Goal: Transaction & Acquisition: Book appointment/travel/reservation

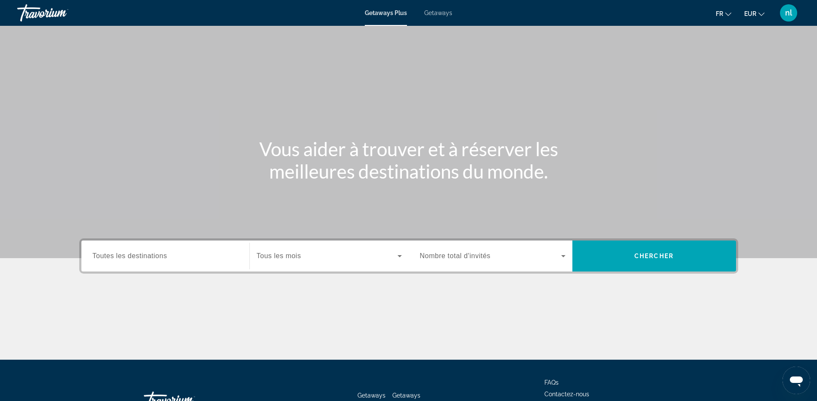
click at [174, 259] on input "Destination Toutes les destinations" at bounding box center [166, 257] width 146 height 10
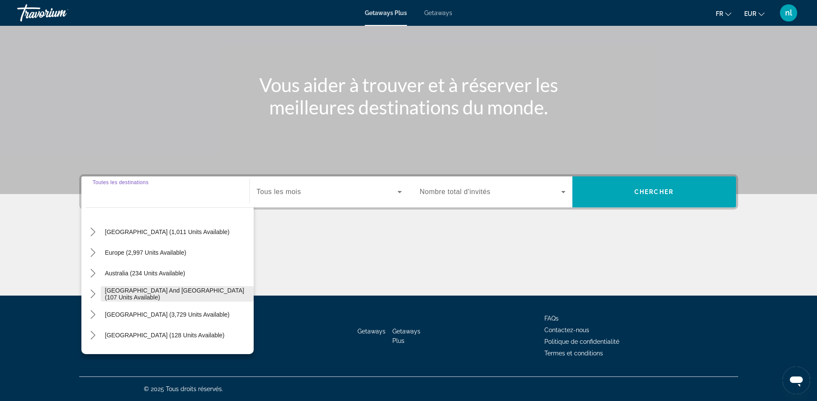
scroll to position [86, 0]
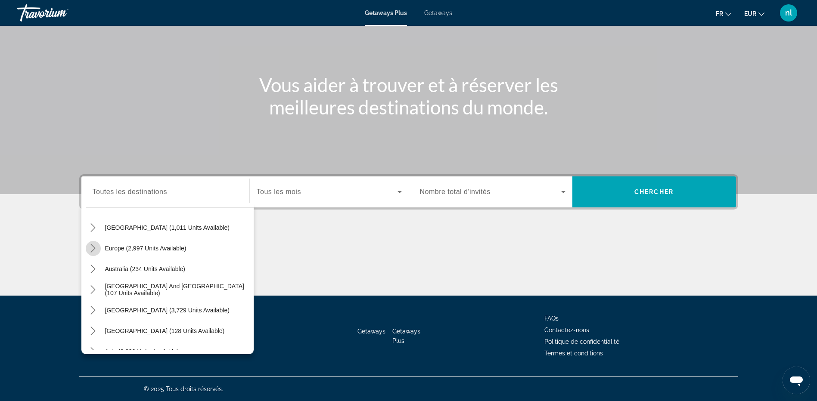
click at [95, 251] on icon "Toggle Europe (2,997 units available) submenu" at bounding box center [93, 248] width 9 height 9
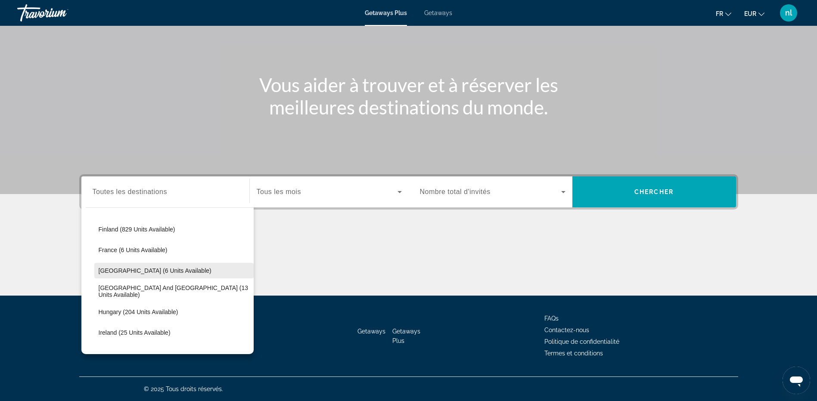
scroll to position [194, 0]
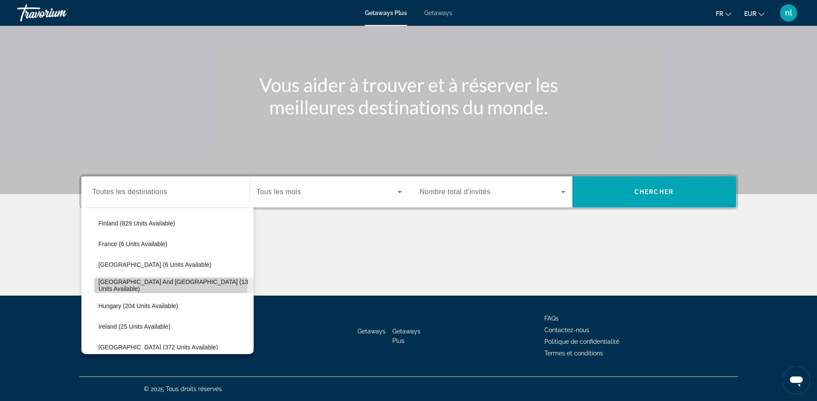
click at [120, 281] on span "Select destination: Greece and Cyprus (13 units available)" at bounding box center [173, 285] width 159 height 21
type input "**********"
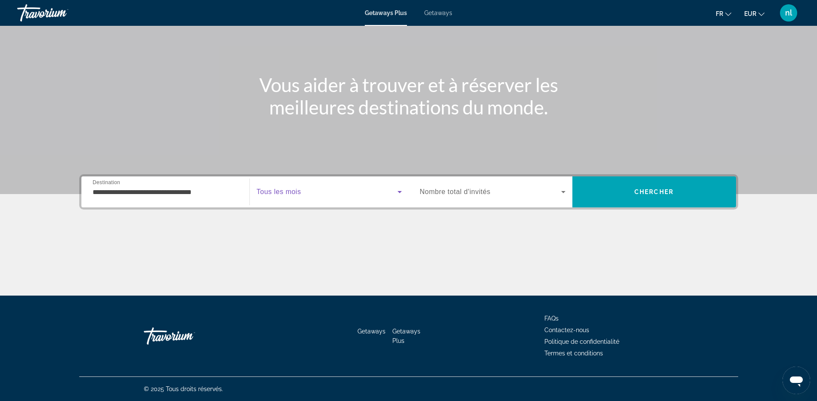
click at [351, 191] on span "Search widget" at bounding box center [327, 192] width 141 height 10
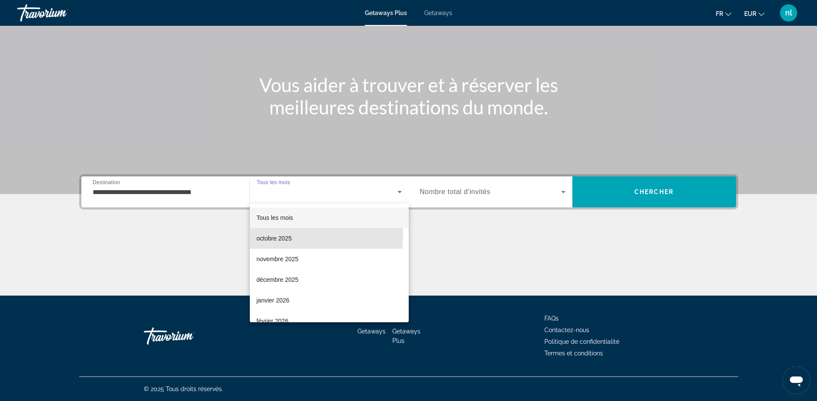
drag, startPoint x: 285, startPoint y: 235, endPoint x: 343, endPoint y: 217, distance: 60.4
click at [286, 234] on span "octobre 2025" at bounding box center [274, 238] width 35 height 10
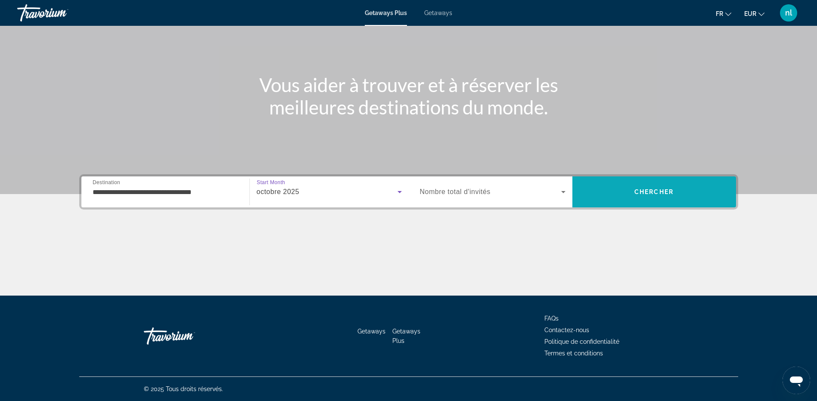
click at [605, 190] on span "Search" at bounding box center [654, 192] width 164 height 21
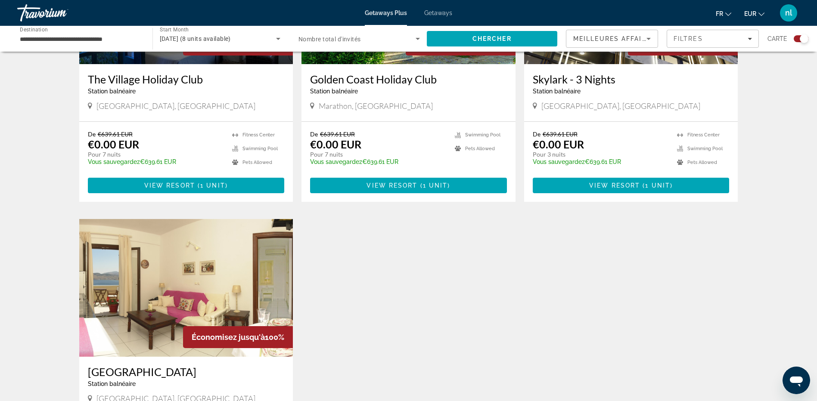
scroll to position [345, 0]
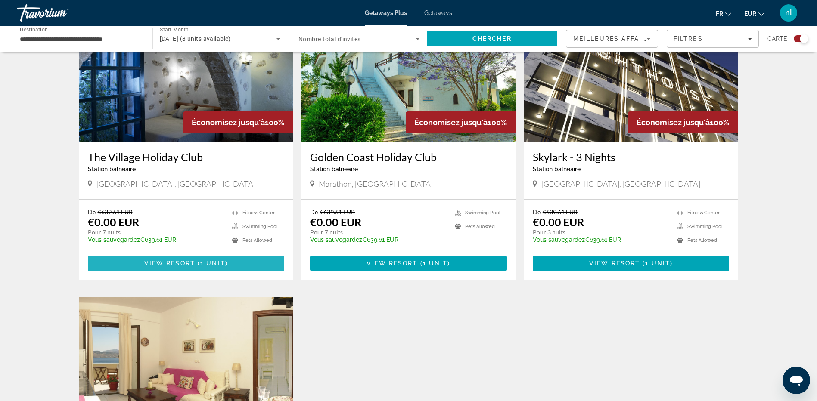
click at [201, 265] on span "1 unit" at bounding box center [212, 263] width 25 height 7
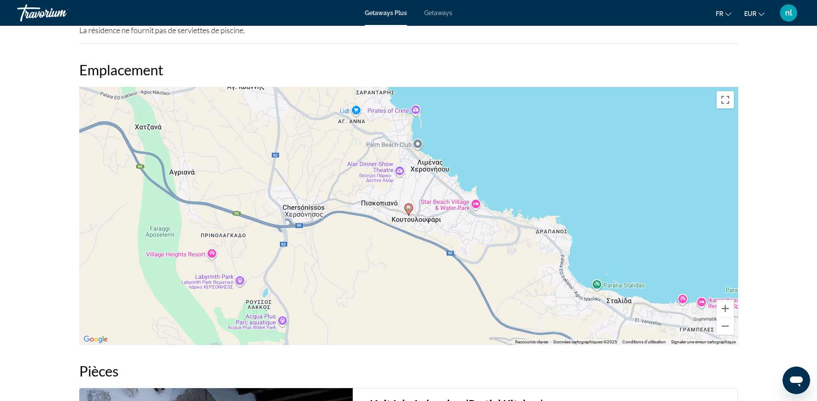
scroll to position [904, 0]
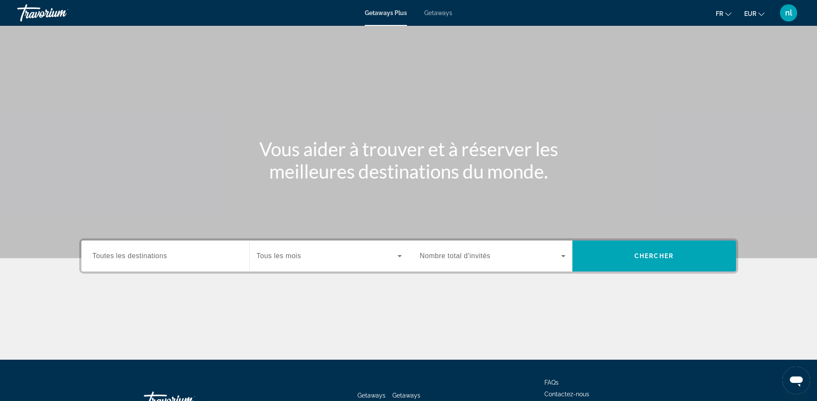
click at [441, 12] on span "Getaways" at bounding box center [438, 12] width 28 height 7
click at [163, 254] on span "Toutes les destinations" at bounding box center [130, 255] width 75 height 7
click at [163, 254] on input "Destination Toutes les destinations" at bounding box center [166, 257] width 146 height 10
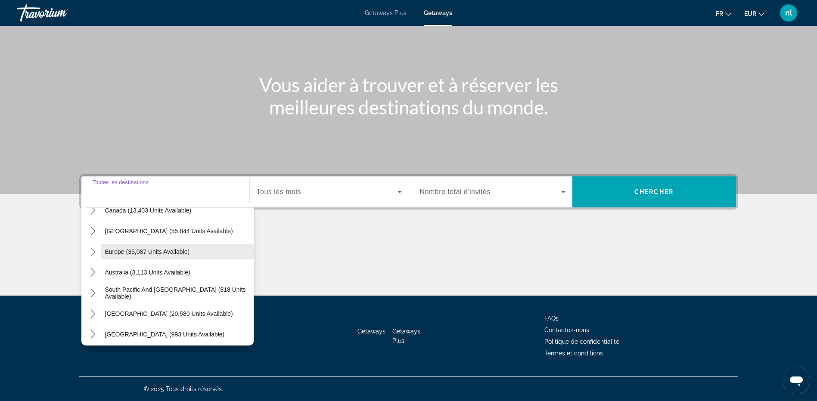
scroll to position [53, 0]
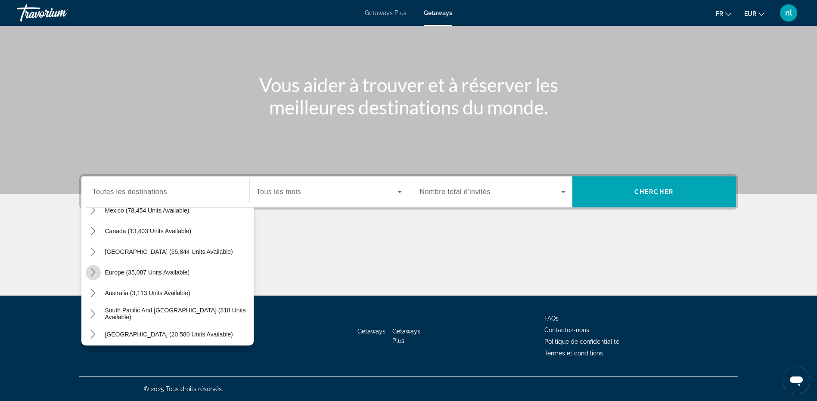
click at [94, 273] on icon "Toggle Europe (35,087 units available) submenu" at bounding box center [93, 272] width 9 height 9
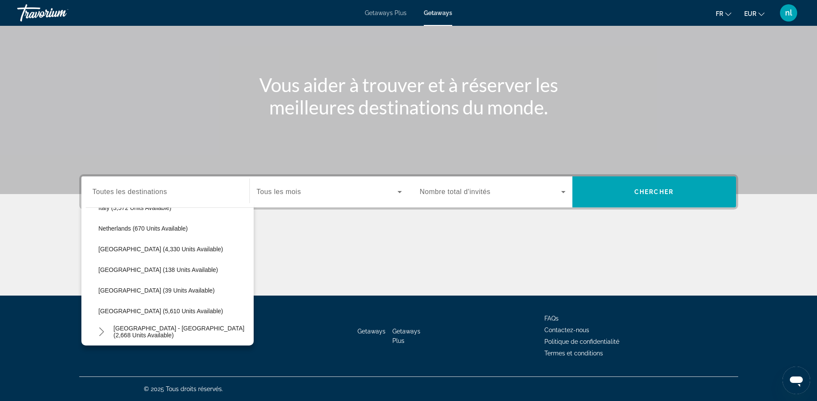
scroll to position [409, 0]
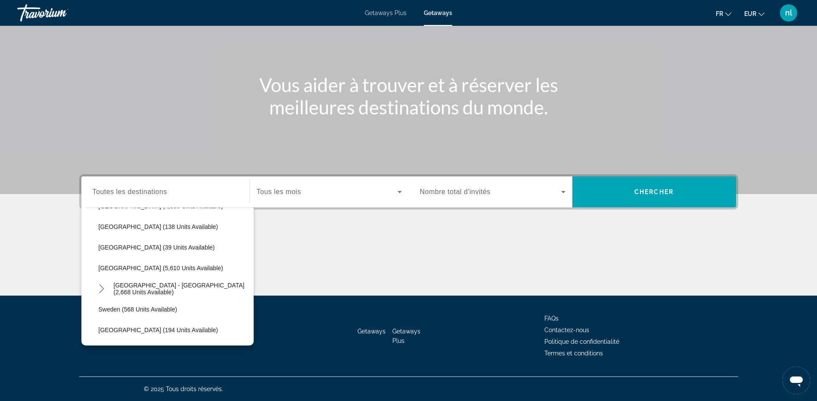
click at [116, 265] on span "Spain (5,610 units available)" at bounding box center [161, 268] width 124 height 7
type input "**********"
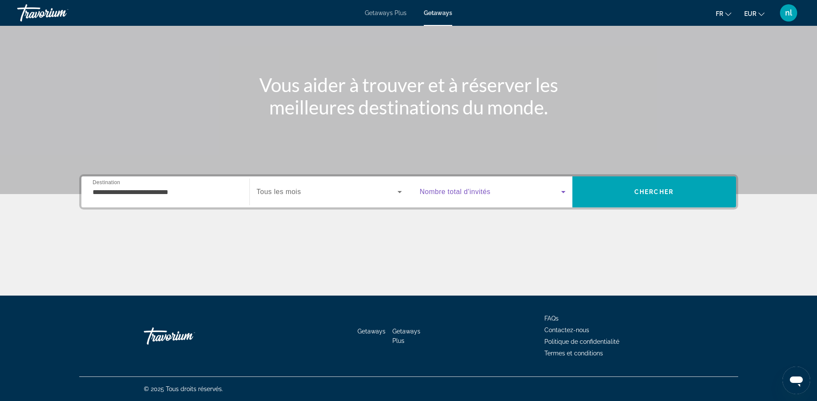
click at [507, 190] on span "Search widget" at bounding box center [490, 192] width 141 height 10
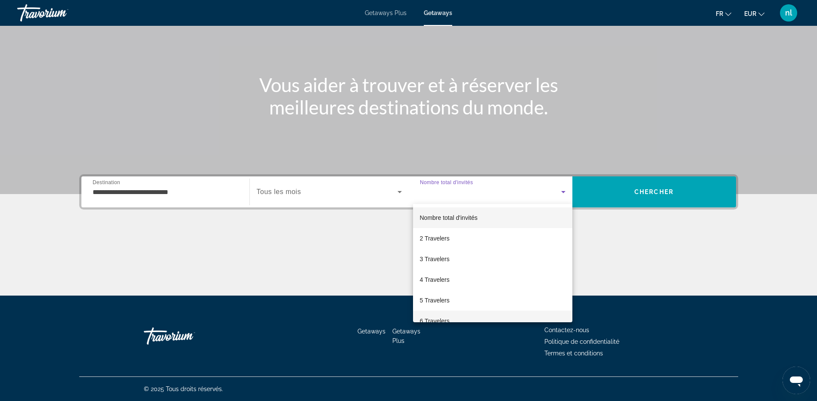
click at [455, 318] on mat-option "6 Travelers" at bounding box center [492, 321] width 159 height 21
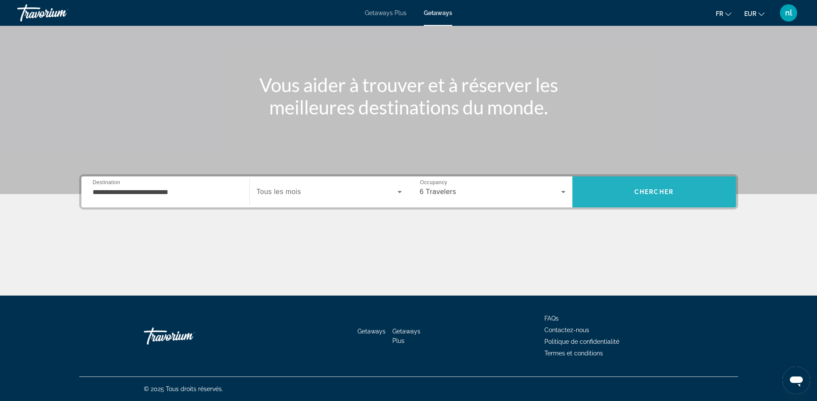
click at [657, 189] on span "Chercher" at bounding box center [653, 192] width 39 height 7
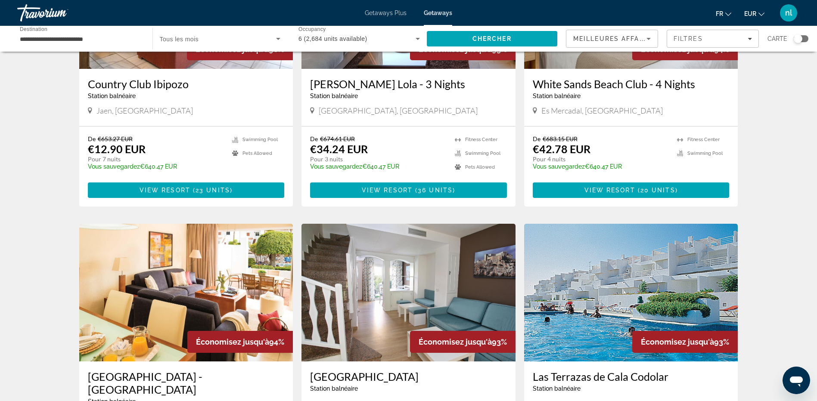
scroll to position [517, 0]
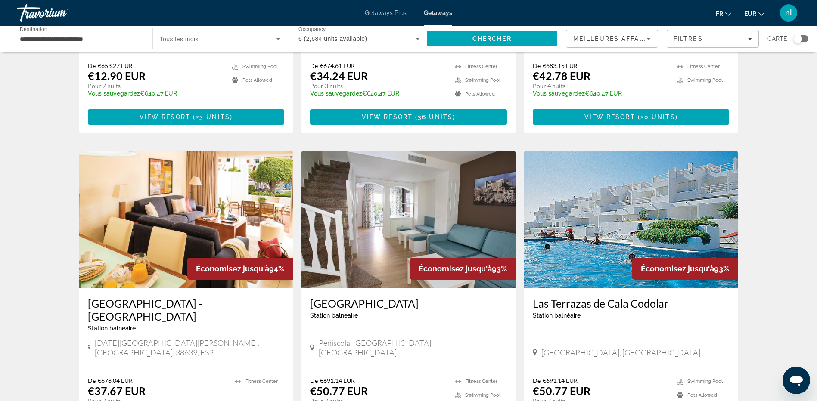
click at [614, 217] on img "Main content" at bounding box center [631, 220] width 214 height 138
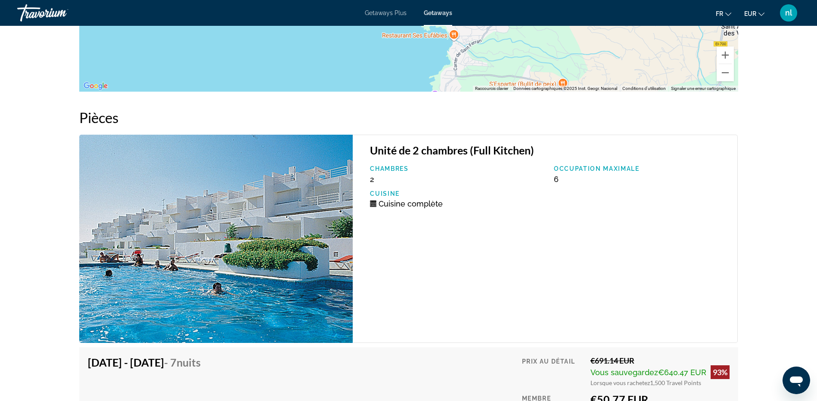
scroll to position [1163, 0]
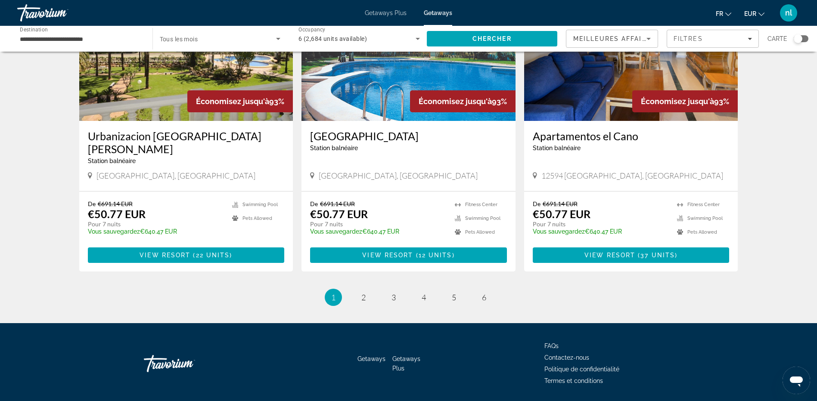
scroll to position [1005, 0]
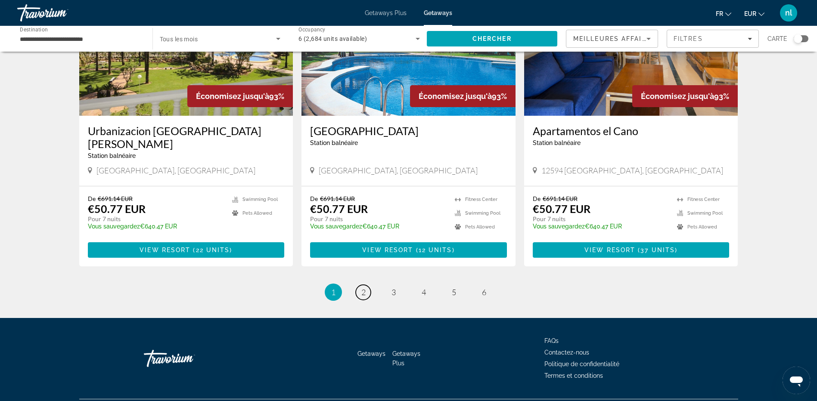
click at [364, 288] on span "2" at bounding box center [363, 292] width 4 height 9
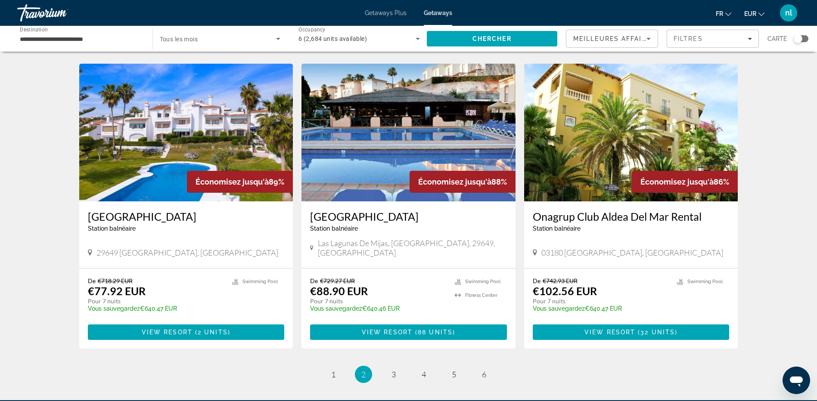
scroll to position [948, 0]
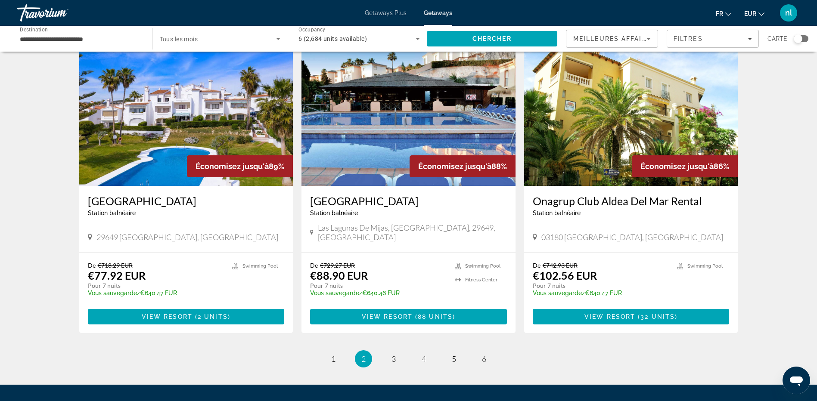
click at [170, 108] on img "Main content" at bounding box center [186, 117] width 214 height 138
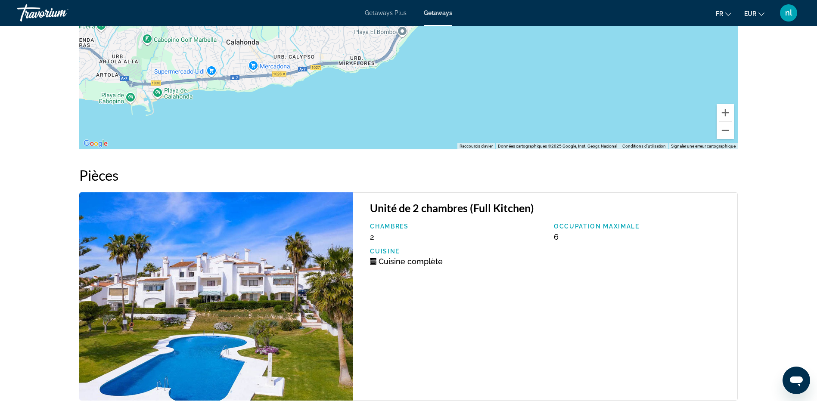
scroll to position [1206, 0]
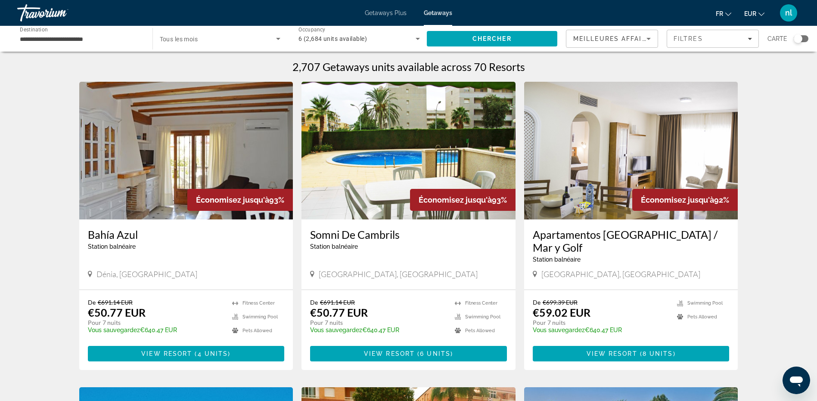
click at [376, 139] on img "Main content" at bounding box center [408, 151] width 214 height 138
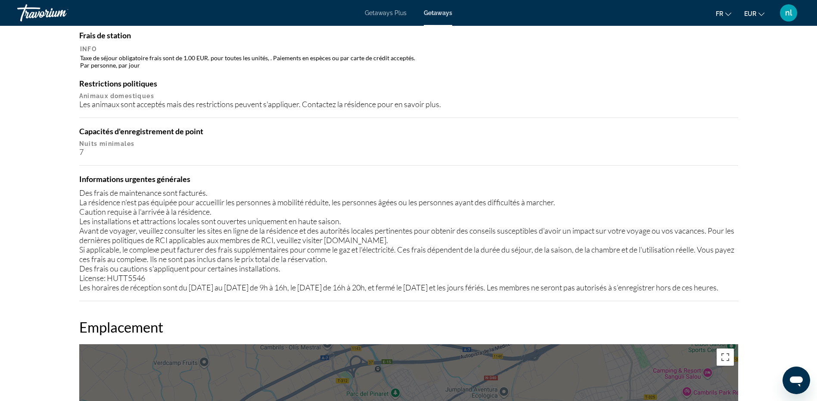
scroll to position [861, 0]
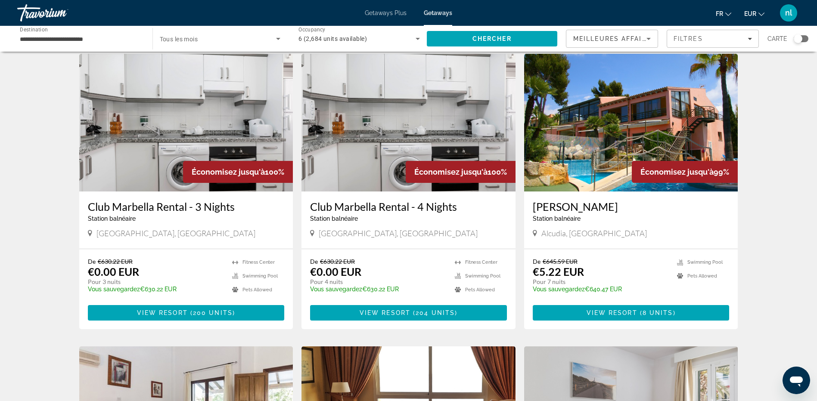
scroll to position [43, 0]
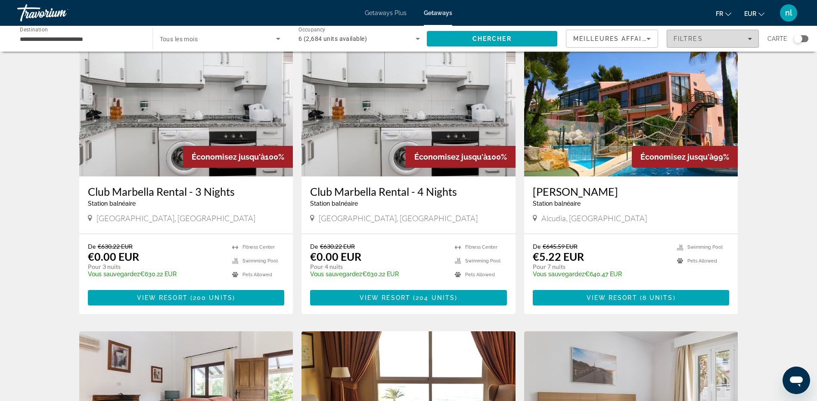
click at [690, 38] on span "Filtres" at bounding box center [688, 38] width 29 height 7
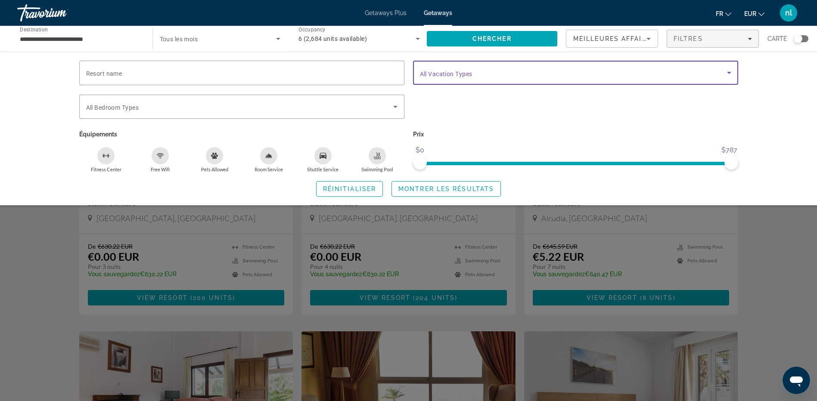
click at [679, 77] on span "Search widget" at bounding box center [573, 73] width 307 height 10
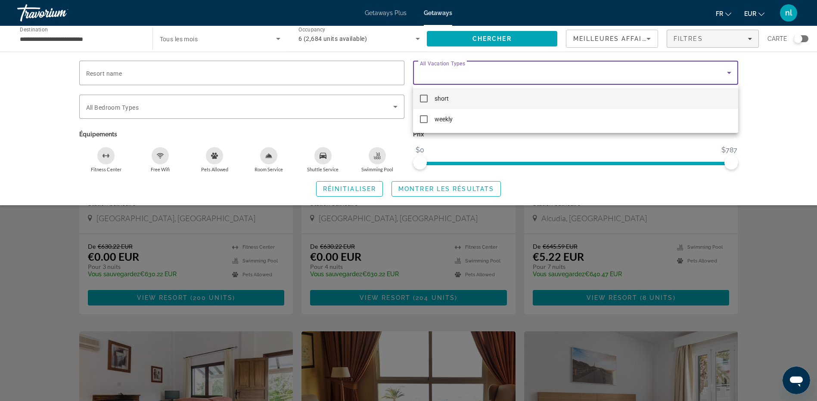
click at [779, 92] on div at bounding box center [408, 200] width 817 height 401
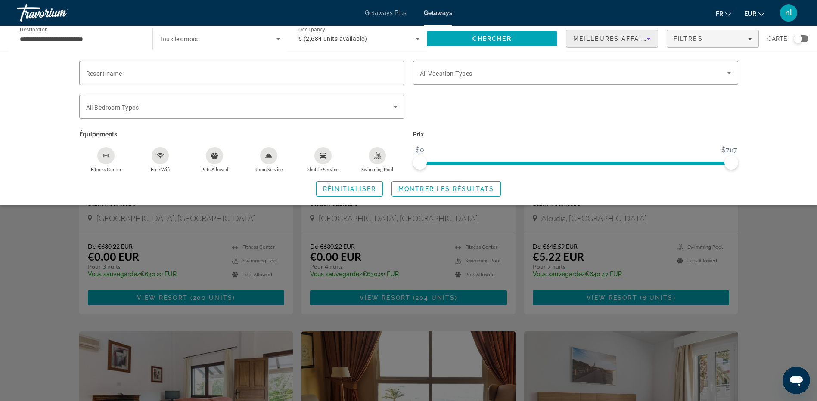
click at [640, 39] on span "Meilleures affaires" at bounding box center [614, 38] width 83 height 7
click at [769, 94] on div at bounding box center [408, 200] width 817 height 401
drag, startPoint x: 465, startPoint y: 264, endPoint x: 462, endPoint y: 256, distance: 9.0
click at [465, 262] on div "Search widget" at bounding box center [408, 265] width 817 height 272
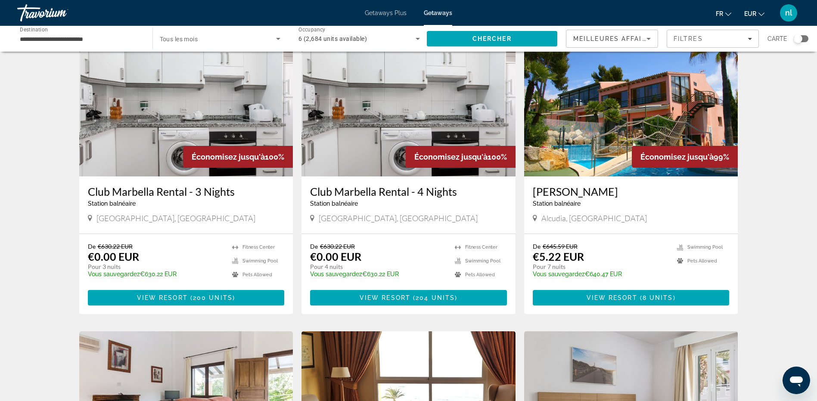
click at [612, 143] on img "Main content" at bounding box center [631, 108] width 214 height 138
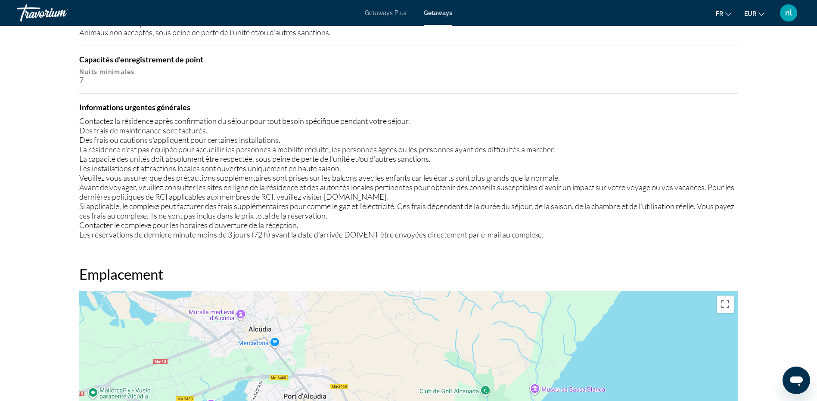
scroll to position [1120, 0]
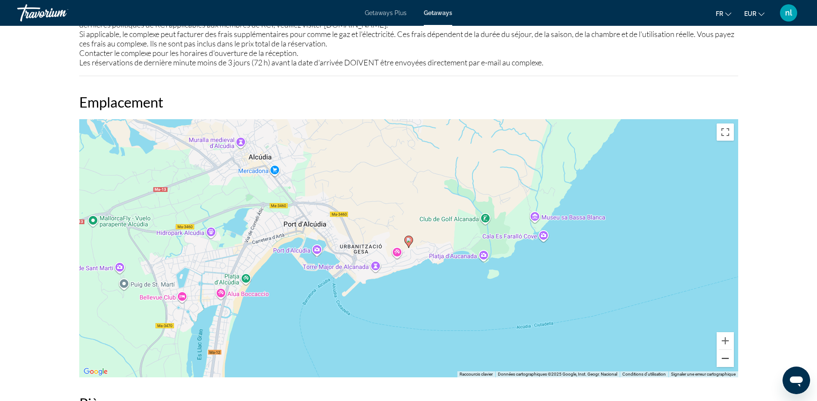
click at [722, 359] on button "Zoom arrière" at bounding box center [725, 358] width 17 height 17
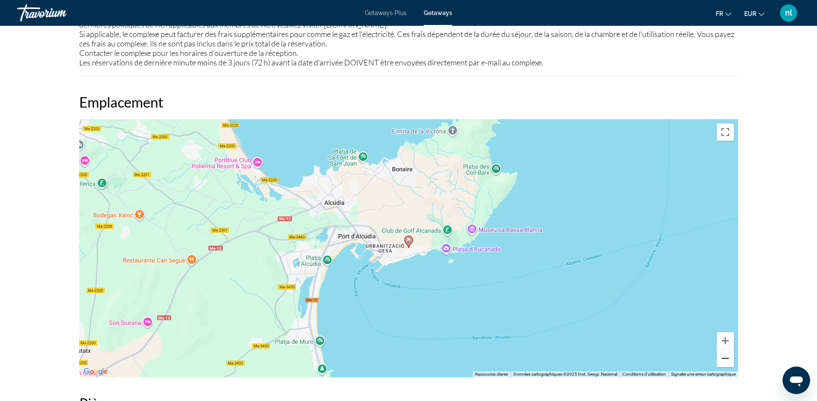
click at [722, 359] on button "Zoom arrière" at bounding box center [725, 358] width 17 height 17
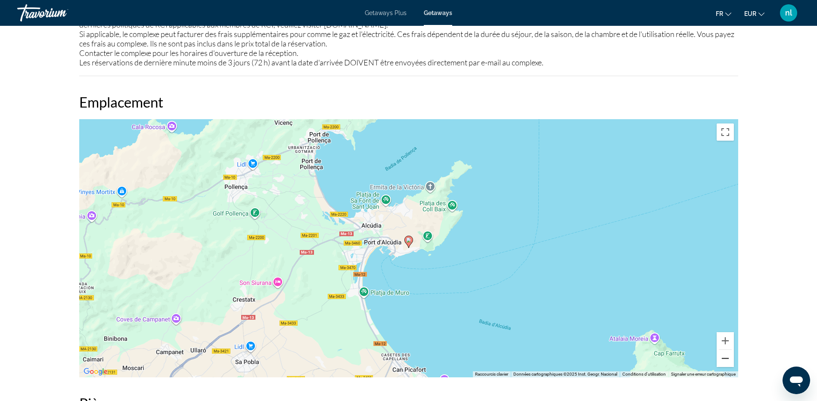
click at [722, 359] on button "Zoom arrière" at bounding box center [725, 358] width 17 height 17
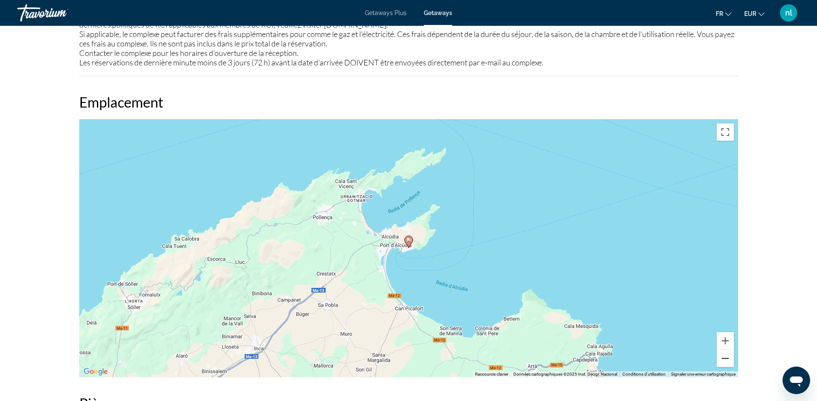
click at [722, 359] on button "Zoom arrière" at bounding box center [725, 358] width 17 height 17
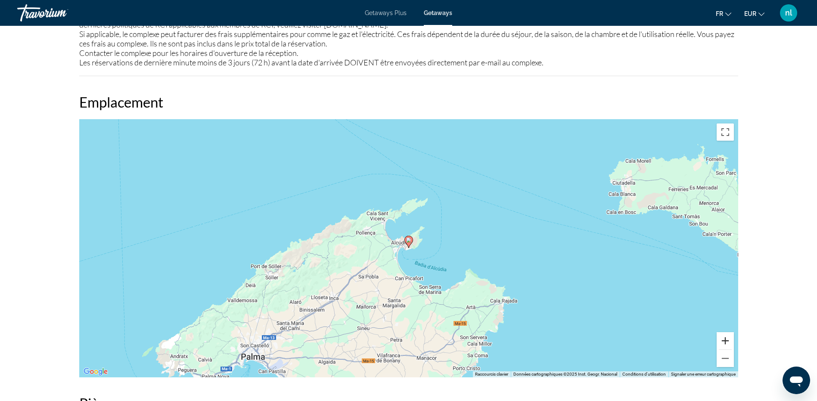
click at [724, 341] on button "Zoom avant" at bounding box center [725, 341] width 17 height 17
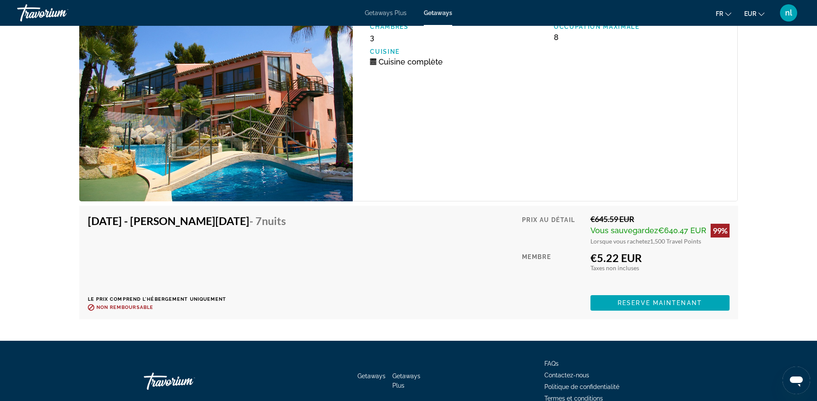
scroll to position [2024, 0]
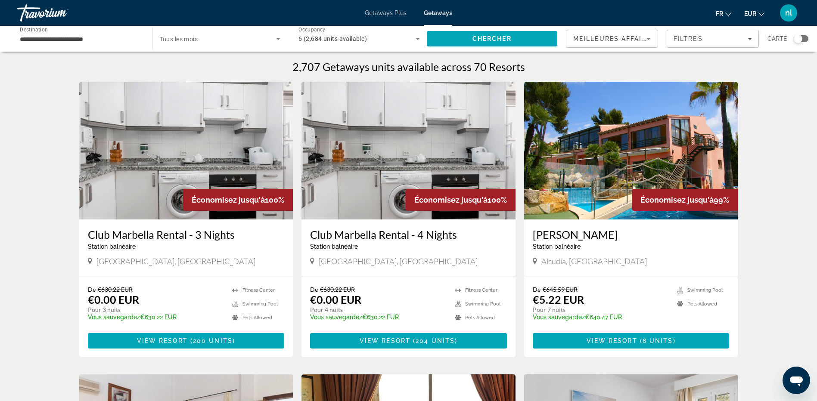
click at [50, 42] on input "**********" at bounding box center [80, 39] width 121 height 10
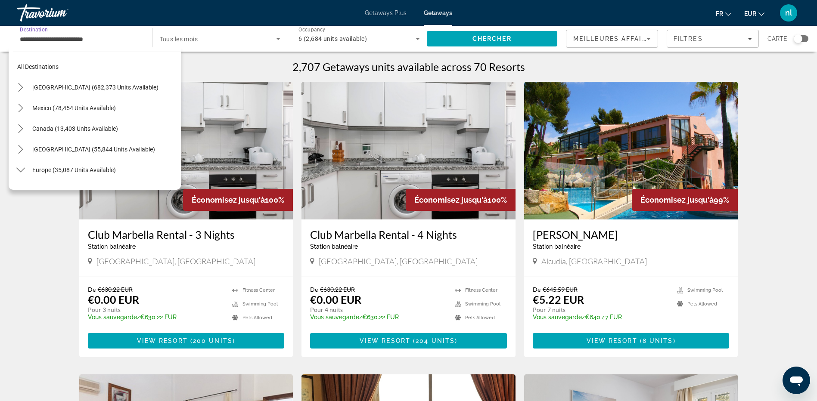
scroll to position [403, 0]
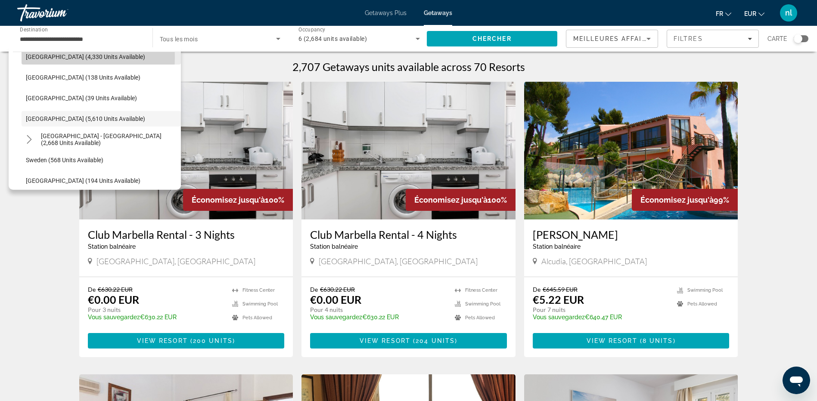
click at [40, 57] on span "Portugal (4,330 units available)" at bounding box center [85, 56] width 119 height 7
type input "**********"
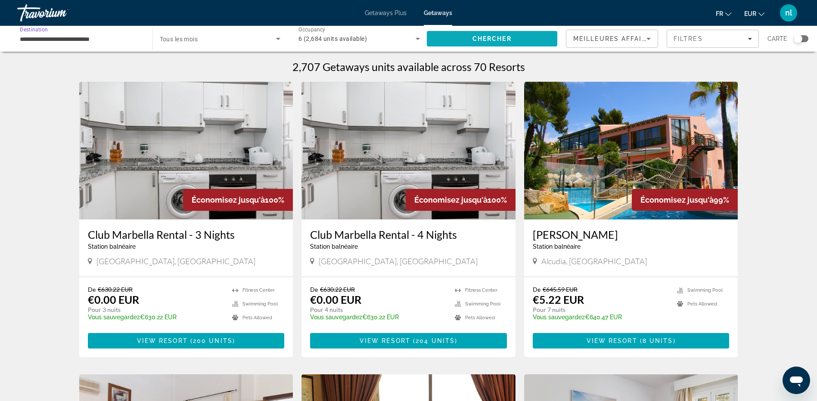
click at [452, 33] on span "Search" at bounding box center [492, 38] width 131 height 21
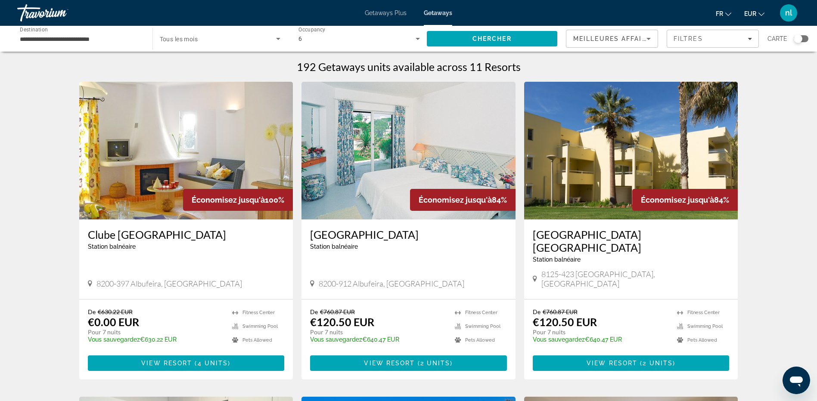
click at [379, 11] on span "Getaways Plus" at bounding box center [386, 12] width 42 height 7
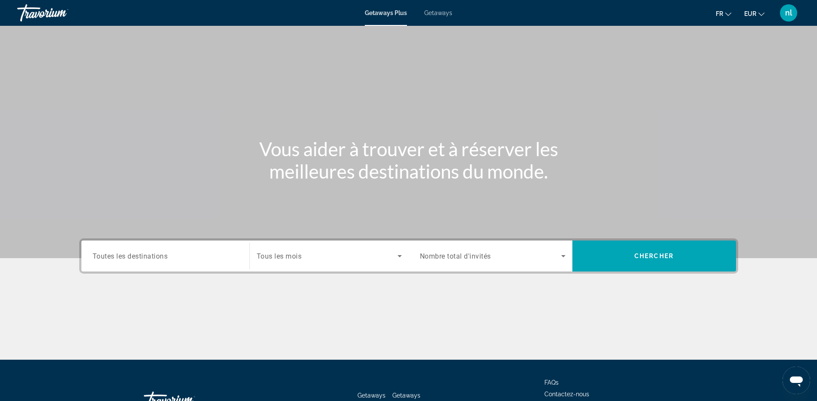
click at [154, 255] on span "Toutes les destinations" at bounding box center [130, 256] width 75 height 8
click at [154, 255] on input "Destination Toutes les destinations" at bounding box center [166, 257] width 146 height 10
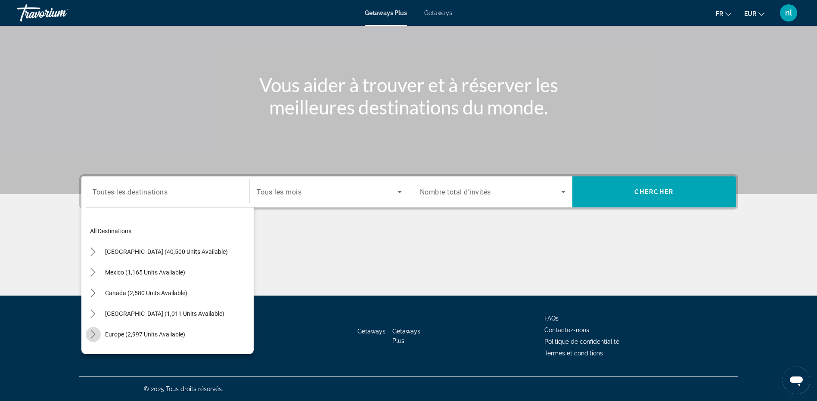
click at [94, 328] on mat-icon "Toggle Europe (2,997 units available) submenu" at bounding box center [93, 334] width 15 height 15
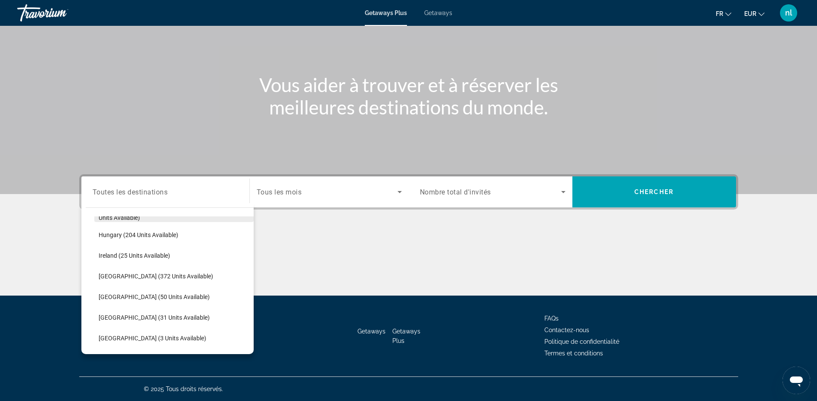
scroll to position [280, 0]
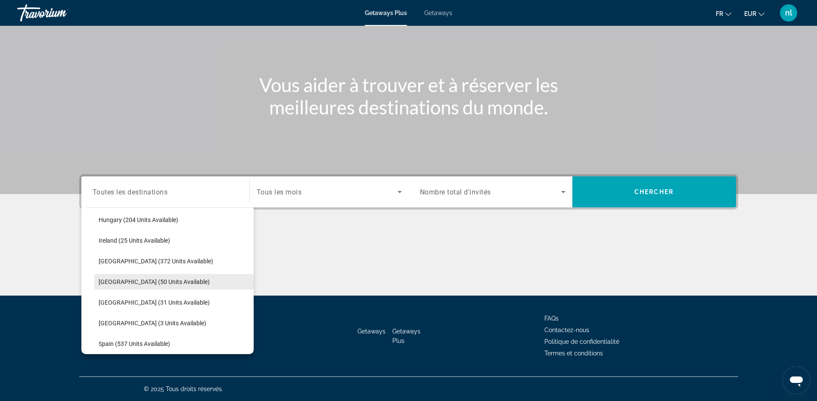
click at [106, 282] on span "Portugal (50 units available)" at bounding box center [154, 282] width 111 height 7
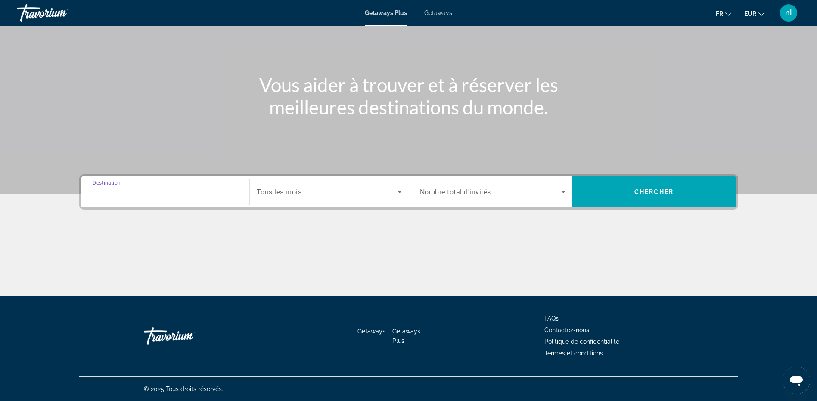
type input "**********"
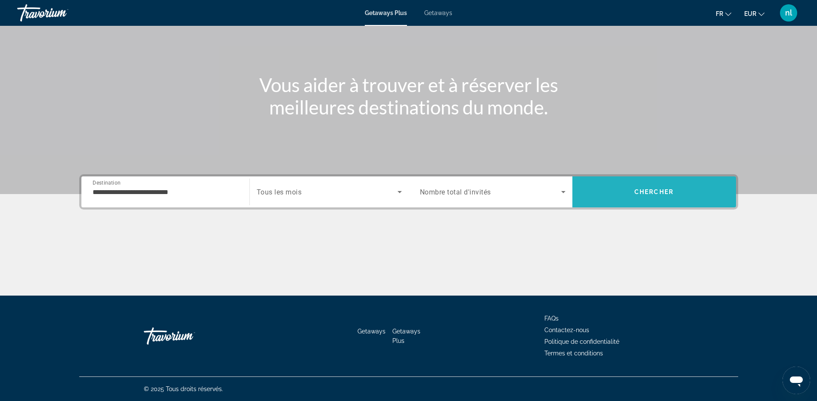
click at [652, 188] on span "Search" at bounding box center [654, 192] width 164 height 21
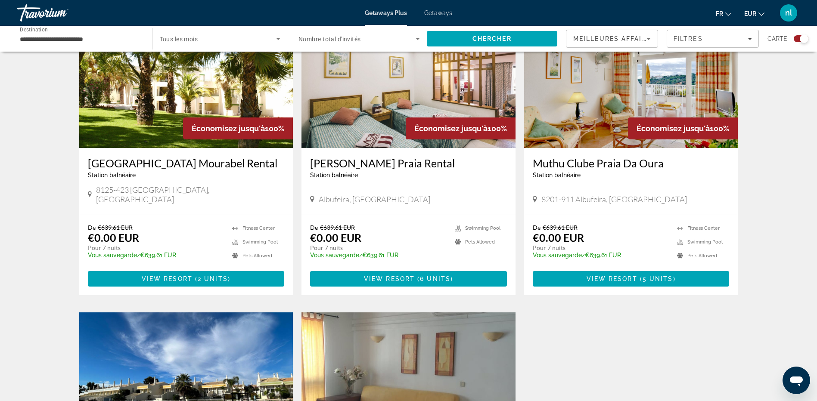
scroll to position [646, 0]
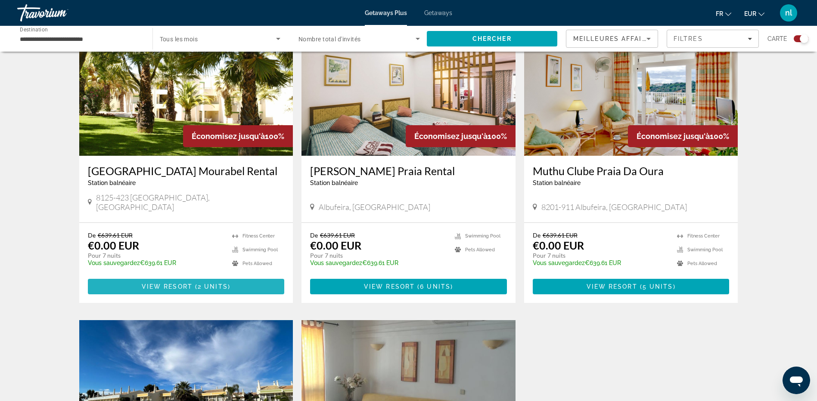
click at [206, 283] on span "2 units" at bounding box center [213, 286] width 30 height 7
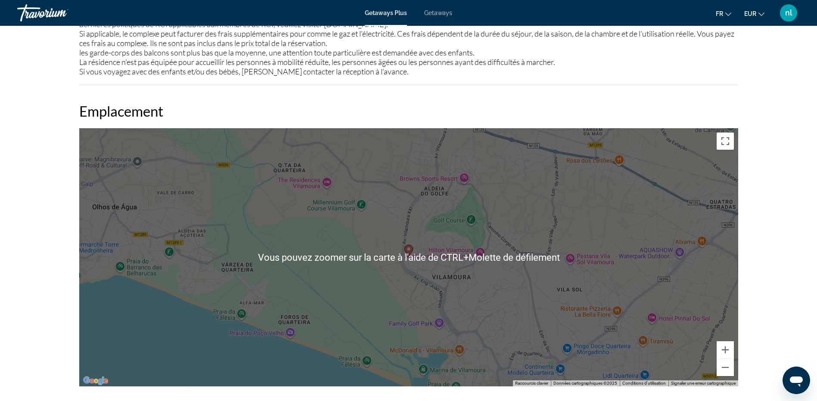
scroll to position [991, 0]
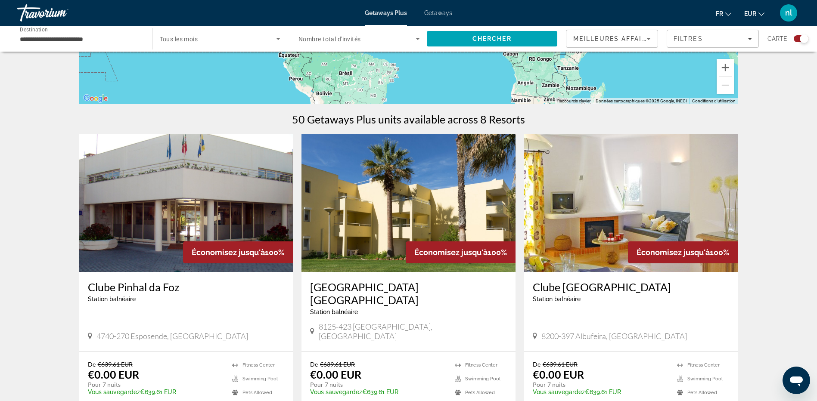
scroll to position [215, 0]
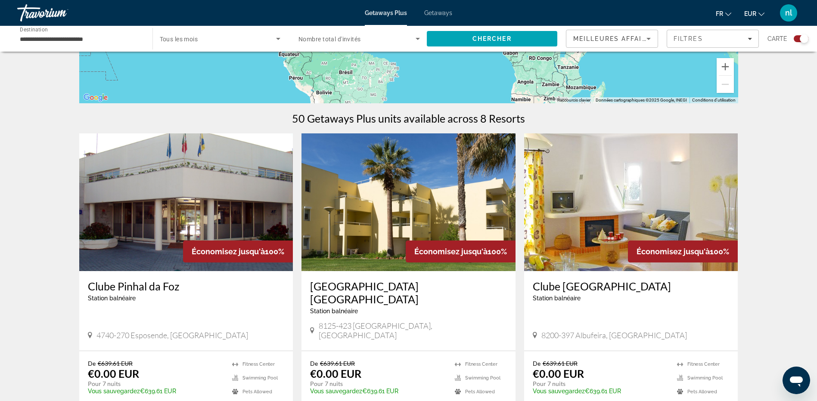
click at [178, 234] on img "Main content" at bounding box center [186, 203] width 214 height 138
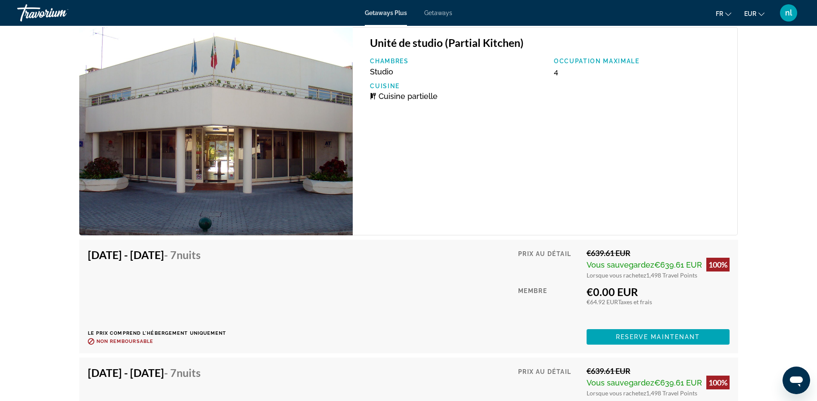
scroll to position [1421, 0]
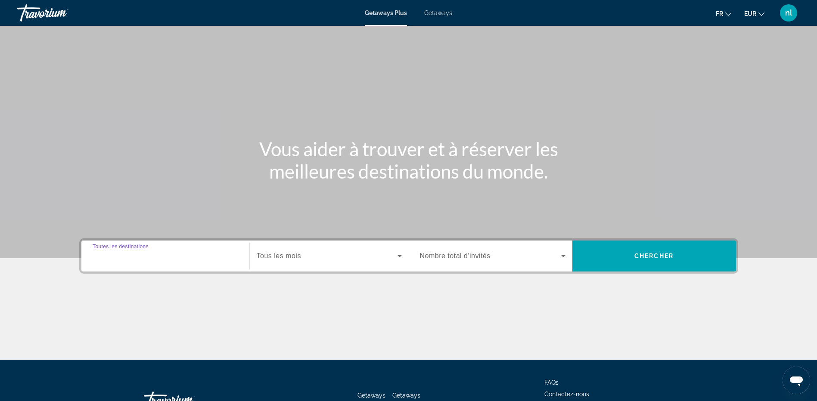
click at [187, 256] on input "Destination Toutes les destinations" at bounding box center [166, 257] width 146 height 10
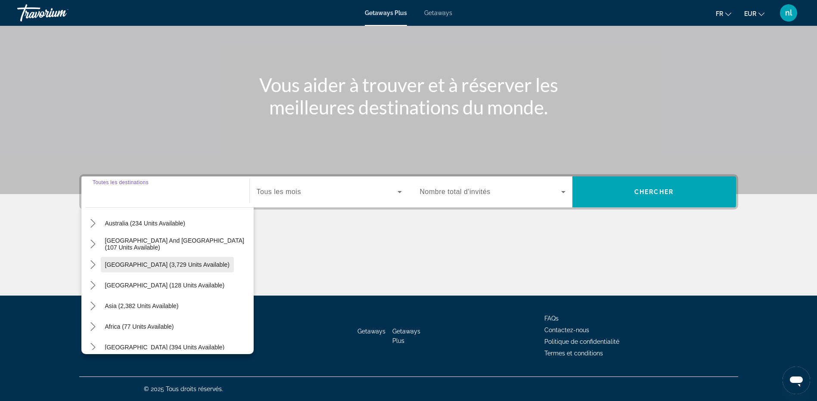
scroll to position [140, 0]
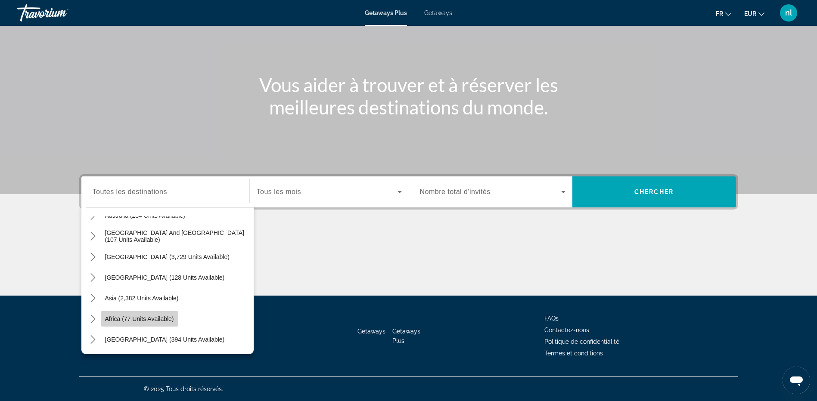
click at [121, 319] on span "Africa (77 units available)" at bounding box center [139, 319] width 69 height 7
type input "**********"
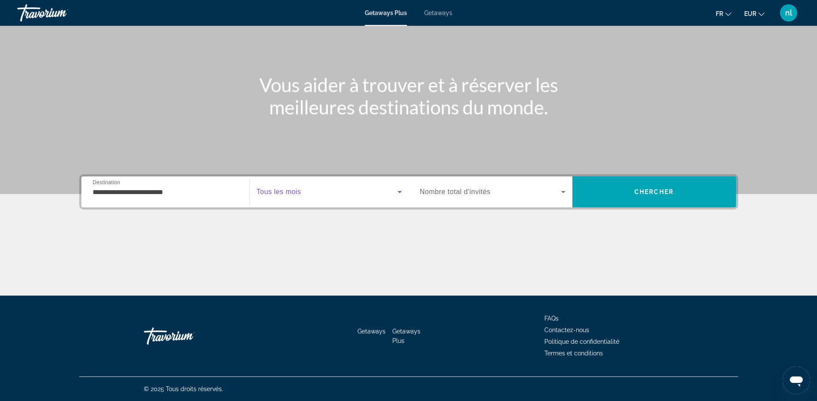
click at [321, 190] on span "Search widget" at bounding box center [327, 192] width 141 height 10
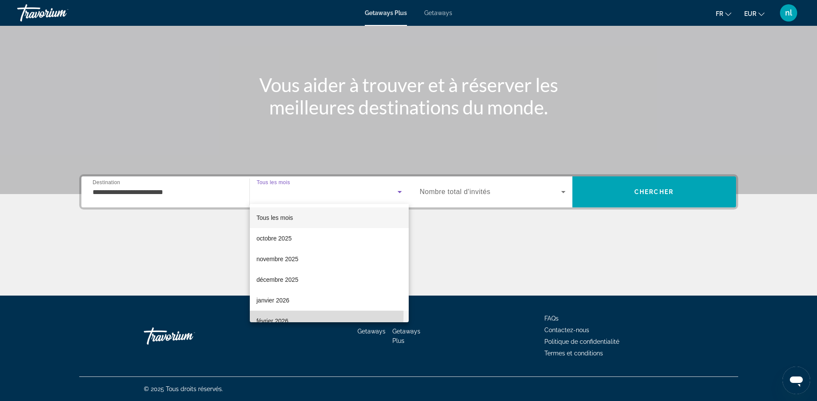
click at [299, 315] on mat-option "février 2026" at bounding box center [329, 321] width 159 height 21
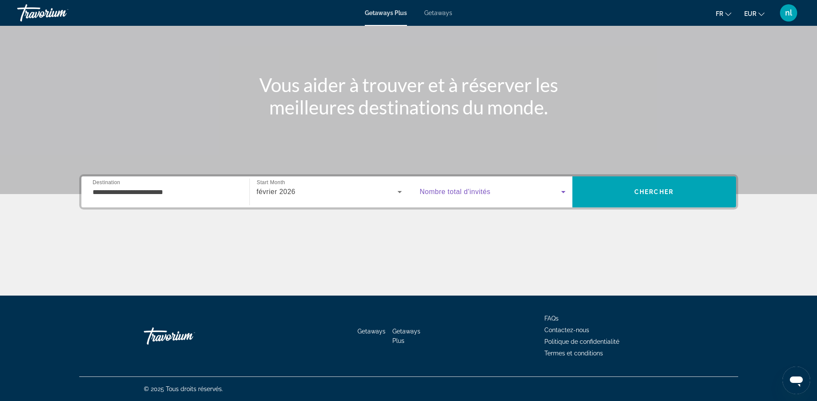
click at [564, 193] on icon "Search widget" at bounding box center [563, 192] width 10 height 10
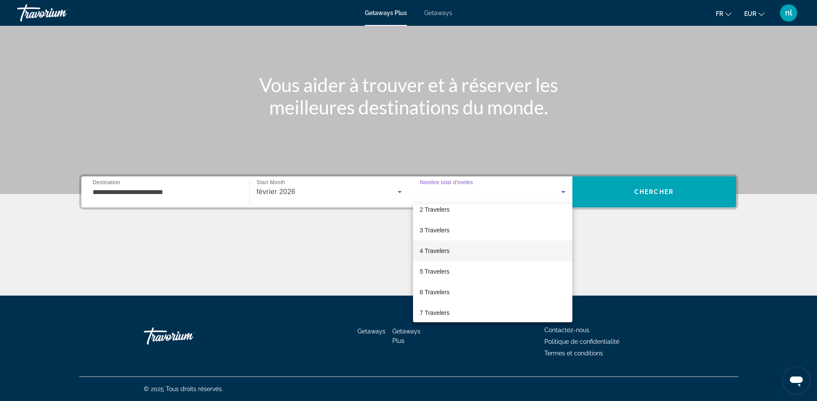
scroll to position [43, 0]
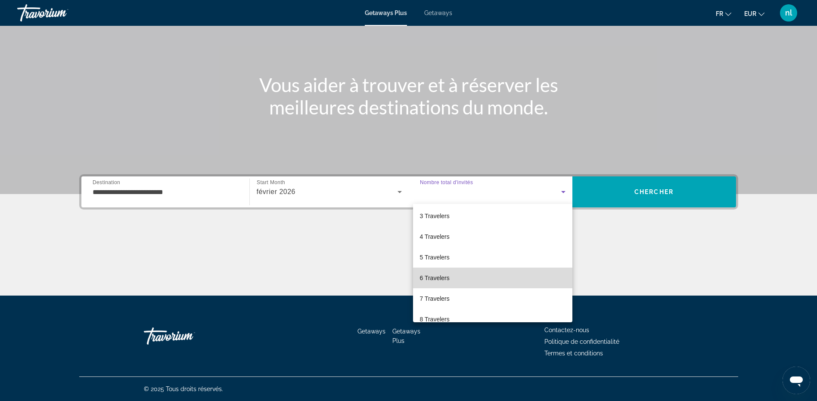
click at [532, 283] on mat-option "6 Travelers" at bounding box center [492, 278] width 159 height 21
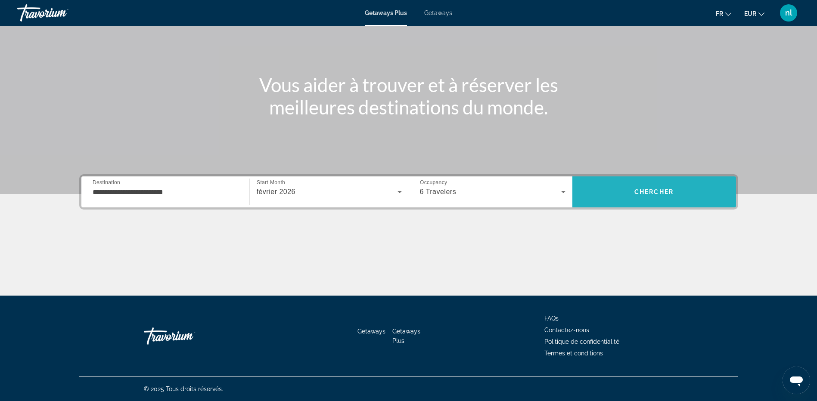
click at [688, 188] on span "Search" at bounding box center [654, 192] width 164 height 21
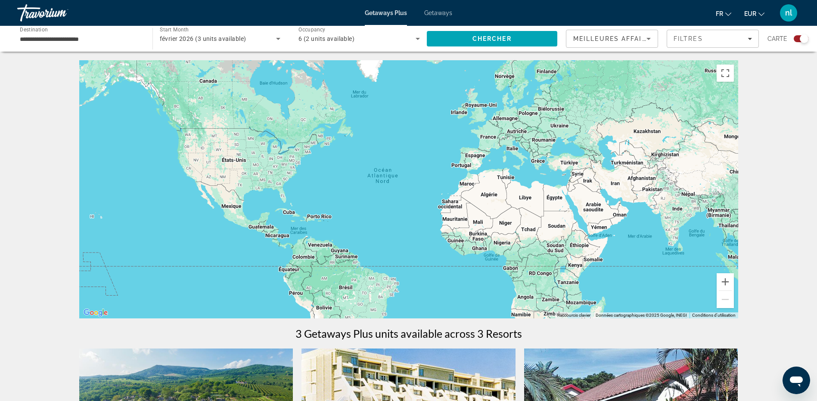
click at [447, 12] on span "Getaways" at bounding box center [438, 12] width 28 height 7
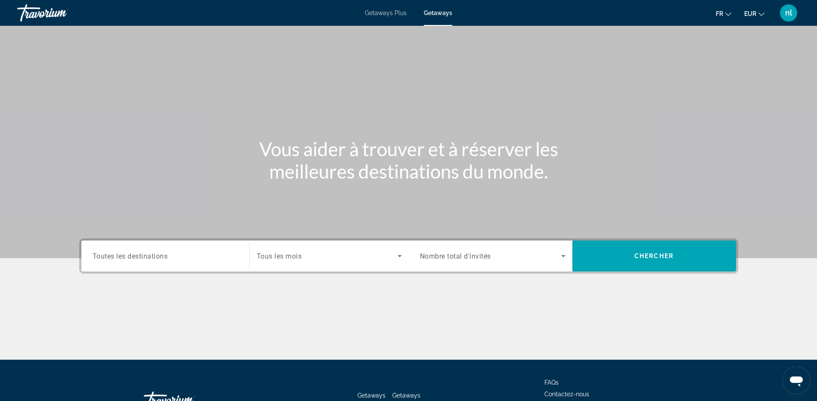
click at [154, 258] on span "Toutes les destinations" at bounding box center [130, 256] width 75 height 8
click at [154, 258] on input "Destination Toutes les destinations" at bounding box center [166, 257] width 146 height 10
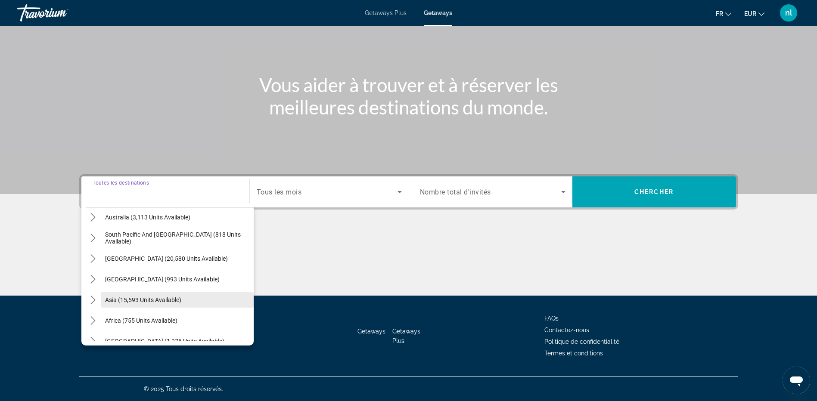
scroll to position [140, 0]
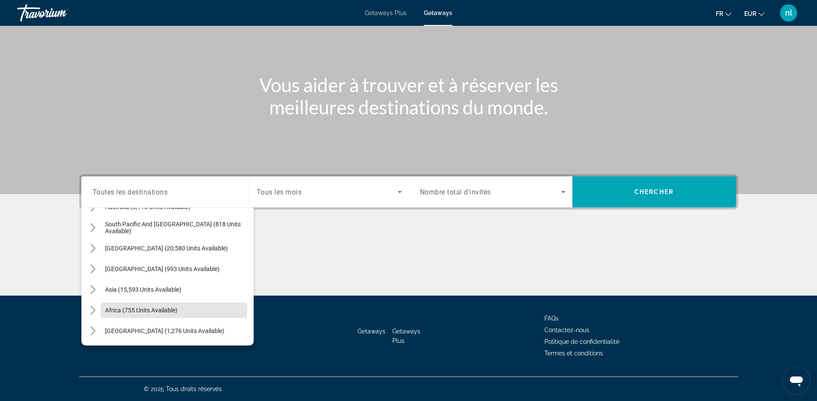
click at [115, 314] on span "Africa (755 units available)" at bounding box center [141, 310] width 72 height 7
type input "**********"
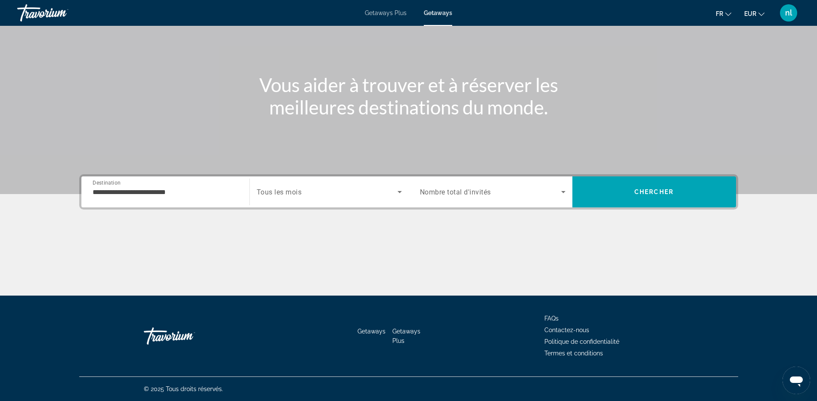
click at [280, 195] on span "Tous les mois" at bounding box center [279, 192] width 45 height 8
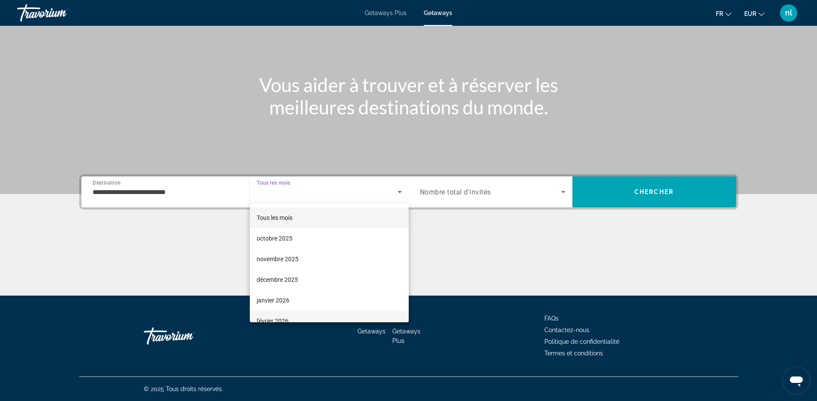
click at [283, 318] on span "février 2026" at bounding box center [273, 321] width 32 height 10
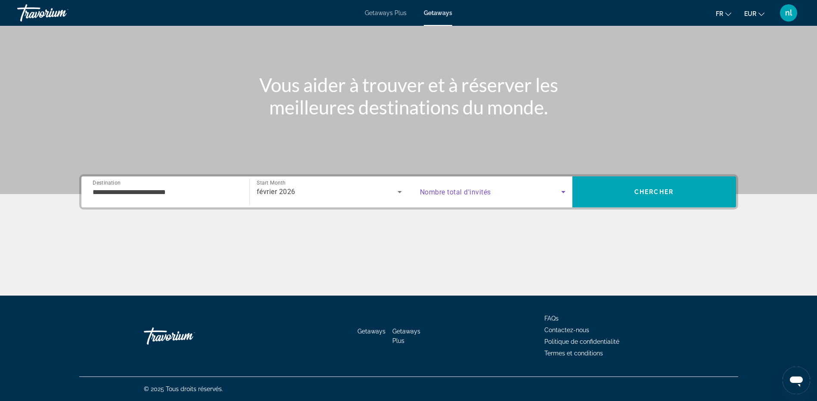
click at [549, 189] on span "Search widget" at bounding box center [490, 192] width 141 height 10
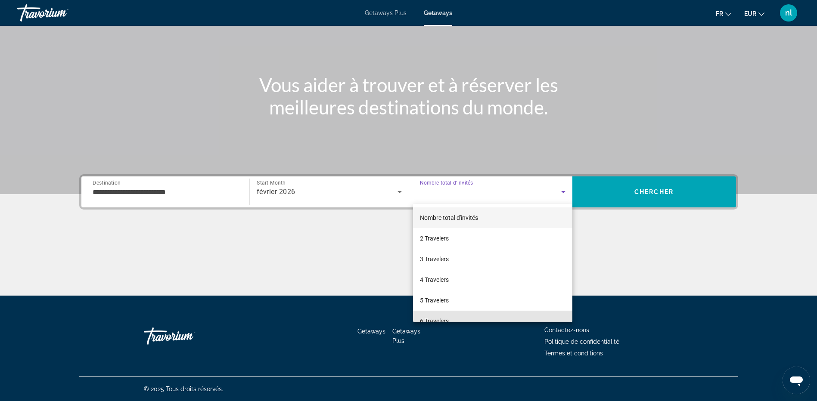
drag, startPoint x: 524, startPoint y: 321, endPoint x: 531, endPoint y: 311, distance: 11.8
click at [524, 320] on mat-option "6 Travelers" at bounding box center [492, 321] width 159 height 21
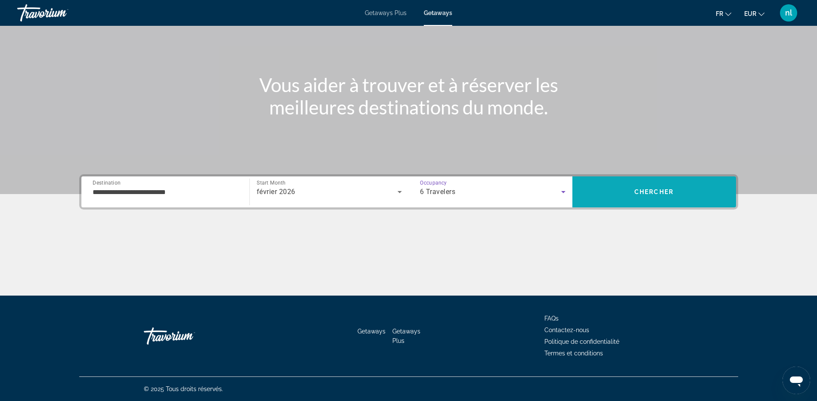
click at [668, 189] on span "Chercher" at bounding box center [653, 192] width 39 height 7
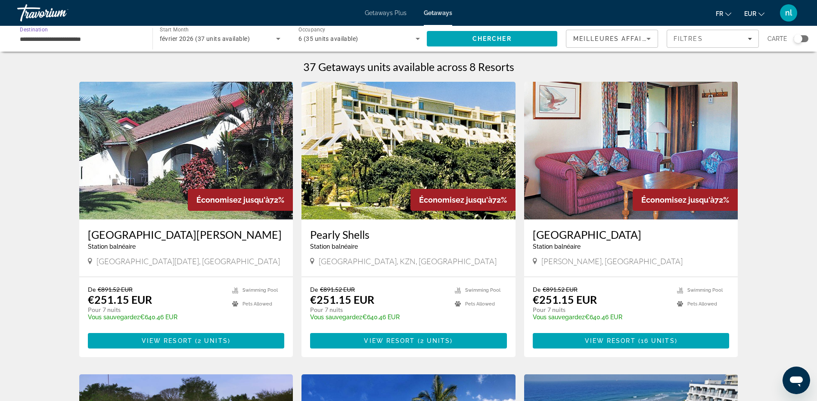
click at [50, 40] on input "**********" at bounding box center [80, 39] width 121 height 10
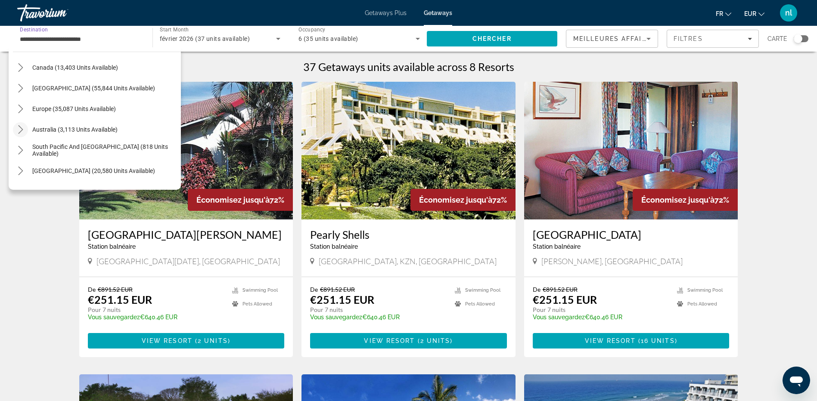
scroll to position [46, 0]
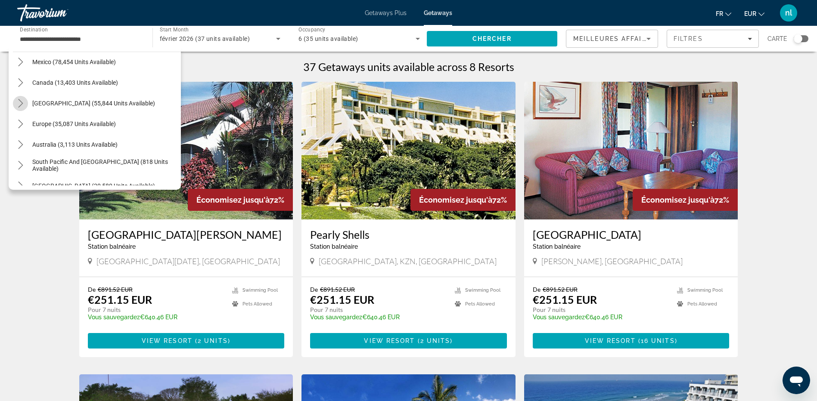
click at [17, 104] on icon "Toggle Caribbean & Atlantic Islands (55,844 units available) submenu" at bounding box center [20, 103] width 9 height 9
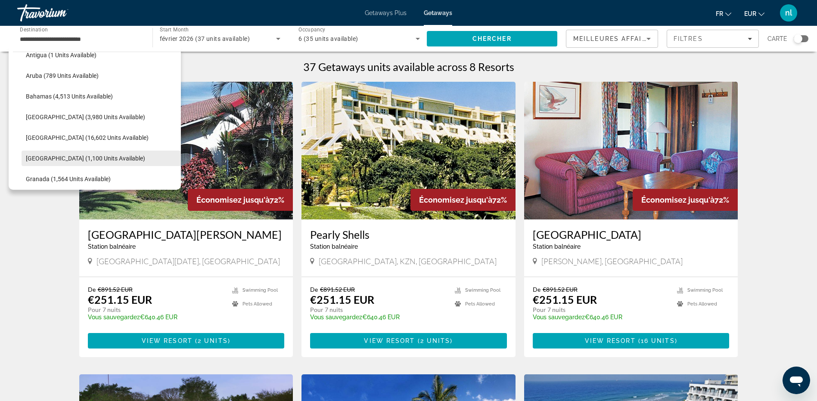
scroll to position [130, 0]
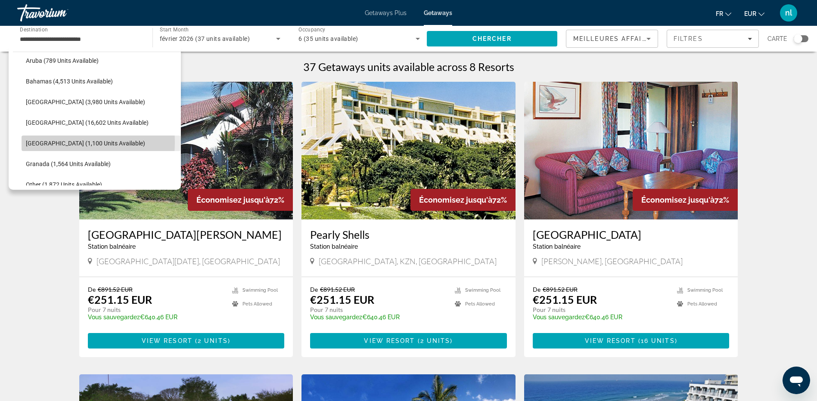
click at [53, 142] on span "Dominican Republic (1,100 units available)" at bounding box center [85, 143] width 119 height 7
type input "**********"
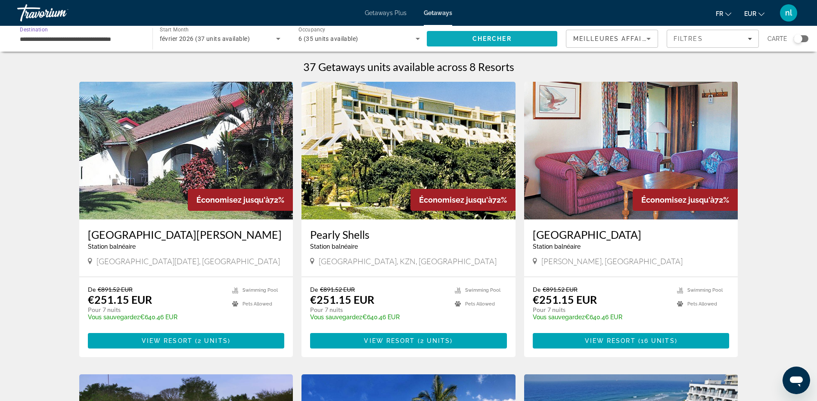
click at [485, 37] on span "Chercher" at bounding box center [491, 38] width 39 height 7
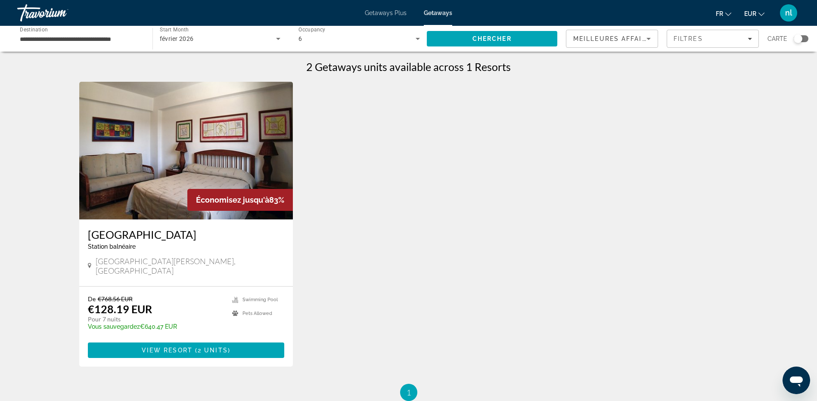
click at [202, 146] on img "Main content" at bounding box center [186, 151] width 214 height 138
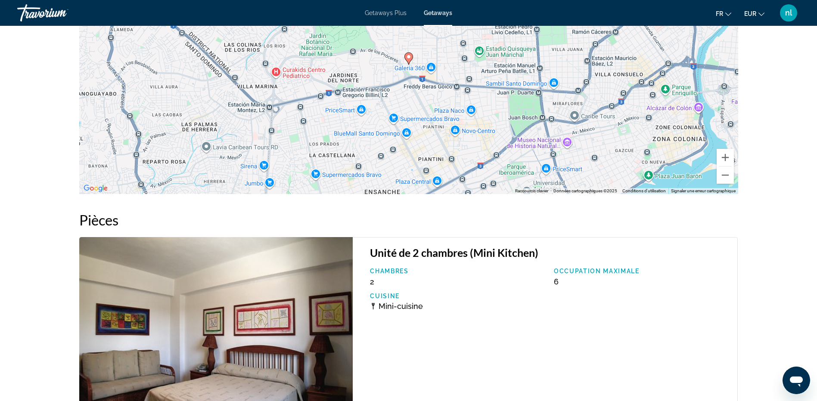
scroll to position [1120, 0]
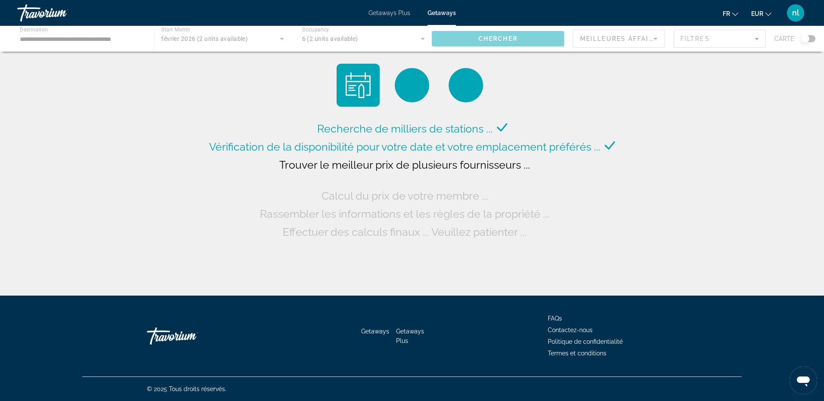
click at [386, 16] on div "Getaways Plus Getaways fr English Español Français Italiano Português русский E…" at bounding box center [412, 13] width 824 height 22
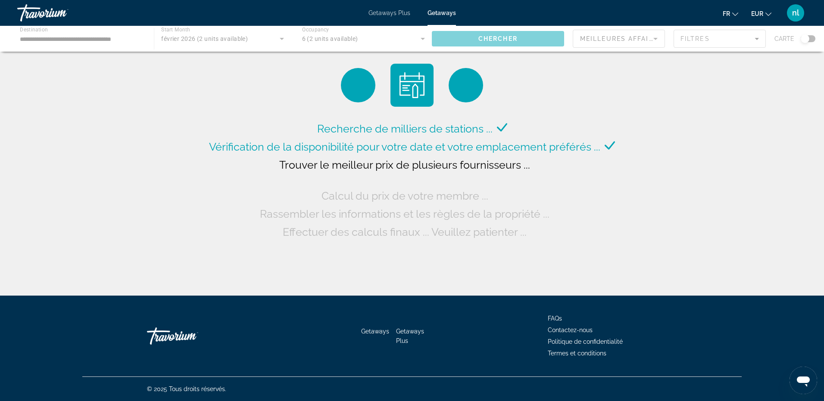
click at [386, 12] on span "Getaways Plus" at bounding box center [389, 12] width 42 height 7
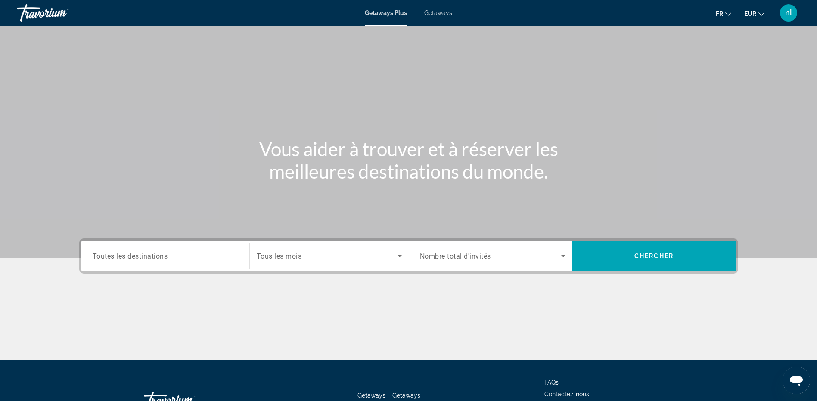
click at [111, 261] on div "Search widget" at bounding box center [166, 256] width 146 height 25
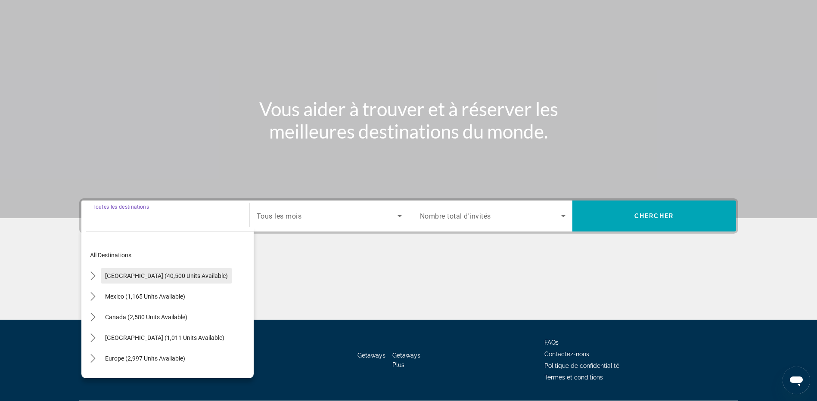
scroll to position [64, 0]
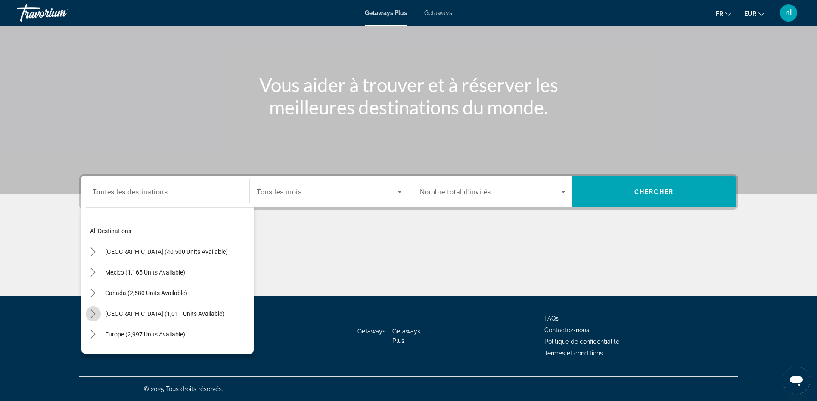
click at [90, 316] on icon "Toggle Caribbean & Atlantic Islands (1,011 units available) submenu" at bounding box center [93, 314] width 9 height 9
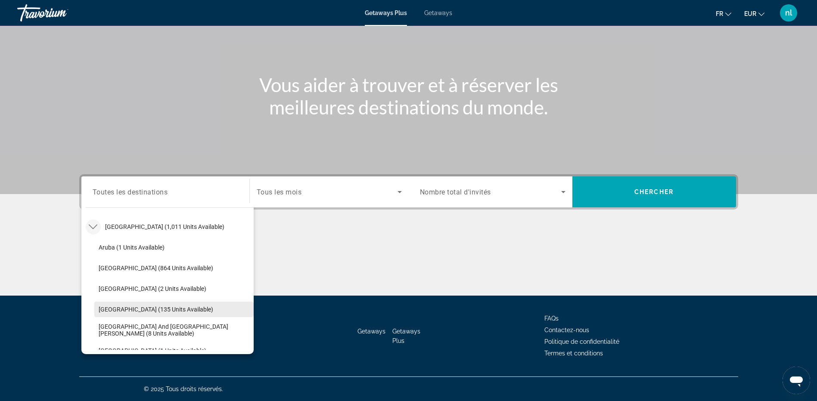
click at [109, 310] on span "Dominican Republic (135 units available)" at bounding box center [156, 309] width 115 height 7
type input "**********"
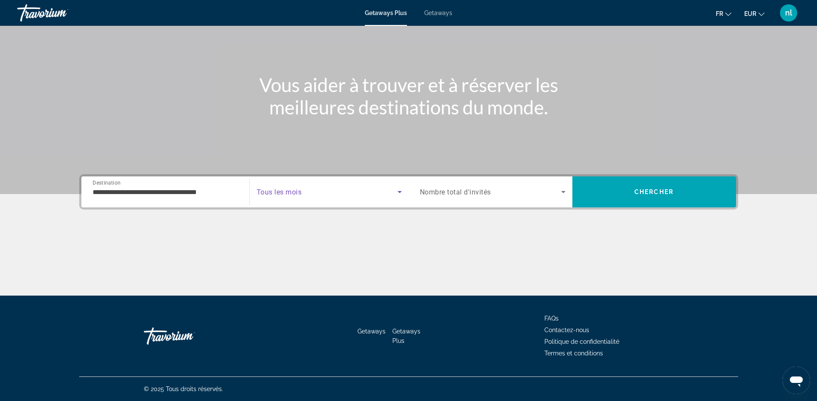
click at [297, 196] on span "Search widget" at bounding box center [327, 192] width 141 height 10
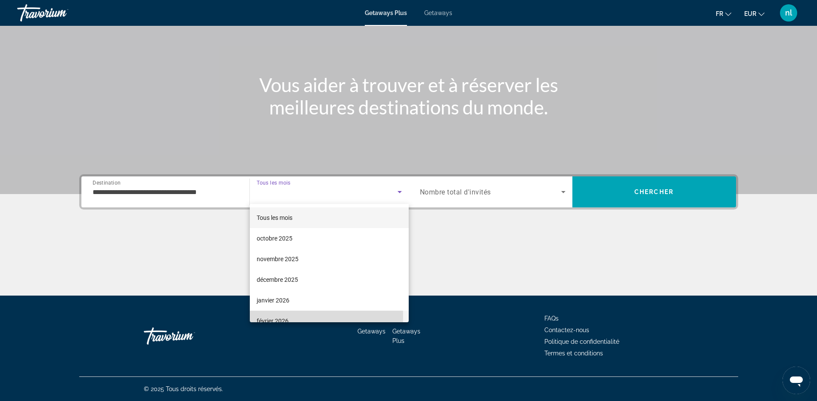
click at [292, 317] on mat-option "février 2026" at bounding box center [329, 321] width 159 height 21
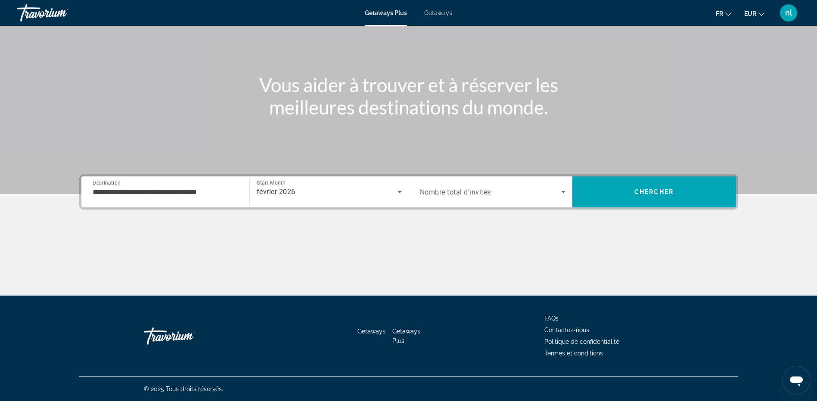
click at [479, 198] on div "Search widget" at bounding box center [493, 192] width 146 height 24
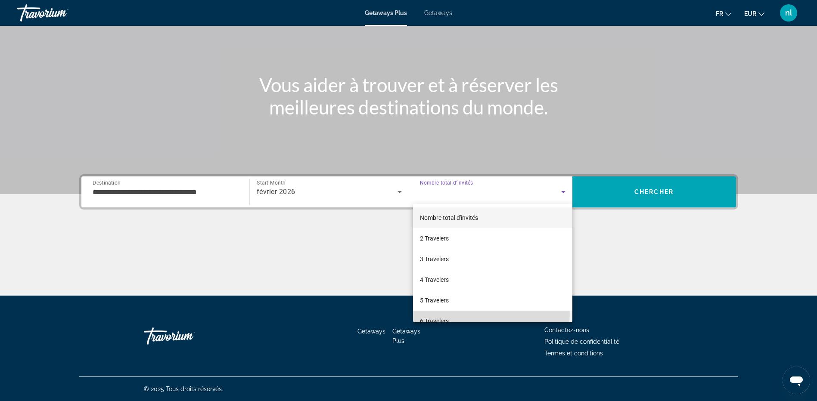
click at [490, 313] on mat-option "6 Travelers" at bounding box center [492, 321] width 159 height 21
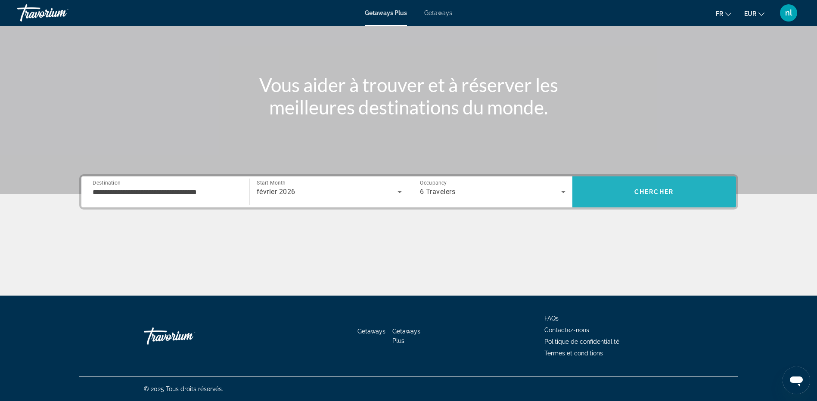
click at [669, 189] on span "Chercher" at bounding box center [653, 192] width 39 height 7
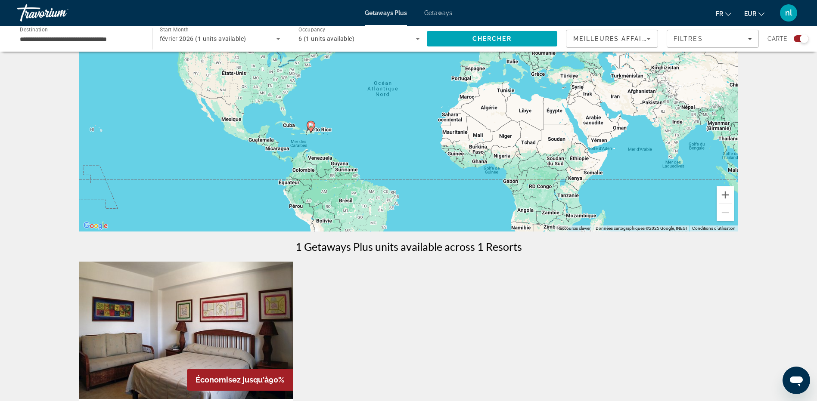
scroll to position [86, 0]
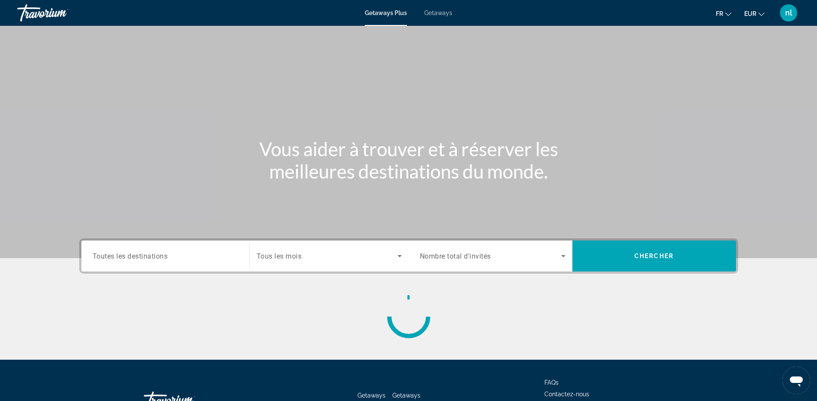
click at [179, 261] on input "Destination Toutes les destinations" at bounding box center [166, 257] width 146 height 10
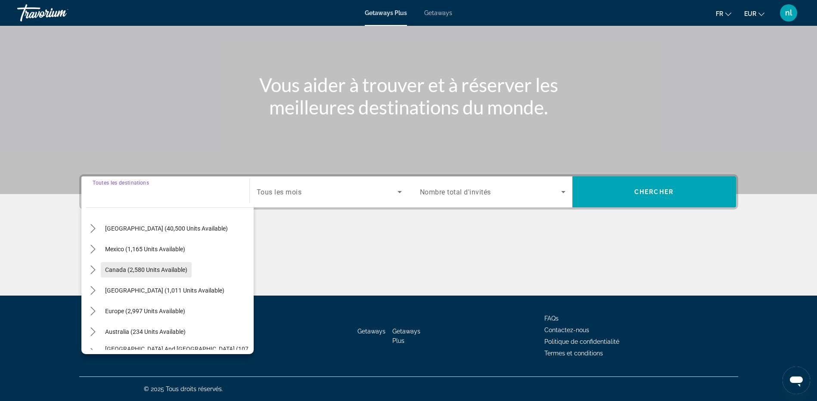
scroll to position [43, 0]
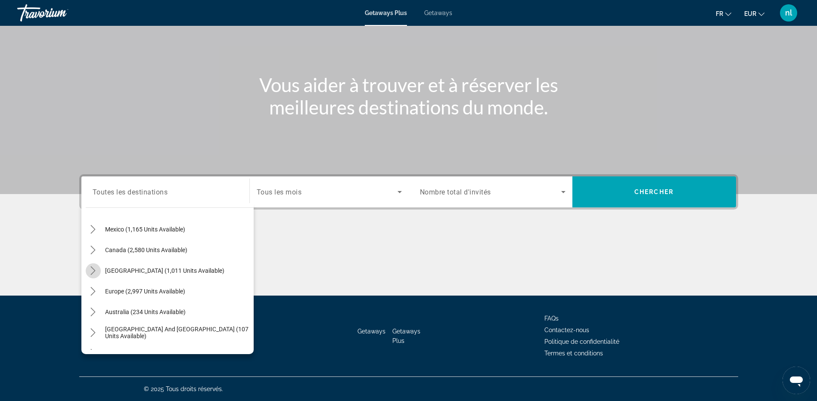
click at [91, 272] on icon "Toggle Caribbean & Atlantic Islands (1,011 units available) submenu" at bounding box center [93, 271] width 9 height 9
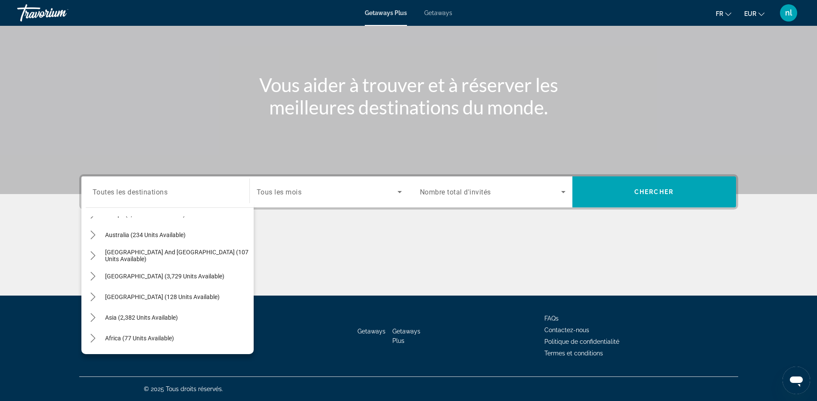
scroll to position [259, 0]
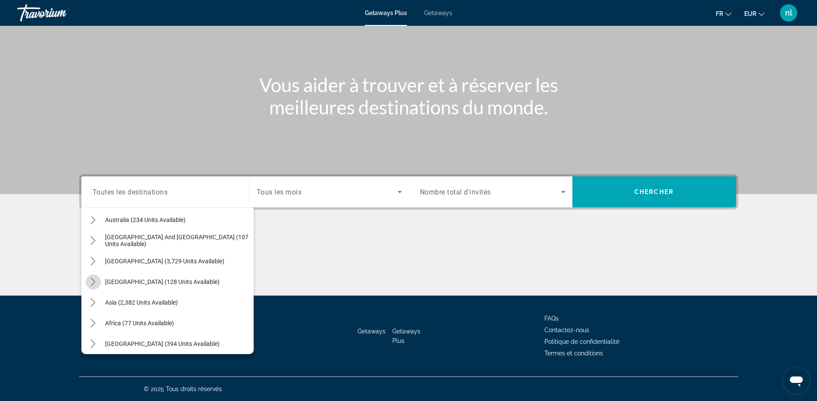
click at [93, 280] on icon "Toggle Central America (128 units available) submenu" at bounding box center [93, 282] width 5 height 9
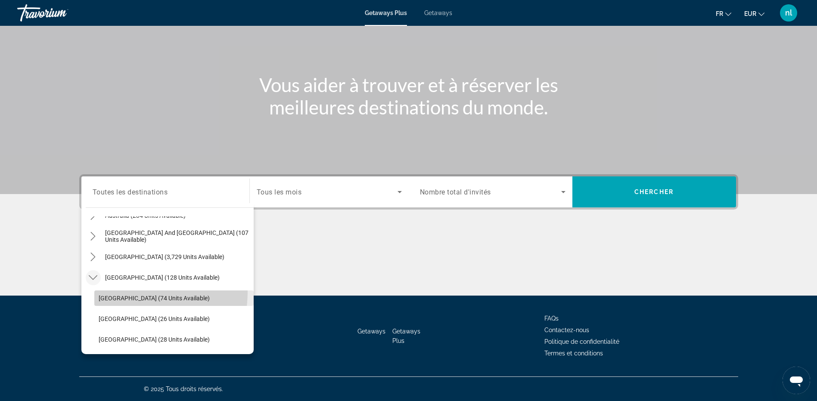
click at [121, 292] on span "Select destination: Costa Rica (74 units available)" at bounding box center [173, 298] width 159 height 21
type input "**********"
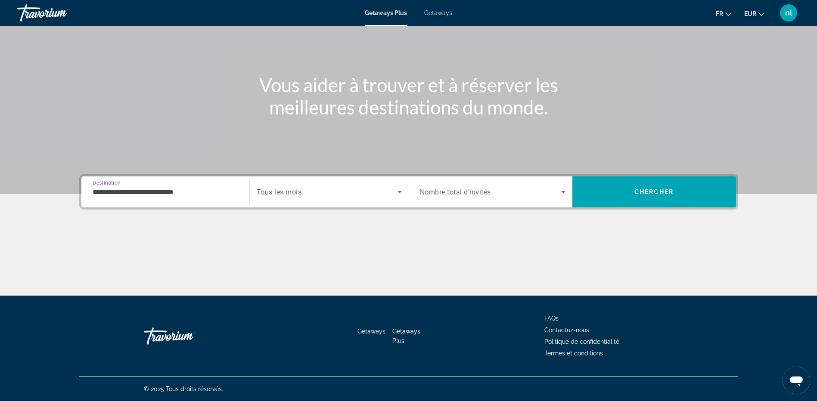
click at [382, 192] on span "Search widget" at bounding box center [327, 192] width 141 height 10
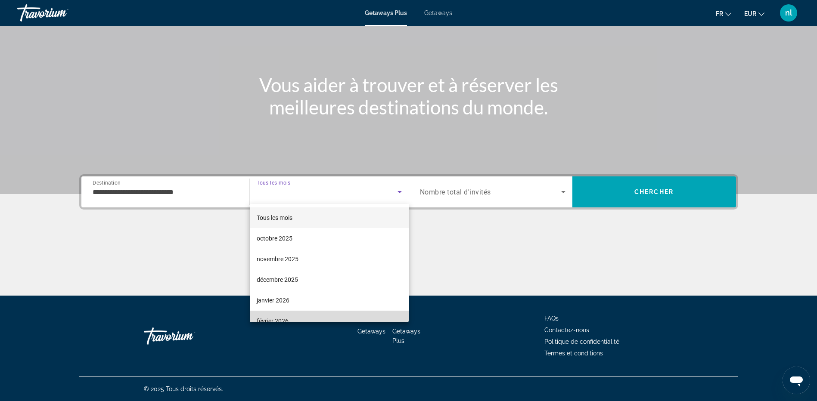
click at [347, 315] on mat-option "février 2026" at bounding box center [329, 321] width 159 height 21
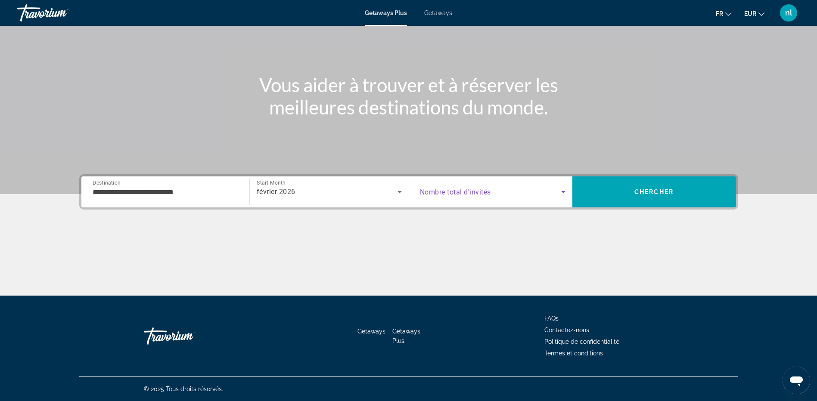
click at [548, 188] on span "Search widget" at bounding box center [490, 192] width 141 height 10
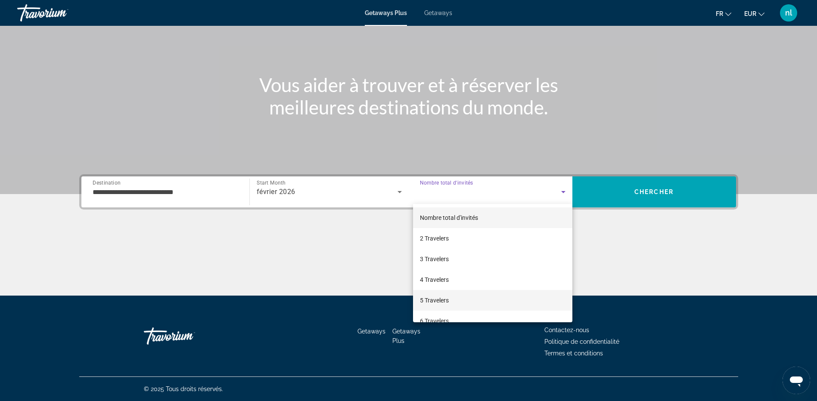
drag, startPoint x: 500, startPoint y: 317, endPoint x: 527, endPoint y: 297, distance: 33.6
click at [503, 314] on mat-option "6 Travelers" at bounding box center [492, 321] width 159 height 21
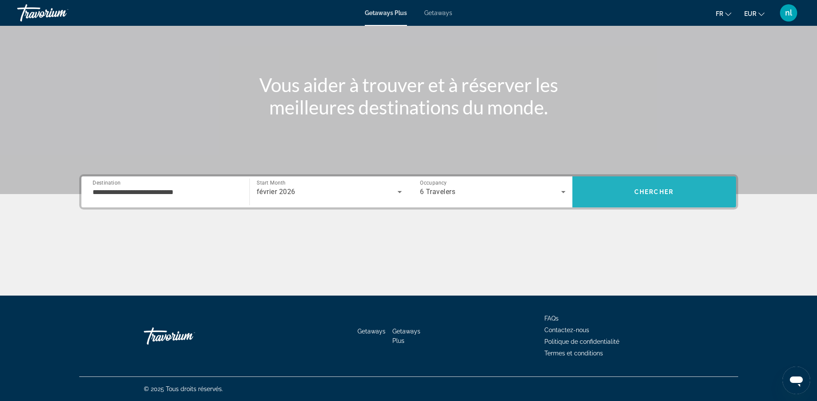
click at [654, 194] on span "Chercher" at bounding box center [653, 192] width 39 height 7
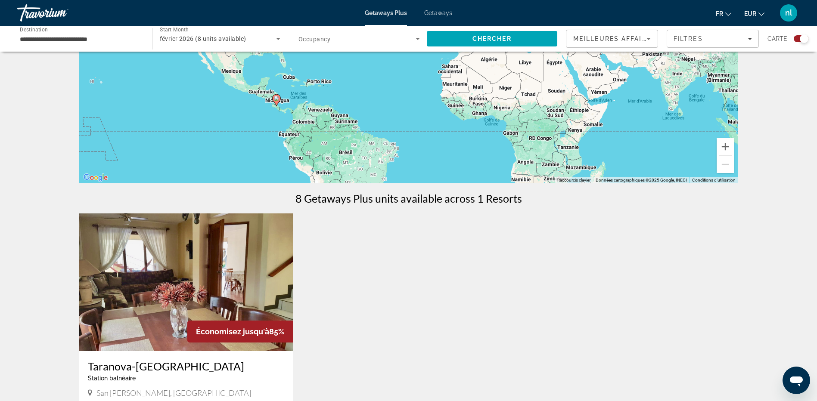
scroll to position [215, 0]
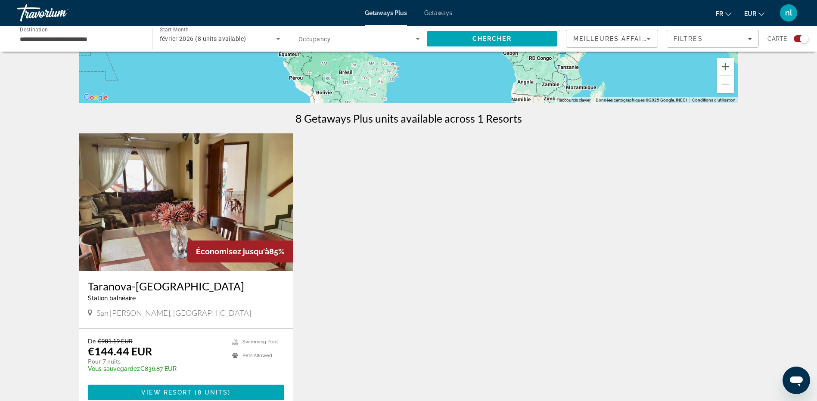
click at [180, 213] on img "Main content" at bounding box center [186, 203] width 214 height 138
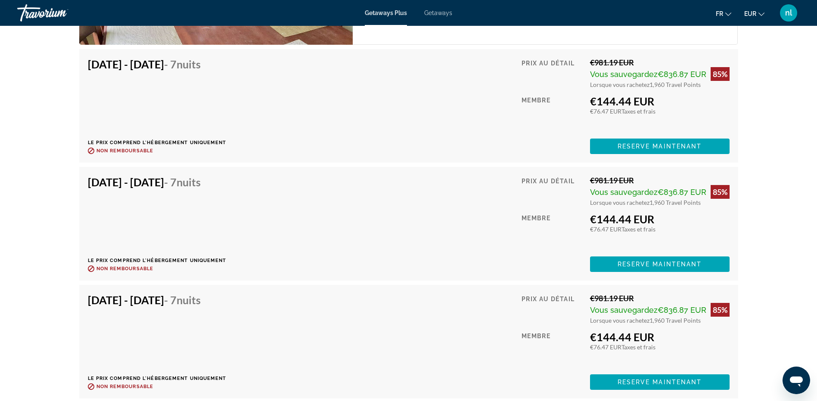
scroll to position [1507, 0]
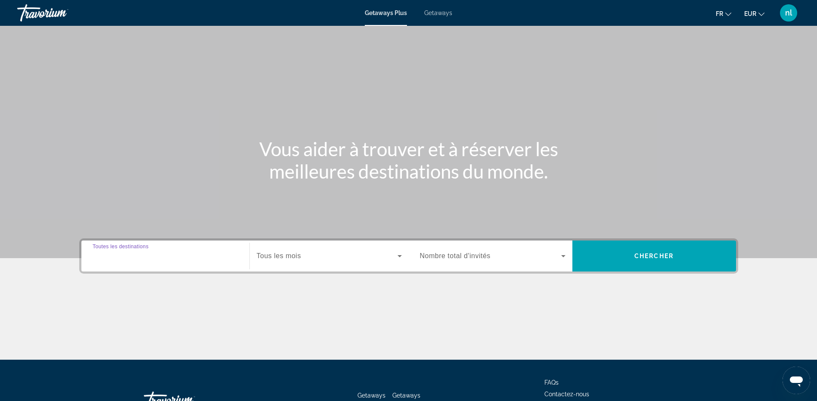
click at [195, 258] on input "Destination Toutes les destinations" at bounding box center [166, 257] width 146 height 10
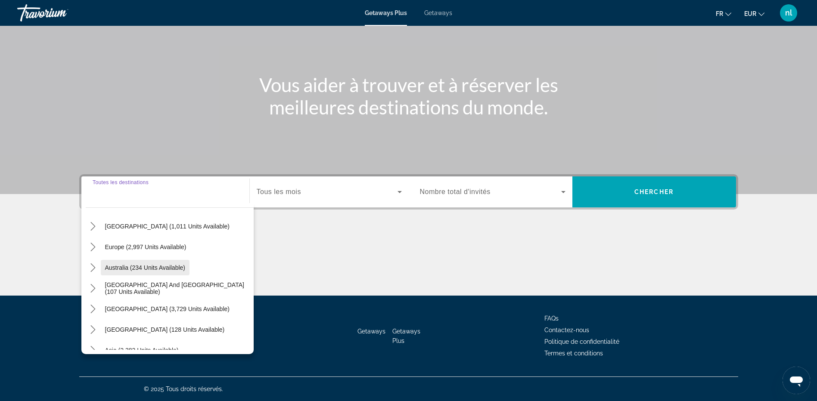
scroll to position [140, 0]
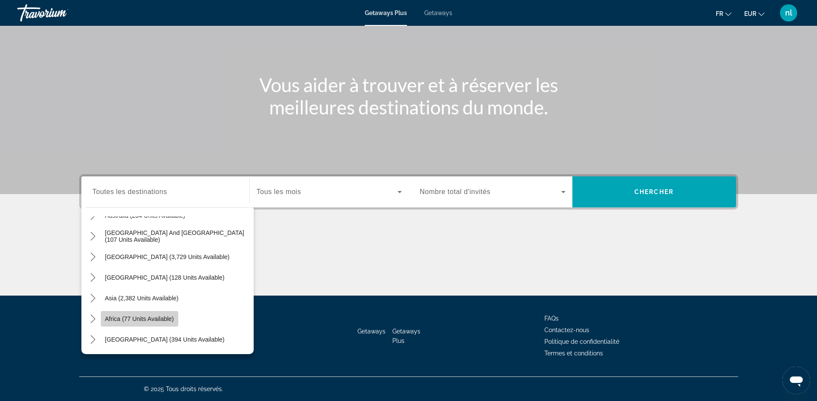
click at [110, 319] on span "Africa (77 units available)" at bounding box center [139, 319] width 69 height 7
type input "**********"
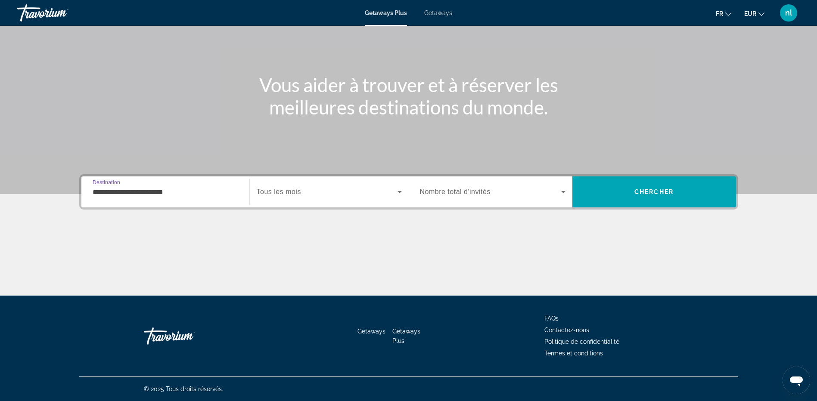
click at [379, 196] on span "Search widget" at bounding box center [327, 192] width 141 height 10
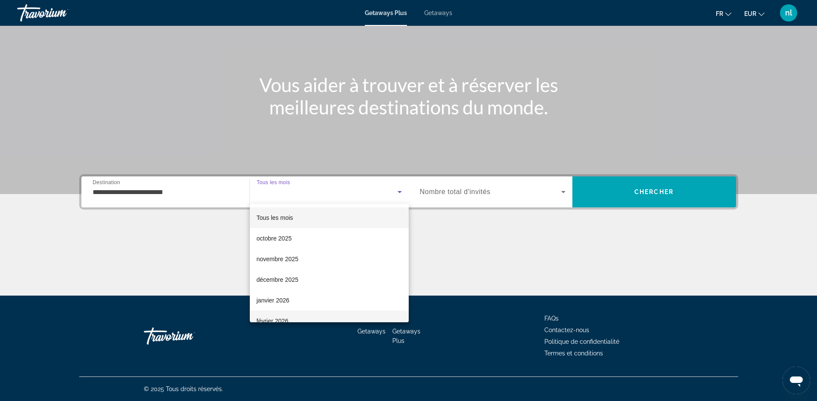
click at [325, 314] on mat-option "février 2026" at bounding box center [329, 321] width 159 height 21
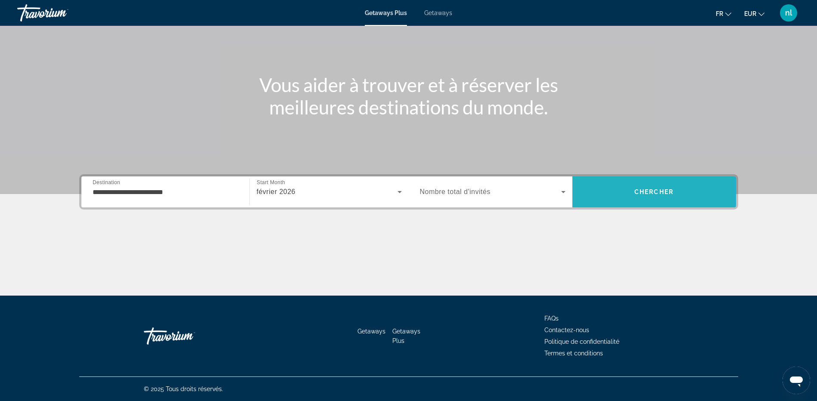
click at [660, 194] on span "Chercher" at bounding box center [653, 192] width 39 height 7
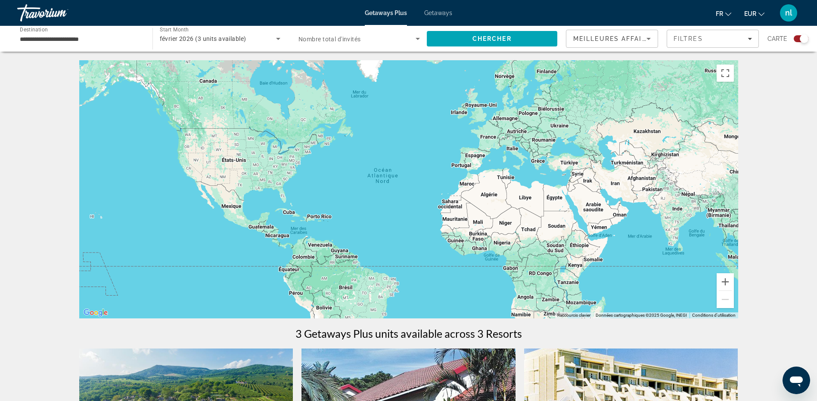
click at [66, 45] on div "**********" at bounding box center [80, 39] width 121 height 25
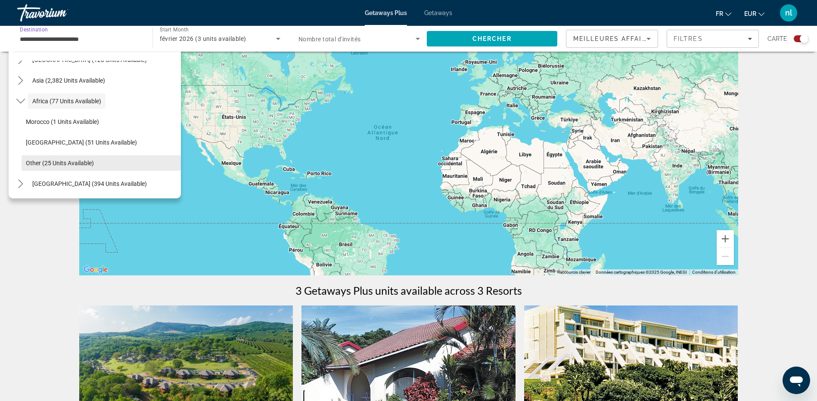
scroll to position [86, 0]
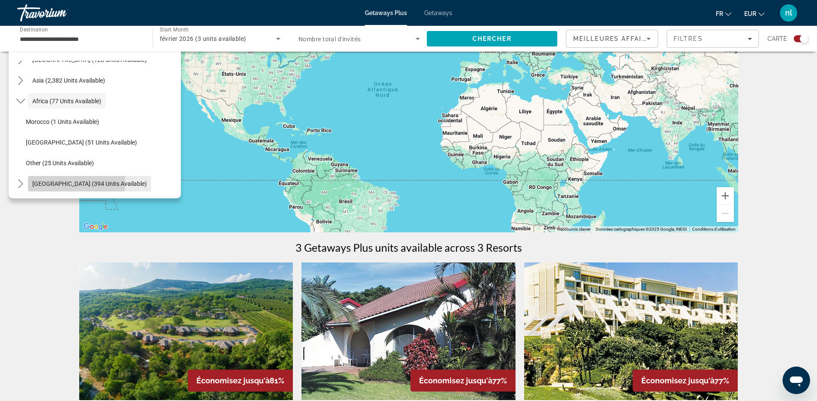
click at [50, 183] on span "[GEOGRAPHIC_DATA] (394 units available)" at bounding box center [89, 183] width 115 height 7
type input "**********"
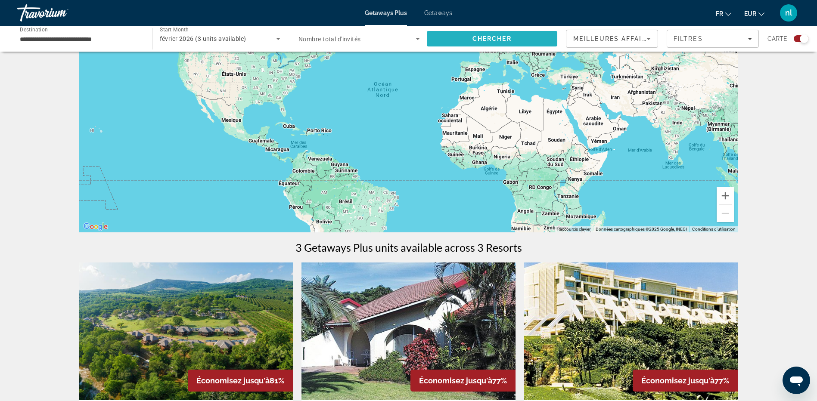
click at [520, 33] on span "Search" at bounding box center [492, 38] width 131 height 21
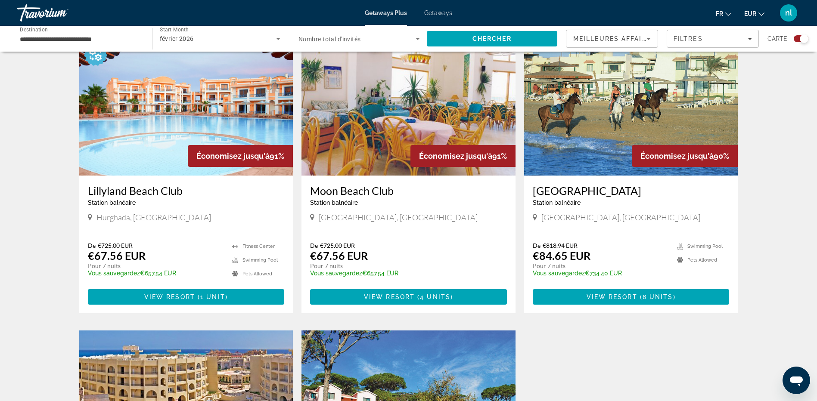
scroll to position [603, 0]
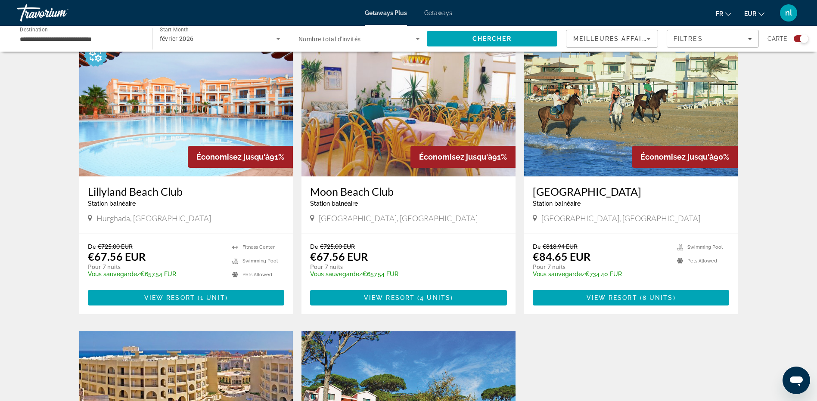
click at [176, 134] on img "Main content" at bounding box center [186, 108] width 214 height 138
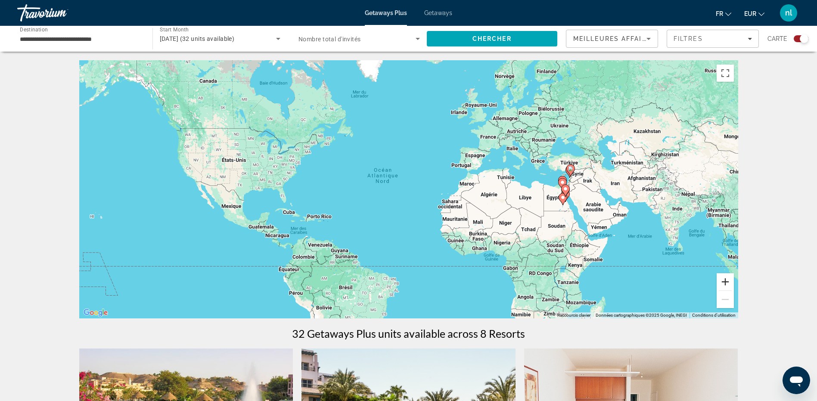
click at [727, 283] on button "Zoom avant" at bounding box center [725, 281] width 17 height 17
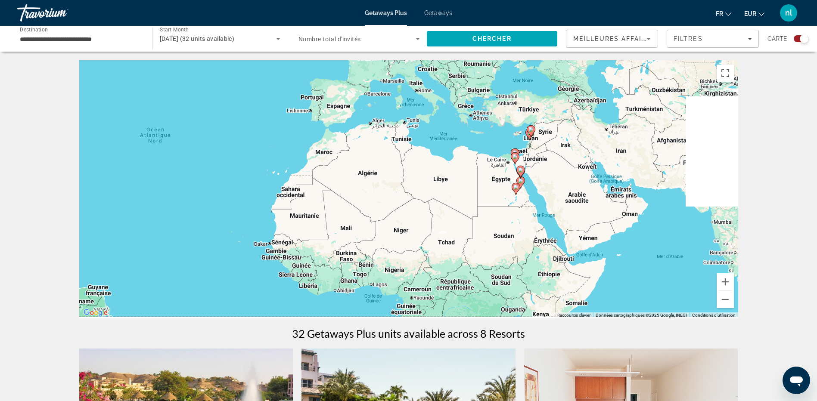
drag, startPoint x: 654, startPoint y: 234, endPoint x: 435, endPoint y: 207, distance: 220.5
click at [435, 207] on div "Pour activer le glissement avec le clavier, appuyez sur Alt+Entrée. Une fois ce…" at bounding box center [408, 189] width 659 height 258
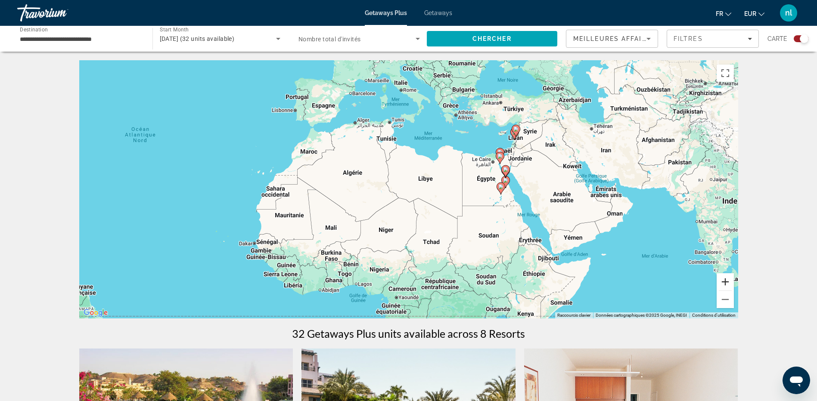
click at [732, 280] on button "Zoom avant" at bounding box center [725, 281] width 17 height 17
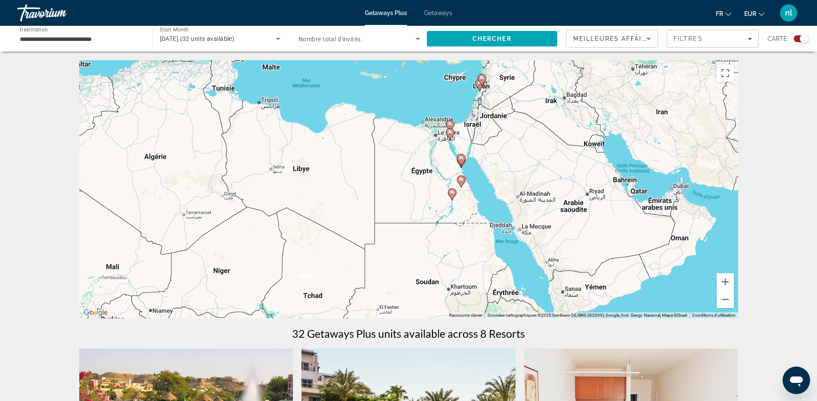
drag, startPoint x: 662, startPoint y: 180, endPoint x: 518, endPoint y: 182, distance: 143.9
click at [518, 182] on div "Pour activer le glissement avec le clavier, appuyez sur Alt+Entrée. Une fois ce…" at bounding box center [408, 189] width 659 height 258
click at [729, 280] on button "Zoom avant" at bounding box center [725, 281] width 17 height 17
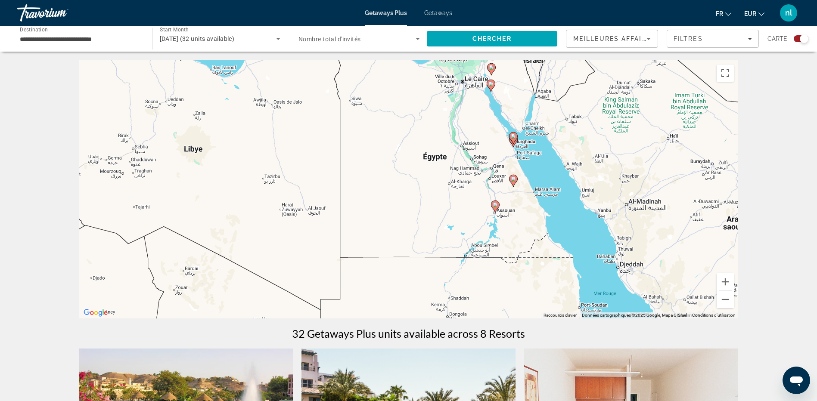
click at [513, 183] on icon "Main content" at bounding box center [513, 180] width 8 height 11
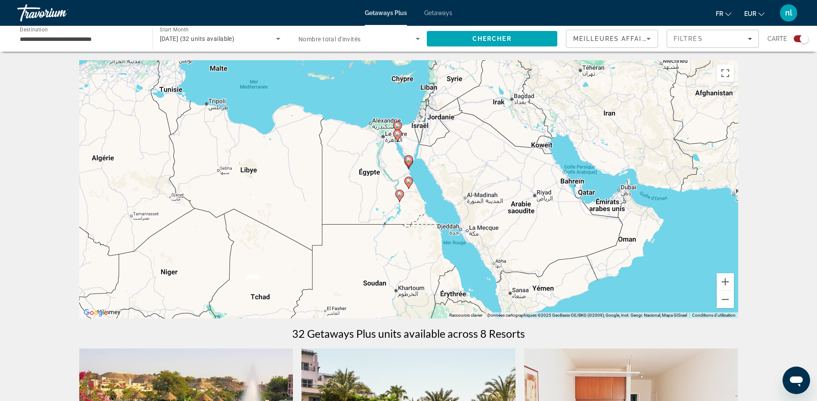
click at [410, 185] on icon "Main content" at bounding box center [408, 182] width 8 height 11
type input "**********"
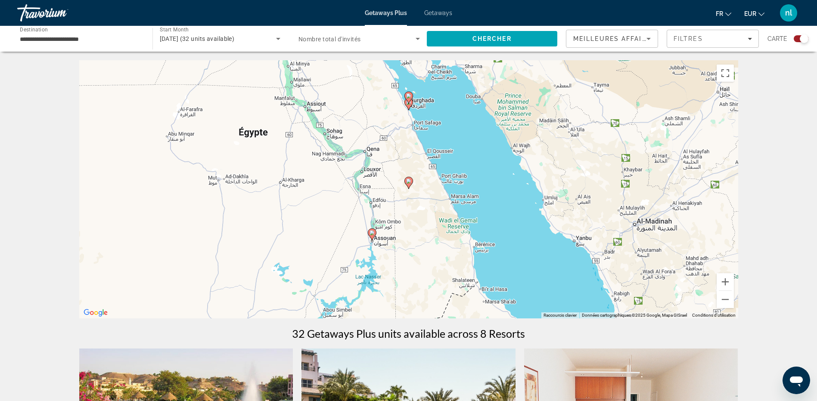
click at [410, 105] on icon "Main content" at bounding box center [408, 104] width 8 height 11
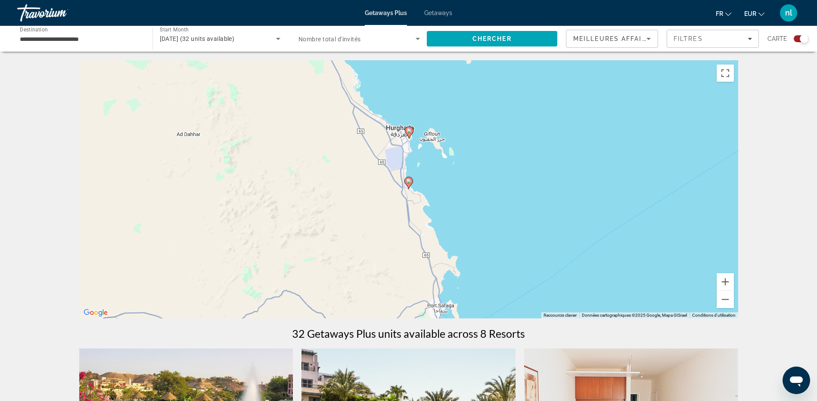
click at [407, 184] on icon "Main content" at bounding box center [408, 182] width 8 height 11
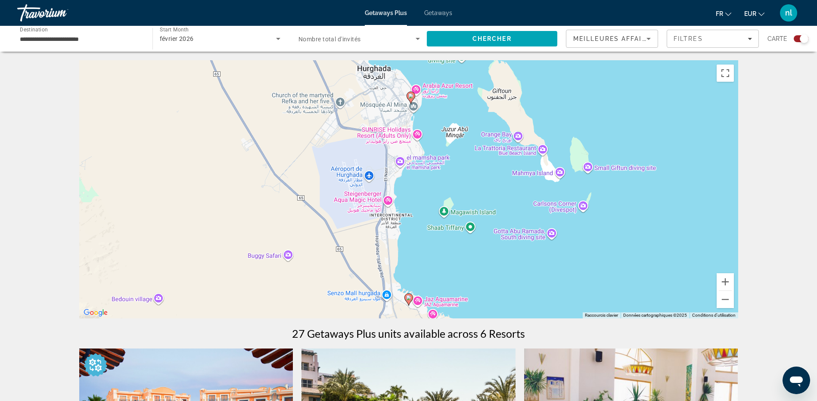
click at [411, 96] on image "Main content" at bounding box center [410, 95] width 5 height 5
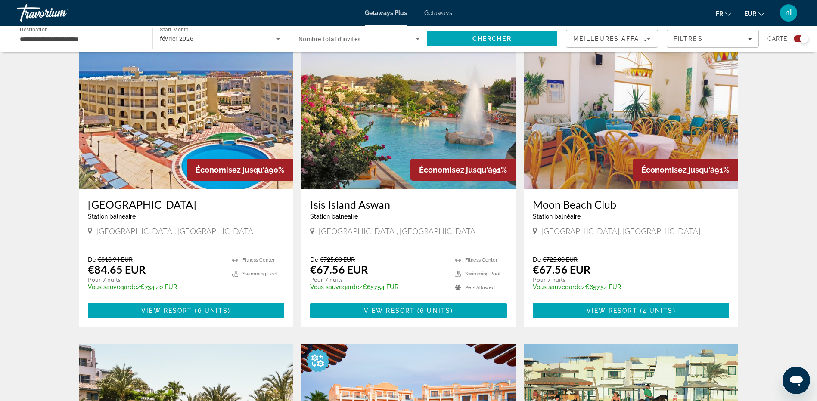
scroll to position [301, 0]
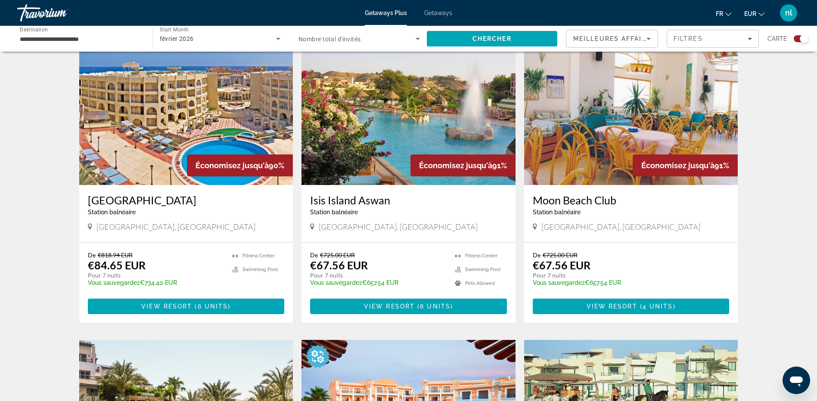
click at [154, 110] on img "Main content" at bounding box center [186, 116] width 214 height 138
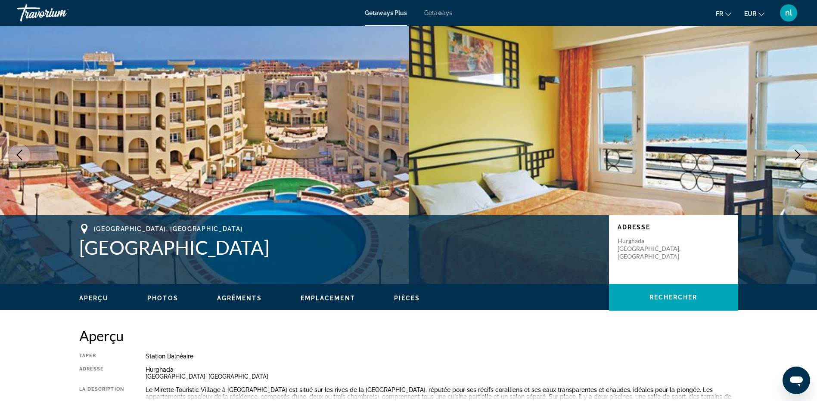
click at [796, 152] on icon "Next image" at bounding box center [797, 155] width 10 height 10
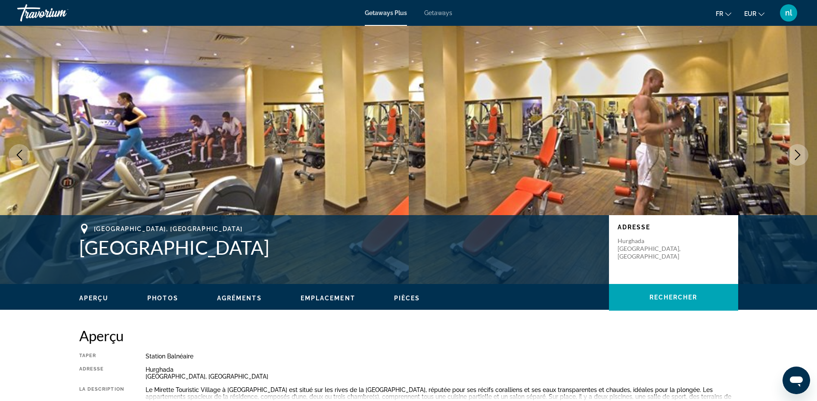
click at [794, 152] on icon "Next image" at bounding box center [797, 155] width 10 height 10
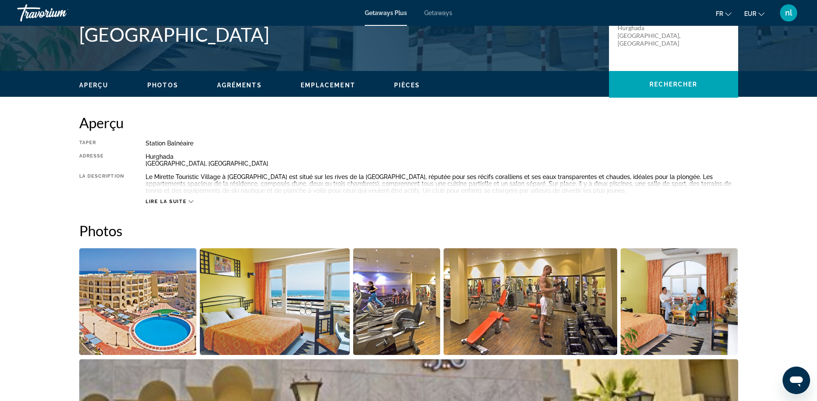
scroll to position [215, 0]
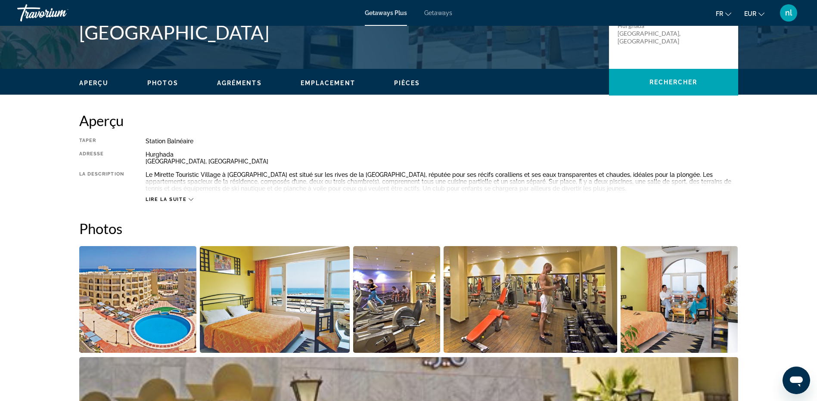
click at [183, 197] on span "Lire la suite" at bounding box center [166, 200] width 41 height 6
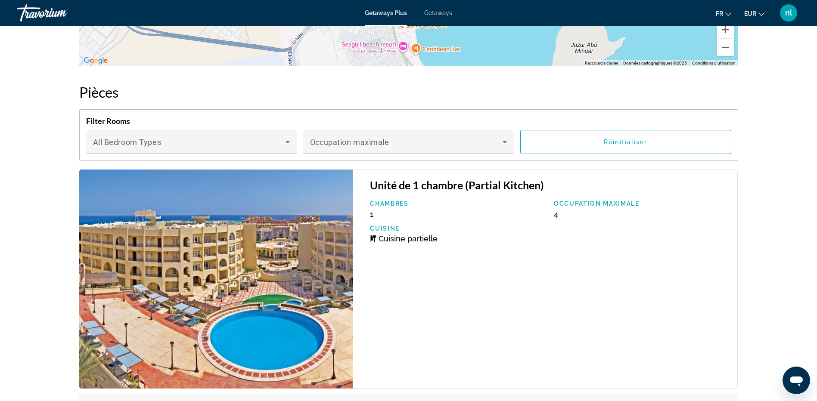
scroll to position [1292, 0]
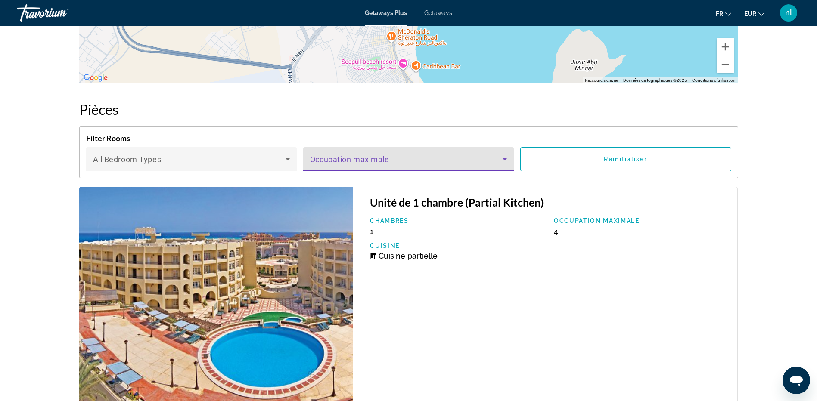
click at [486, 160] on span "Main content" at bounding box center [406, 163] width 193 height 10
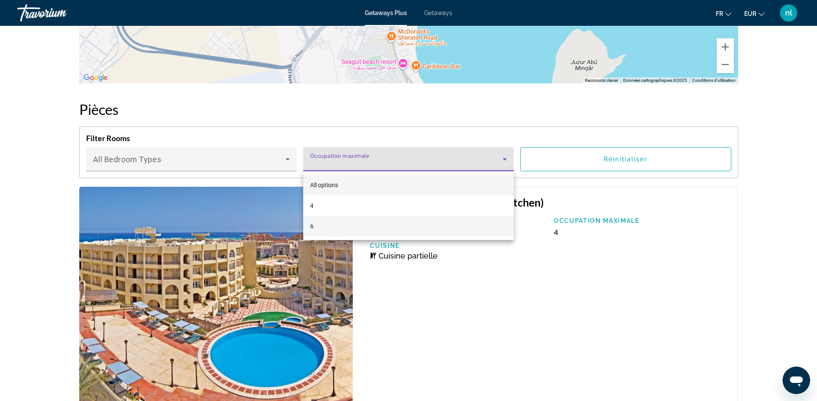
click at [434, 227] on mat-option "6" at bounding box center [408, 226] width 211 height 21
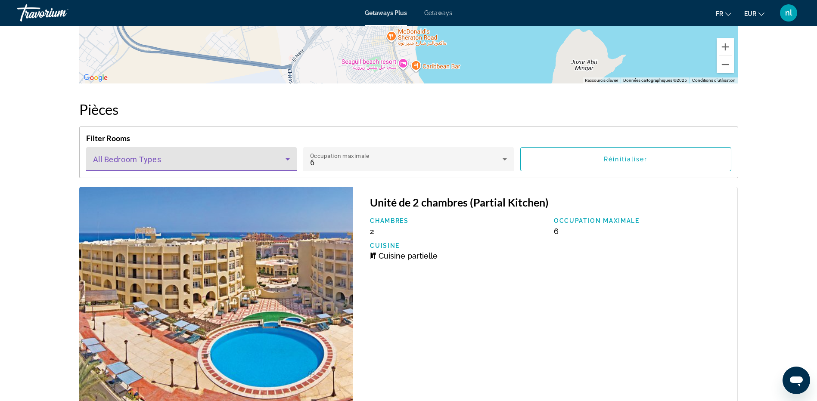
click at [271, 158] on span "Main content" at bounding box center [189, 163] width 193 height 10
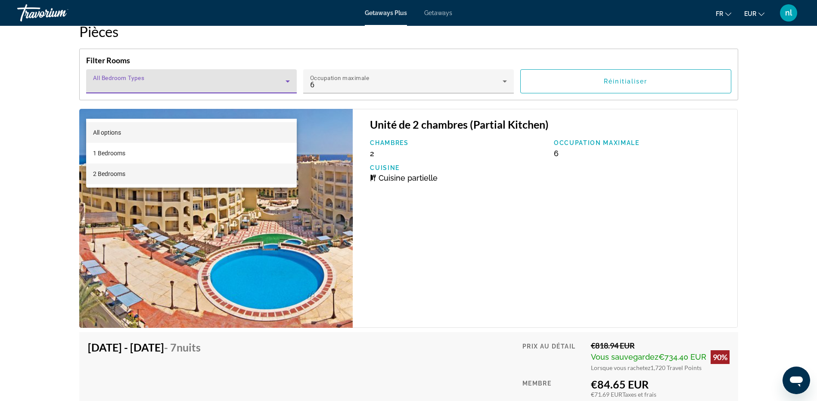
scroll to position [1378, 0]
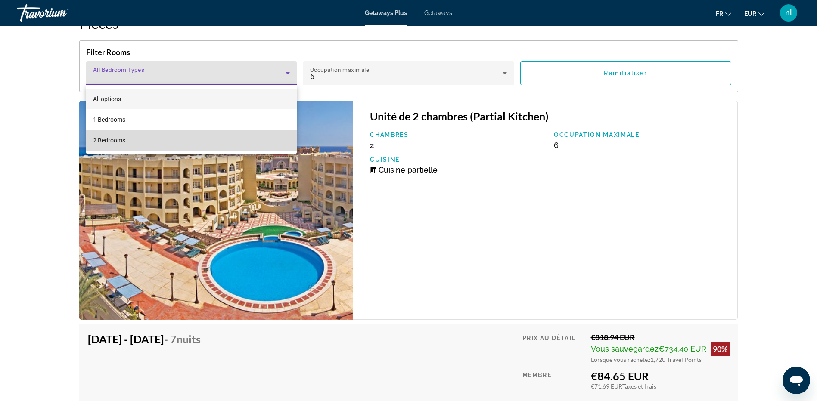
click at [112, 143] on span "2 Bedrooms" at bounding box center [109, 140] width 32 height 10
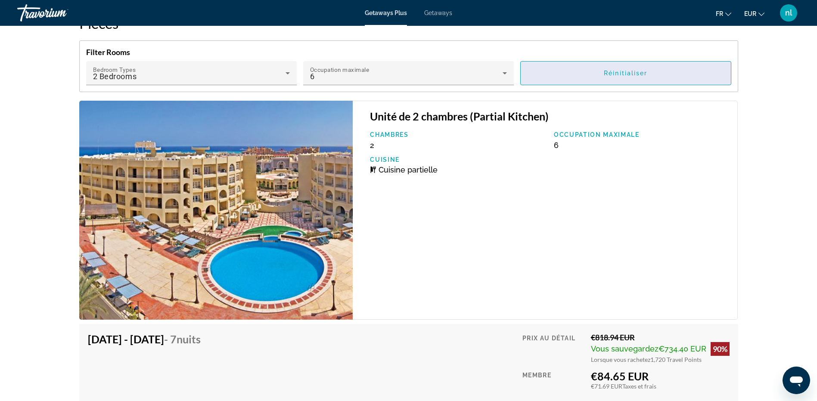
click at [626, 67] on span "Main content" at bounding box center [626, 73] width 210 height 21
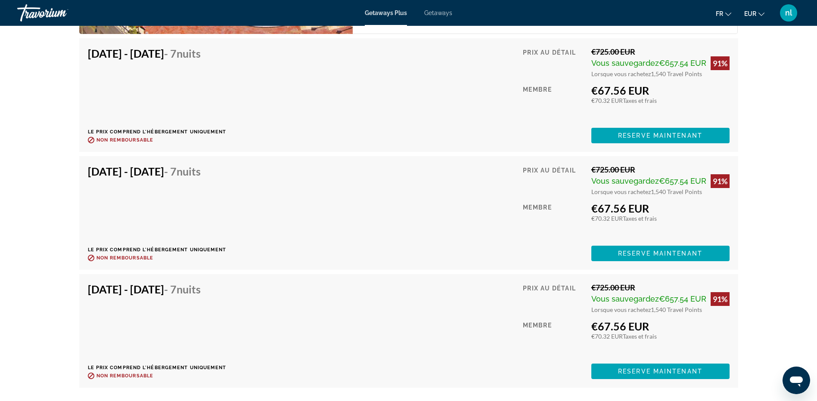
scroll to position [1680, 0]
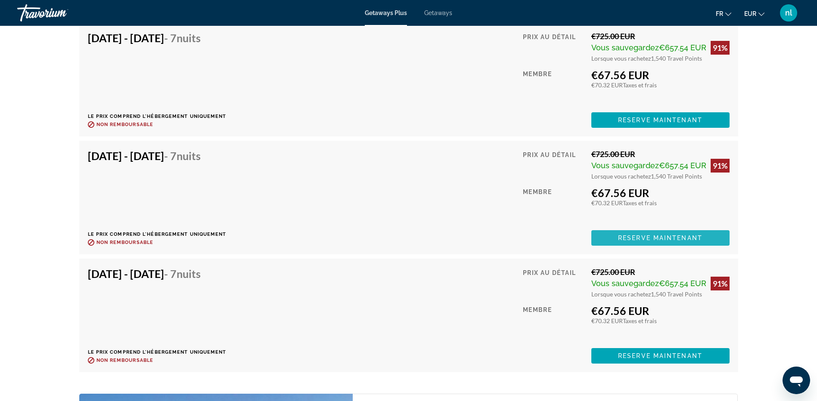
click at [667, 236] on span "Reserve maintenant" at bounding box center [660, 238] width 84 height 7
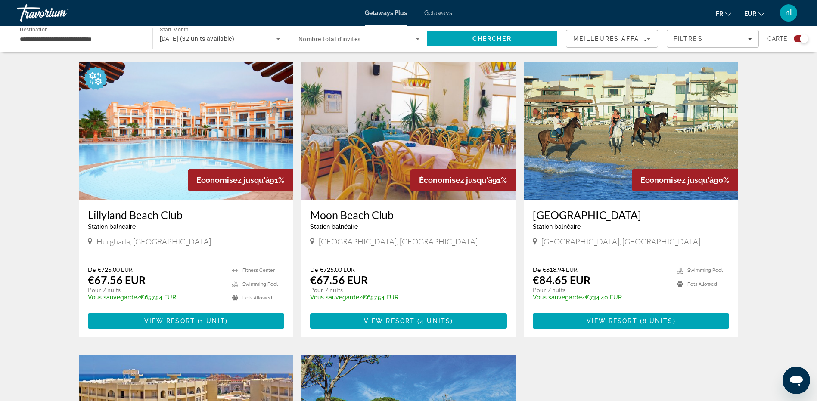
scroll to position [560, 0]
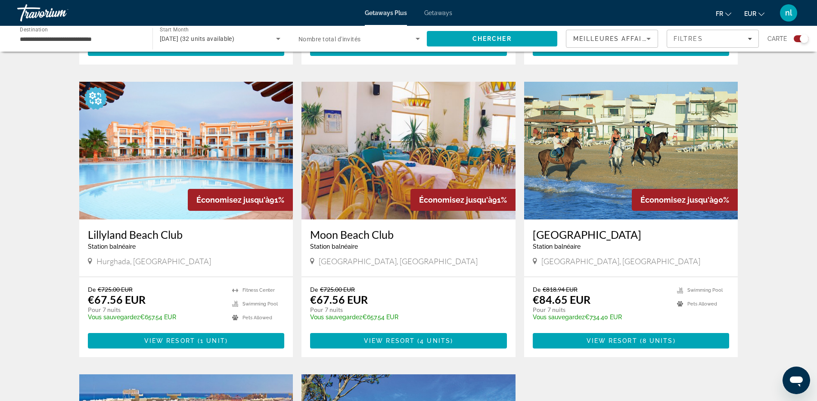
click at [201, 150] on img "Main content" at bounding box center [186, 151] width 214 height 138
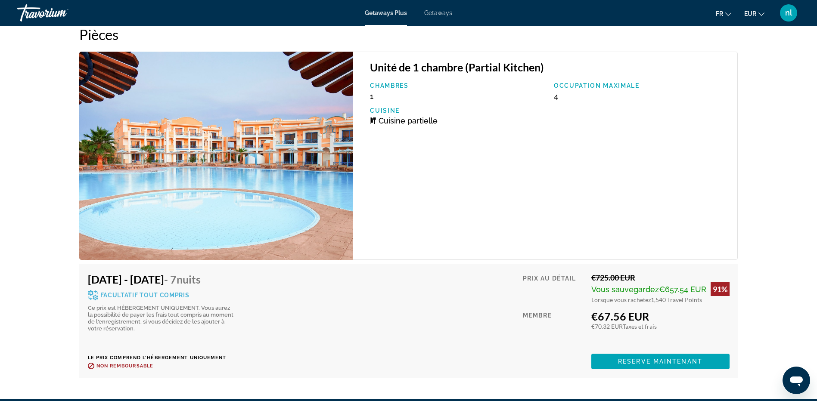
scroll to position [1507, 0]
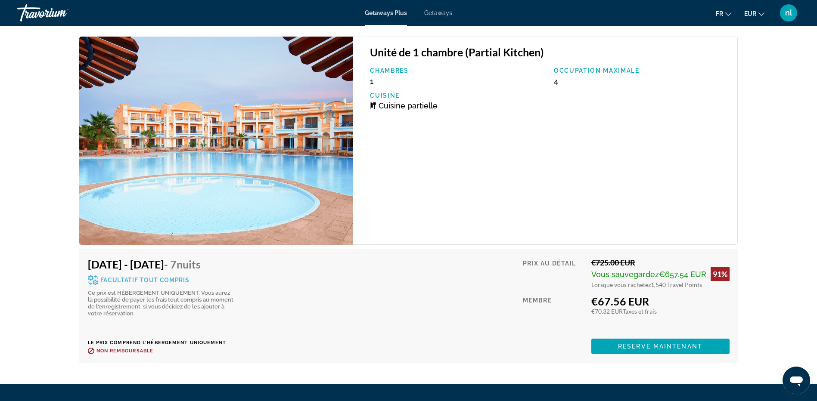
click at [301, 152] on img "Main content" at bounding box center [216, 141] width 274 height 208
click at [643, 346] on span "Reserve maintenant" at bounding box center [660, 346] width 84 height 7
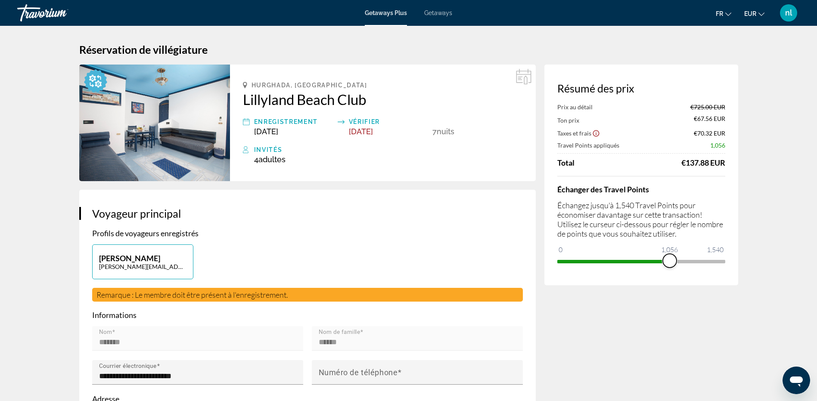
drag, startPoint x: 720, startPoint y: 259, endPoint x: 670, endPoint y: 264, distance: 50.2
click at [670, 264] on span "ngx-slider" at bounding box center [670, 261] width 14 height 14
drag, startPoint x: 669, startPoint y: 258, endPoint x: 680, endPoint y: 260, distance: 10.8
click at [680, 260] on span "ngx-slider" at bounding box center [679, 261] width 14 height 14
drag, startPoint x: 680, startPoint y: 260, endPoint x: 693, endPoint y: 260, distance: 12.9
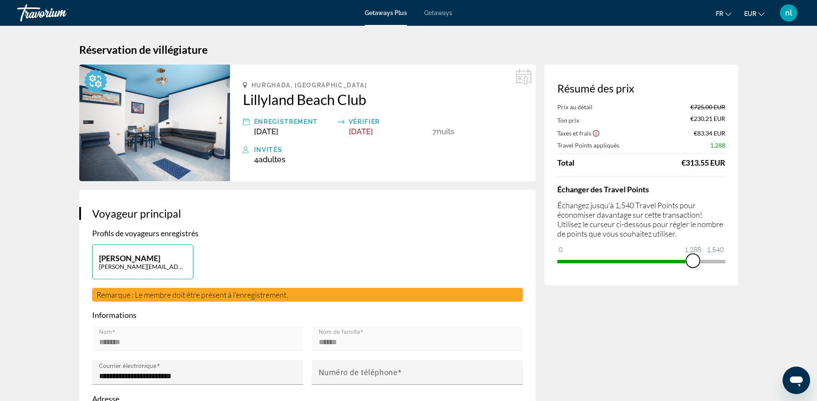
click at [693, 260] on span "ngx-slider" at bounding box center [693, 261] width 14 height 14
click at [696, 259] on span "ngx-slider" at bounding box center [697, 261] width 14 height 14
click at [700, 260] on span "ngx-slider" at bounding box center [700, 261] width 14 height 14
drag, startPoint x: 700, startPoint y: 260, endPoint x: 708, endPoint y: 260, distance: 7.3
click at [708, 260] on span "ngx-slider" at bounding box center [708, 261] width 14 height 14
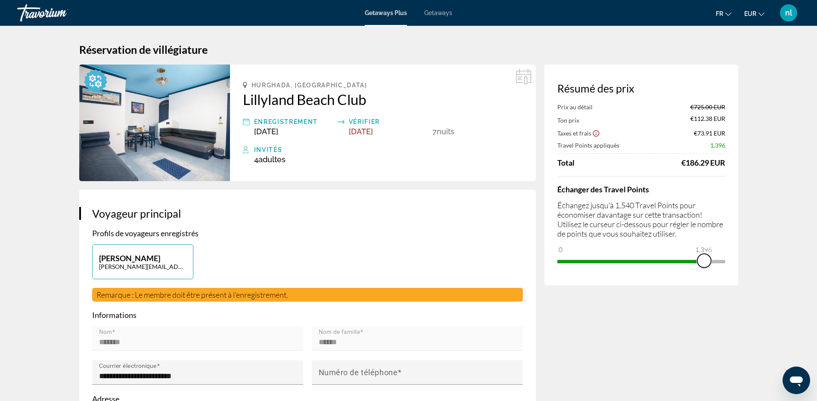
click at [704, 260] on span "ngx-slider" at bounding box center [704, 261] width 14 height 14
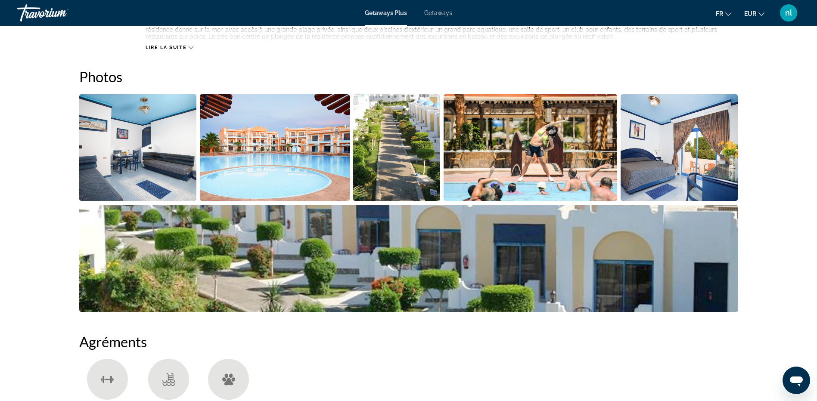
scroll to position [370, 0]
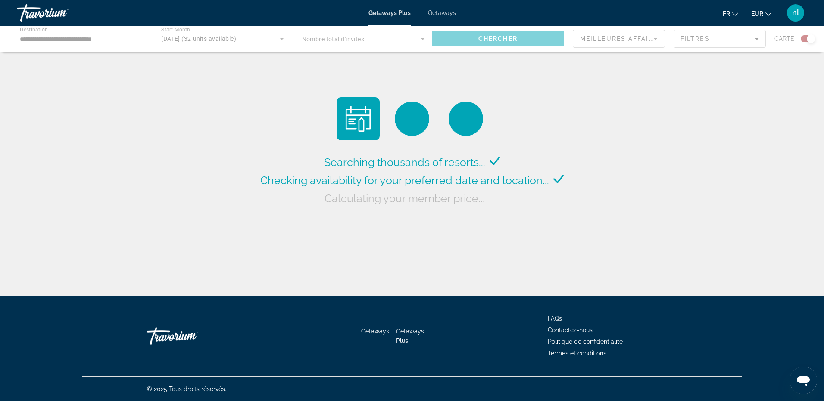
click at [441, 14] on span "Getaways" at bounding box center [442, 12] width 28 height 7
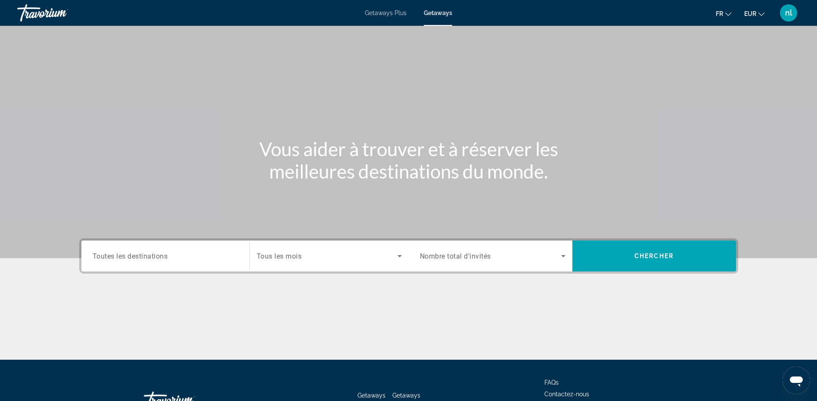
click at [144, 260] on span "Toutes les destinations" at bounding box center [130, 256] width 75 height 8
click at [144, 260] on input "Destination Toutes les destinations" at bounding box center [166, 257] width 146 height 10
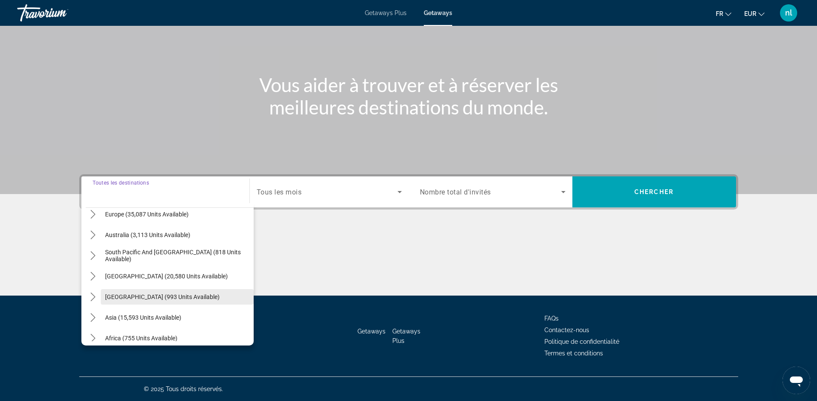
scroll to position [140, 0]
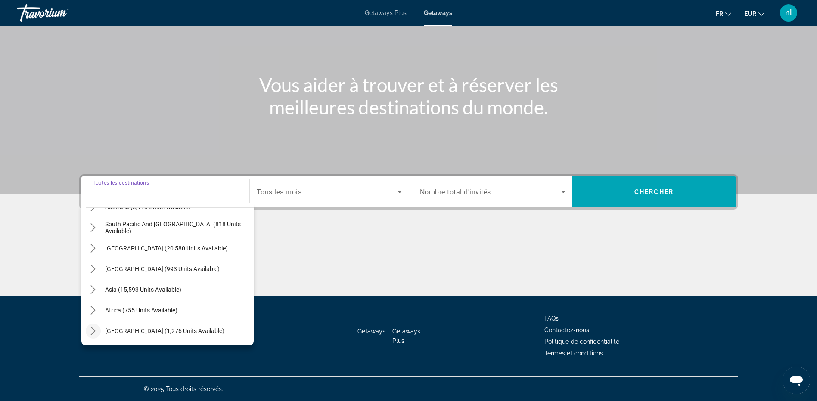
click at [94, 329] on icon "Toggle Middle East (1,276 units available) submenu" at bounding box center [93, 331] width 9 height 9
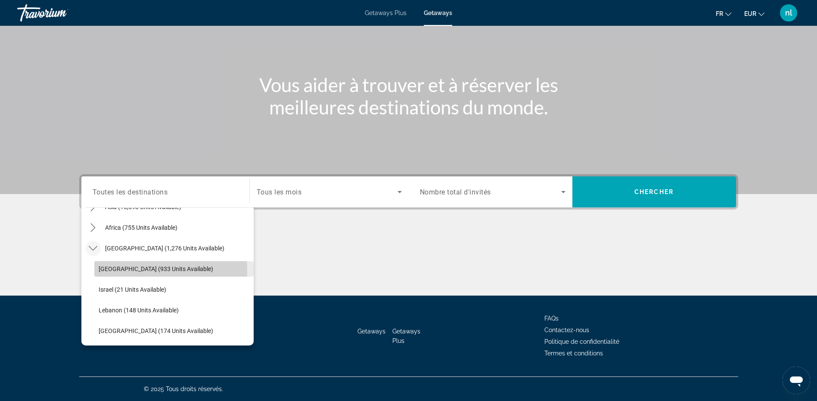
click at [112, 270] on span "Egypt (933 units available)" at bounding box center [156, 269] width 115 height 7
type input "**********"
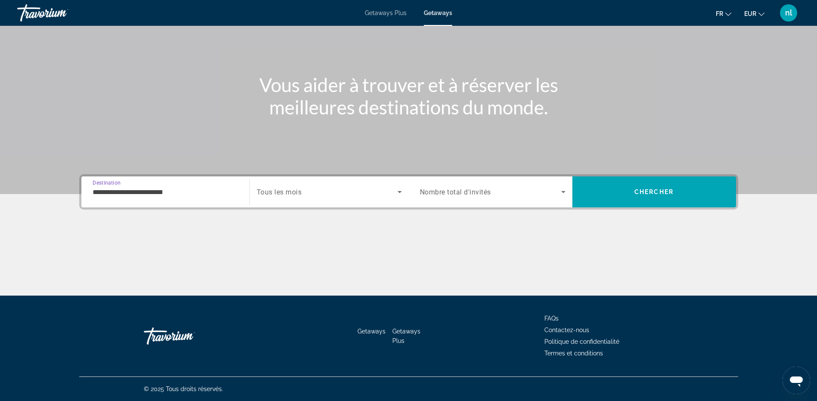
click at [324, 196] on span "Search widget" at bounding box center [327, 192] width 141 height 10
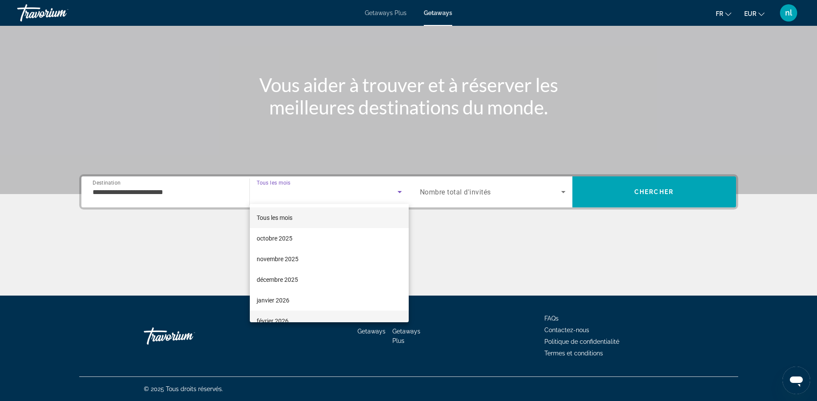
click at [308, 315] on mat-option "février 2026" at bounding box center [329, 321] width 159 height 21
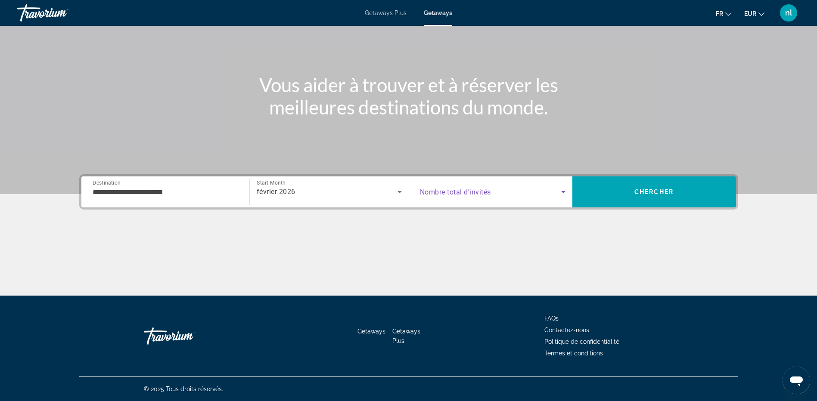
click at [498, 192] on span "Search widget" at bounding box center [490, 192] width 141 height 10
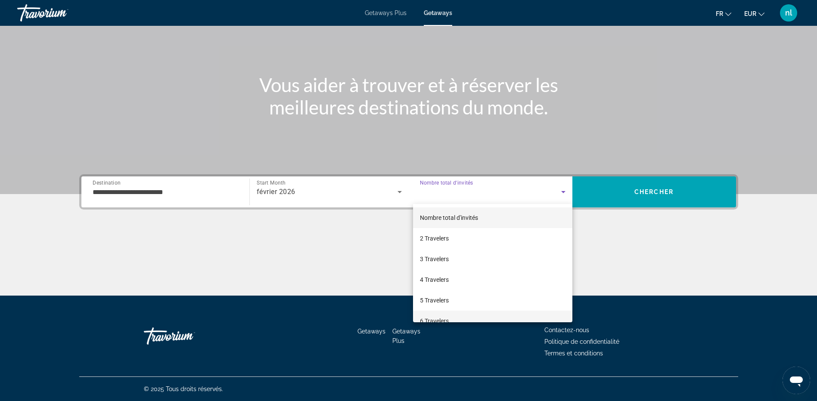
click at [484, 316] on mat-option "6 Travelers" at bounding box center [492, 321] width 159 height 21
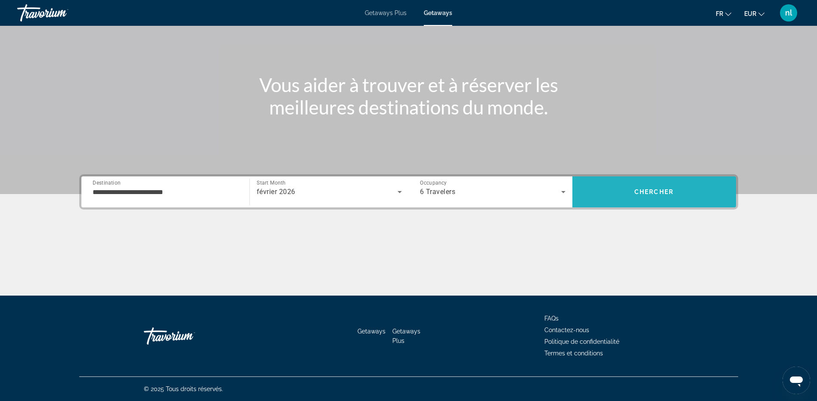
click at [655, 196] on span "Search" at bounding box center [654, 192] width 164 height 21
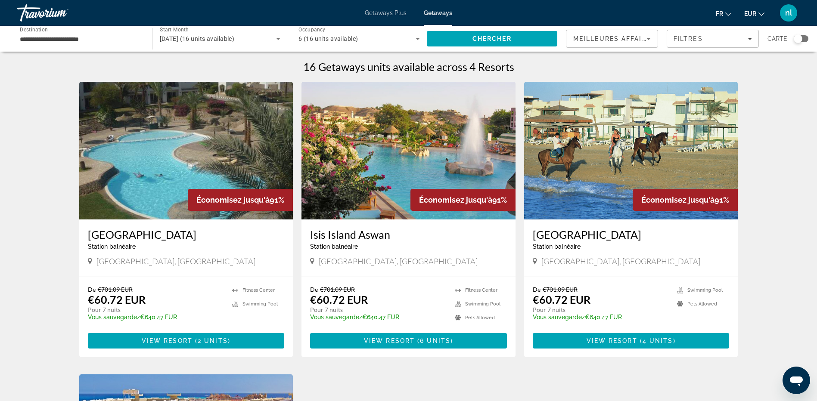
click at [174, 153] on img "Main content" at bounding box center [186, 151] width 214 height 138
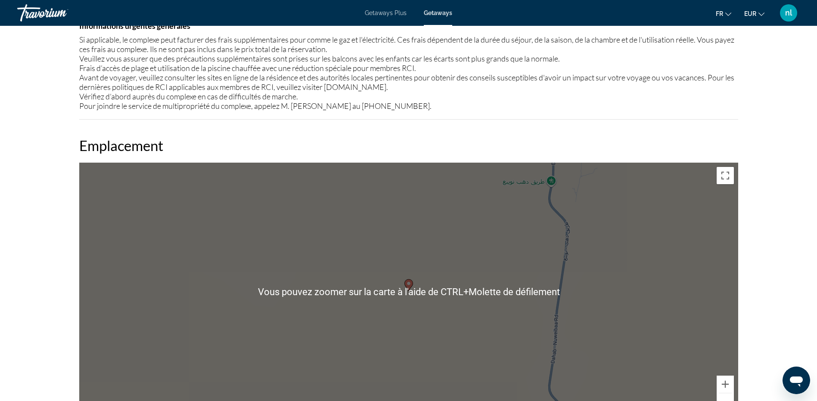
scroll to position [818, 0]
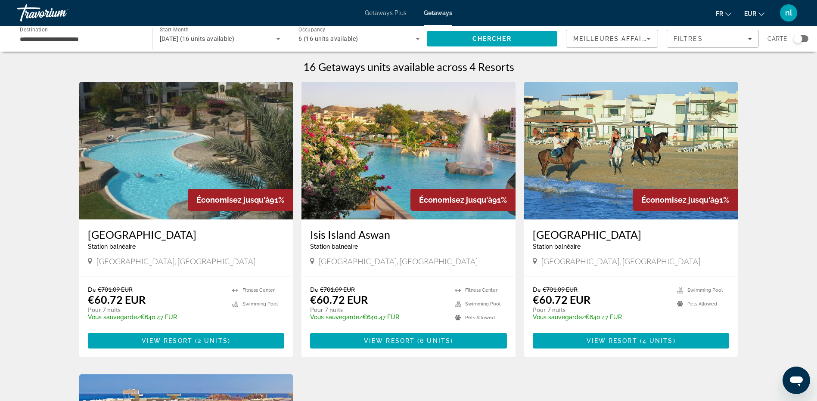
click at [403, 155] on img "Main content" at bounding box center [408, 151] width 214 height 138
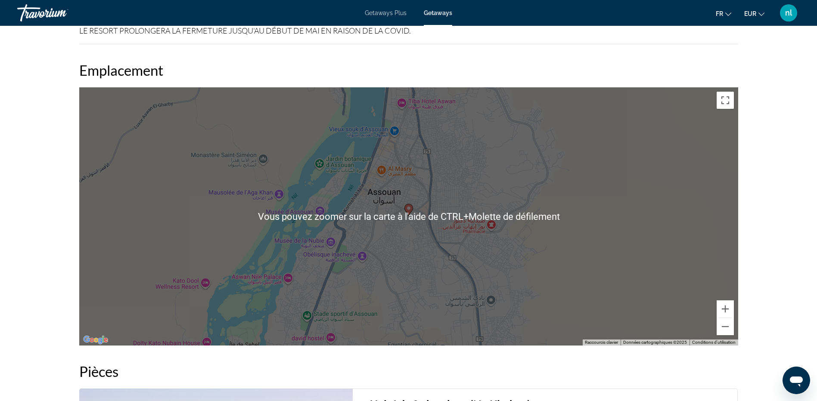
scroll to position [1206, 0]
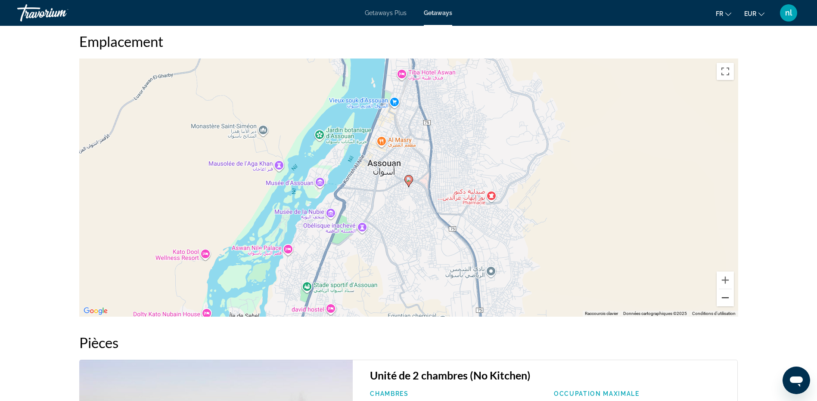
click at [730, 303] on button "Zoom arrière" at bounding box center [725, 297] width 17 height 17
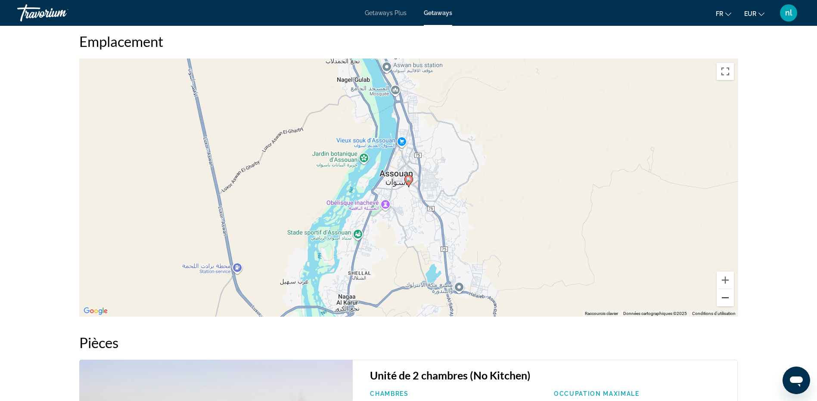
click at [730, 303] on button "Zoom arrière" at bounding box center [725, 297] width 17 height 17
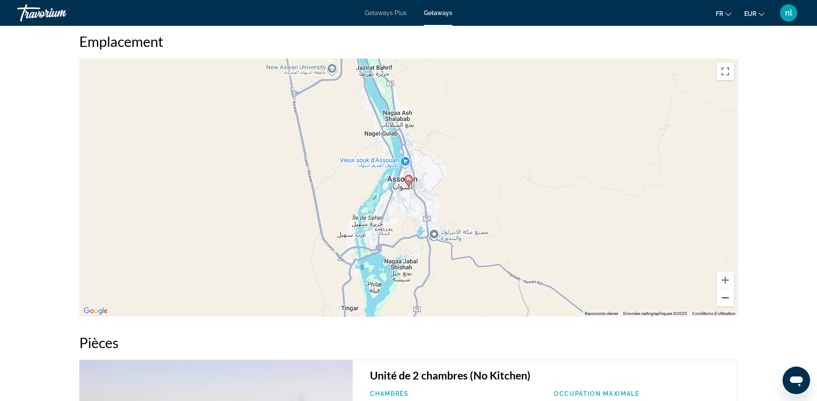
click at [728, 303] on button "Zoom arrière" at bounding box center [725, 297] width 17 height 17
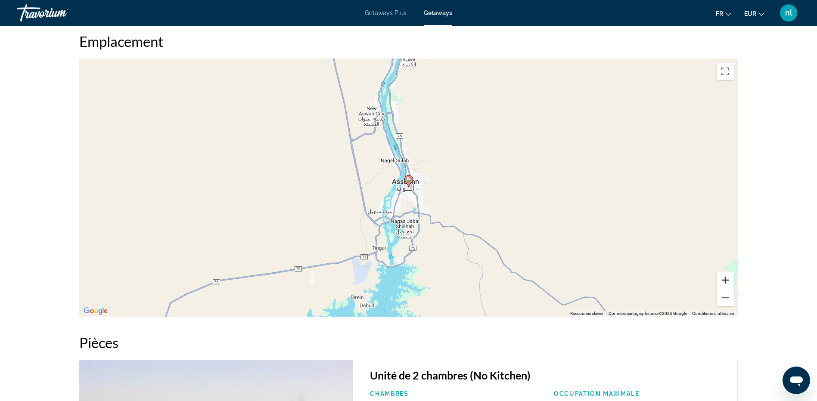
click at [723, 275] on button "Zoom avant" at bounding box center [725, 280] width 17 height 17
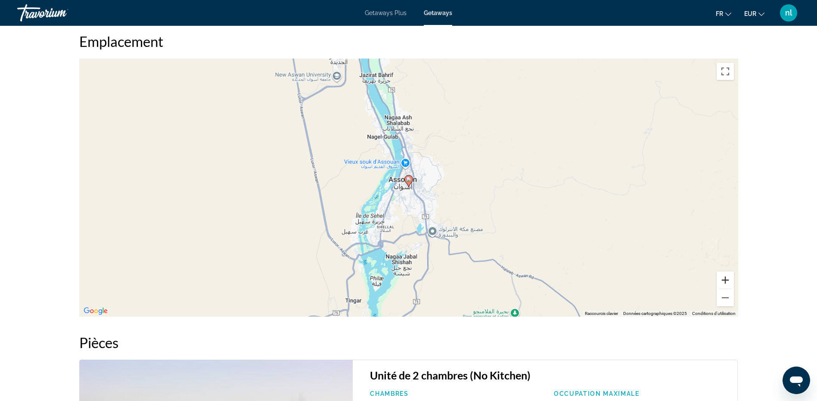
click at [723, 275] on button "Zoom avant" at bounding box center [725, 280] width 17 height 17
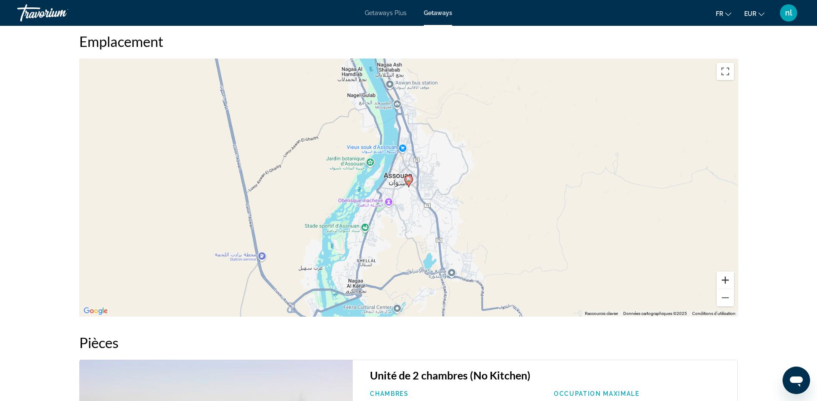
click at [723, 275] on button "Zoom avant" at bounding box center [725, 280] width 17 height 17
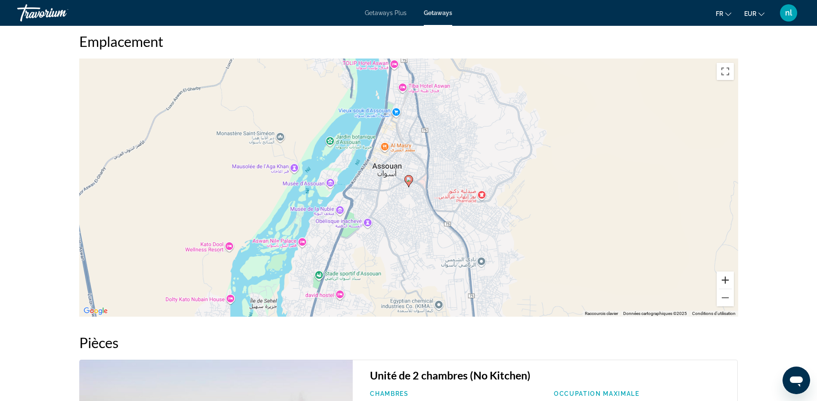
click at [723, 275] on button "Zoom avant" at bounding box center [725, 280] width 17 height 17
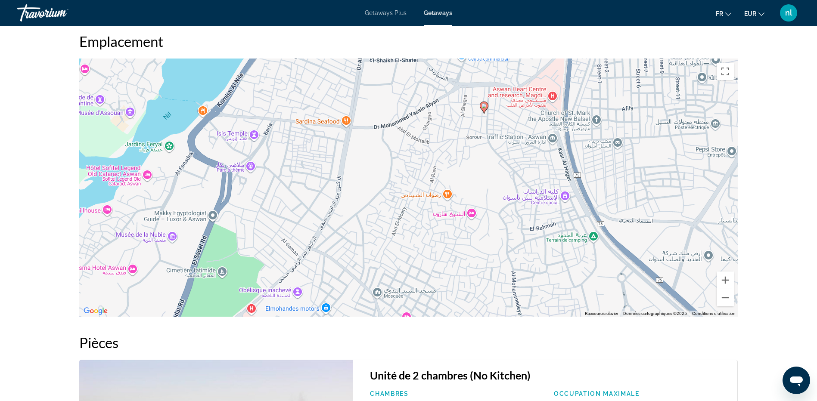
drag, startPoint x: 413, startPoint y: 216, endPoint x: 489, endPoint y: 140, distance: 108.1
click at [489, 140] on div "Pour activer le glissement avec le clavier, appuyez sur Alt+Entrée. Une fois ce…" at bounding box center [408, 188] width 659 height 258
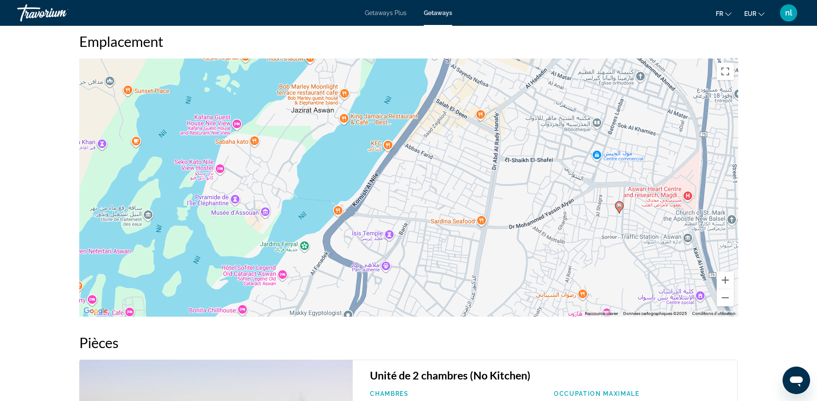
drag, startPoint x: 433, startPoint y: 131, endPoint x: 566, endPoint y: 233, distance: 167.7
click at [569, 233] on div "Pour activer le glissement avec le clavier, appuyez sur Alt+Entrée. Une fois ce…" at bounding box center [408, 188] width 659 height 258
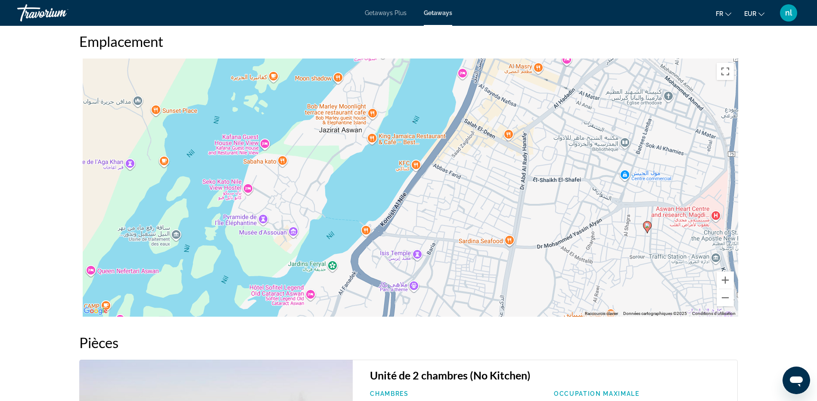
drag, startPoint x: 410, startPoint y: 202, endPoint x: 460, endPoint y: 254, distance: 71.6
click at [458, 249] on div "Pour activer le glissement avec le clavier, appuyez sur Alt+Entrée. Une fois ce…" at bounding box center [408, 188] width 659 height 258
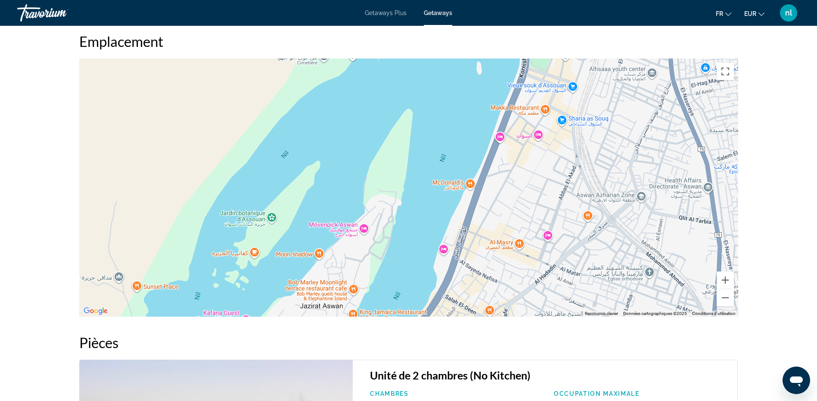
drag, startPoint x: 300, startPoint y: 126, endPoint x: 201, endPoint y: 224, distance: 139.2
click at [201, 224] on div "Pour activer le glissement avec le clavier, appuyez sur Alt+Entrée. Une fois ce…" at bounding box center [408, 188] width 659 height 258
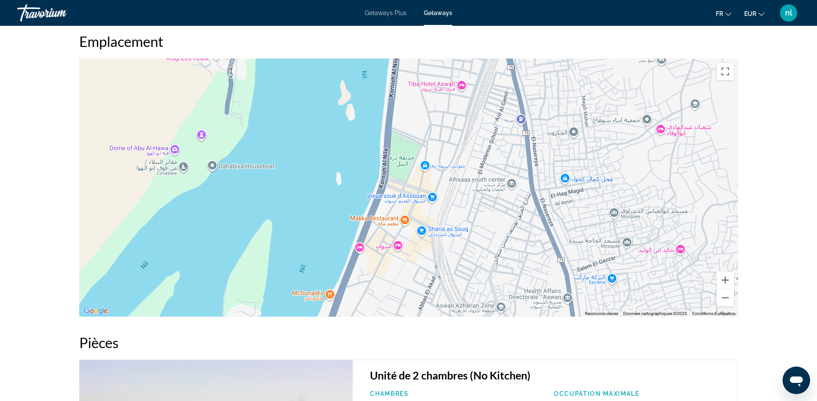
drag, startPoint x: 458, startPoint y: 122, endPoint x: 339, endPoint y: 209, distance: 148.0
click at [335, 211] on div "Main content" at bounding box center [408, 188] width 659 height 258
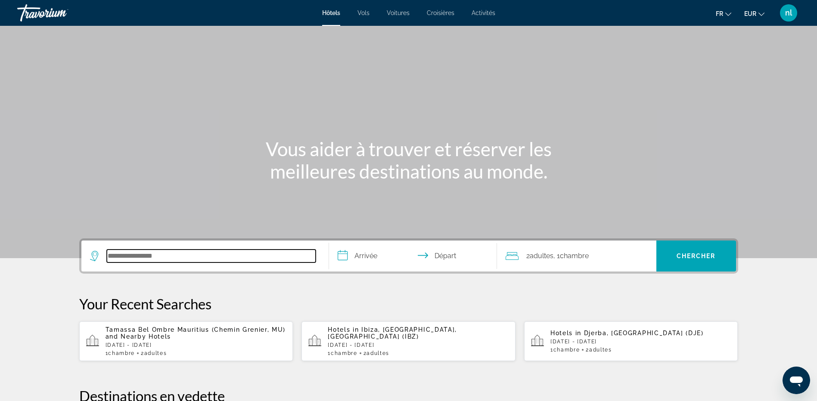
click at [251, 259] on input "Search hotel destination" at bounding box center [211, 256] width 209 height 13
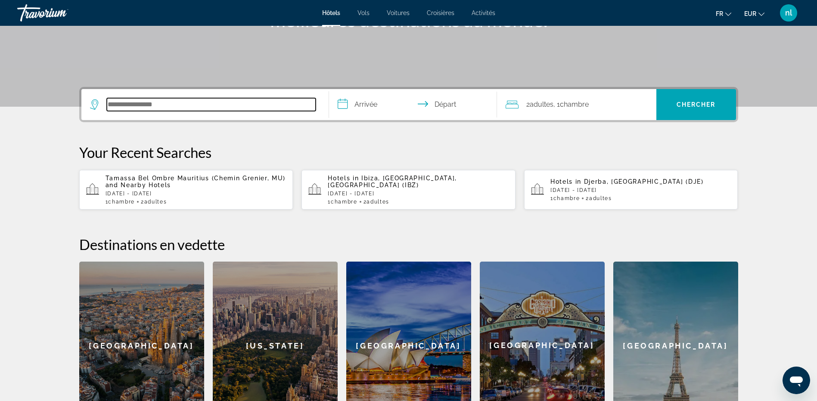
scroll to position [211, 0]
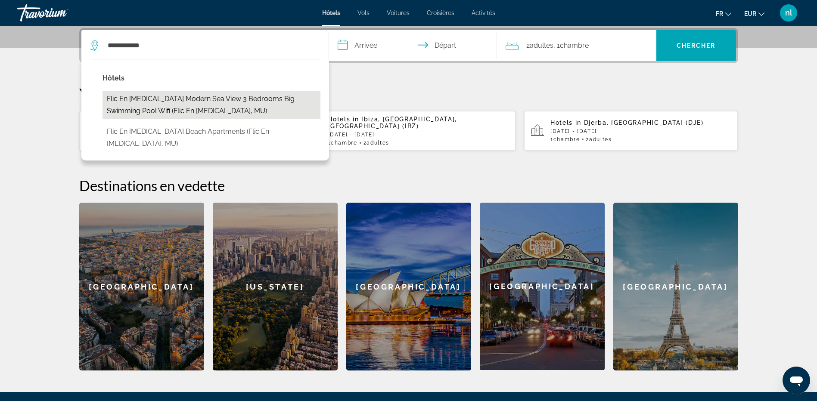
click at [150, 108] on button "Flic En [MEDICAL_DATA] Modern Sea View 3 Bedrooms Big Swimming Pool Wifi (Flic …" at bounding box center [212, 105] width 218 height 28
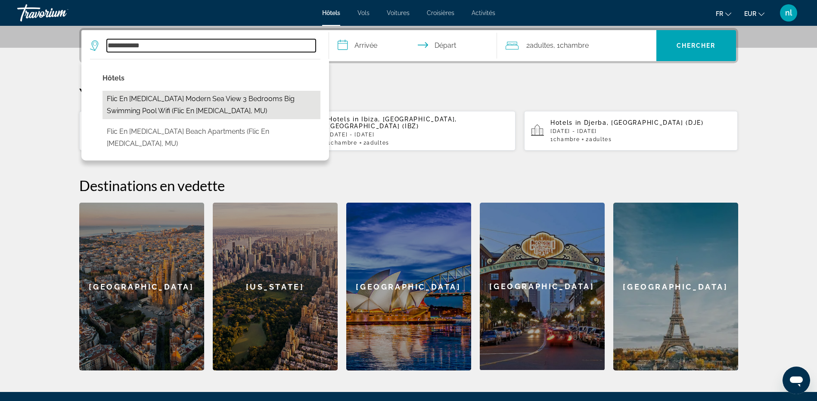
type input "**********"
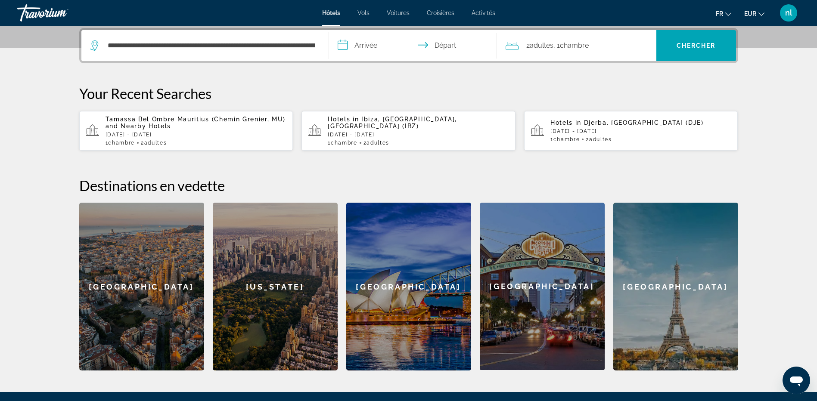
click at [364, 41] on input "**********" at bounding box center [414, 47] width 171 height 34
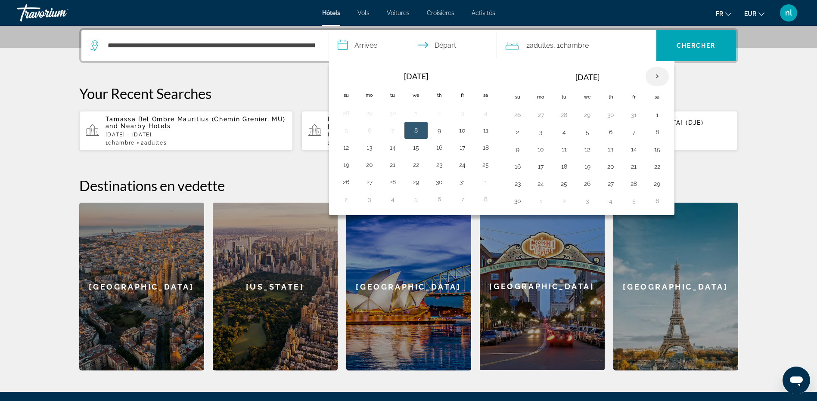
click at [661, 71] on th "Next month" at bounding box center [657, 76] width 23 height 19
click at [517, 169] on button "15" at bounding box center [518, 167] width 14 height 12
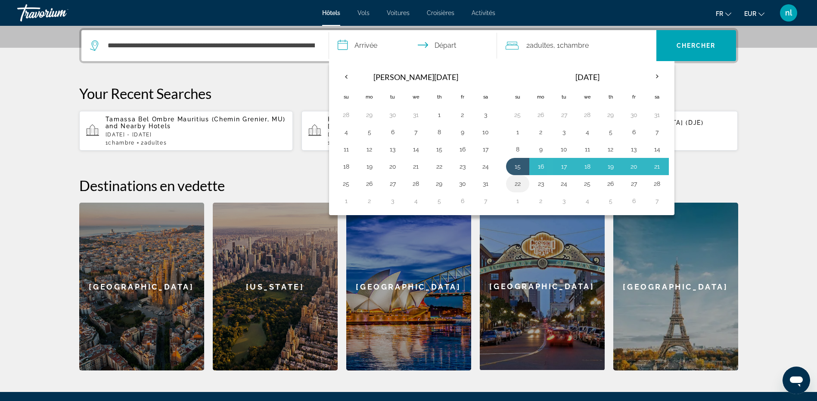
click at [514, 180] on button "22" at bounding box center [518, 184] width 14 height 12
type input "**********"
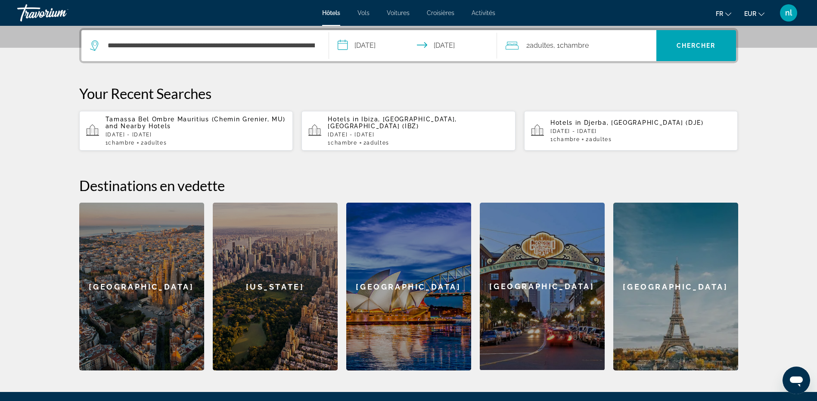
click at [630, 50] on div "2 Adulte Adultes , 1 Chambre pièces" at bounding box center [581, 46] width 151 height 12
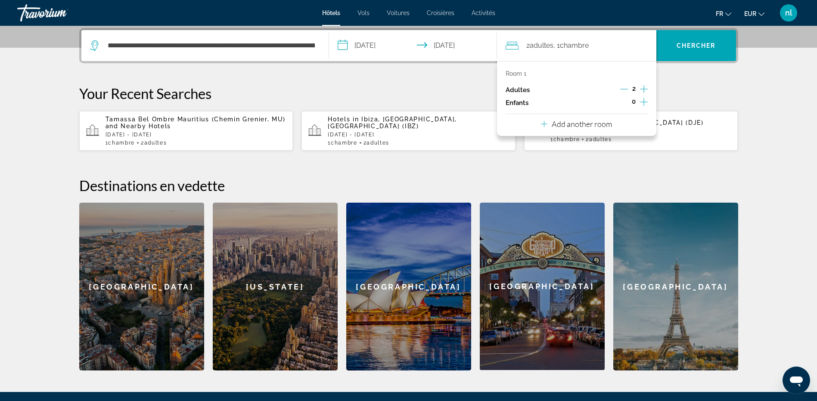
click at [629, 124] on div "Room 1 Adultes 2 Enfants 0 Add another room" at bounding box center [576, 98] width 159 height 75
click at [609, 125] on p "Add another room" at bounding box center [582, 123] width 60 height 9
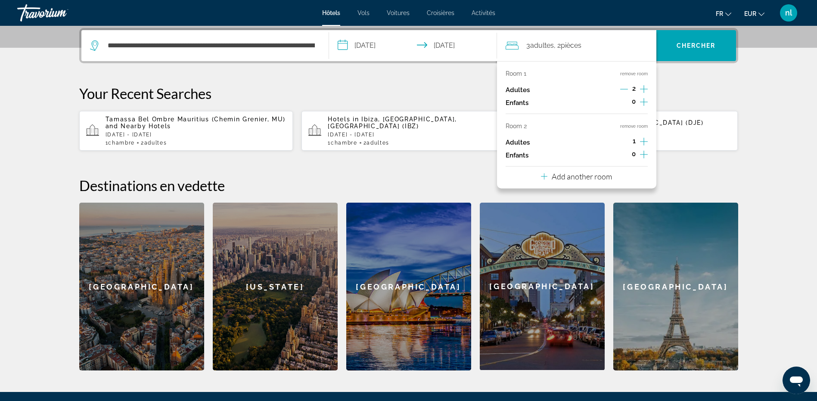
click at [643, 87] on icon "Increment adults" at bounding box center [644, 89] width 8 height 10
click at [644, 141] on icon "Increment adults" at bounding box center [644, 142] width 8 height 8
click at [644, 140] on icon "Increment adults" at bounding box center [644, 142] width 8 height 8
click at [680, 47] on span "Chercher" at bounding box center [696, 45] width 39 height 7
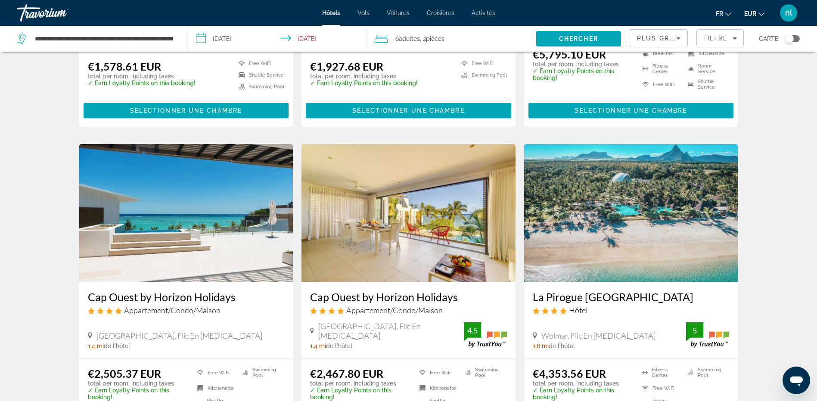
scroll to position [818, 0]
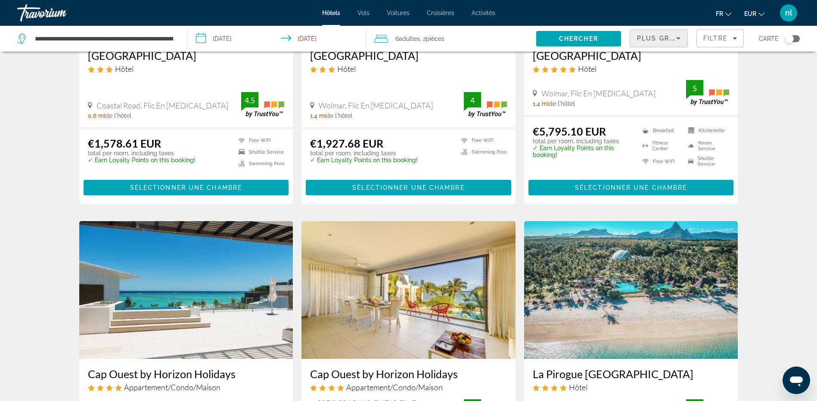
click at [671, 36] on span "Plus grandes économies" at bounding box center [688, 38] width 103 height 7
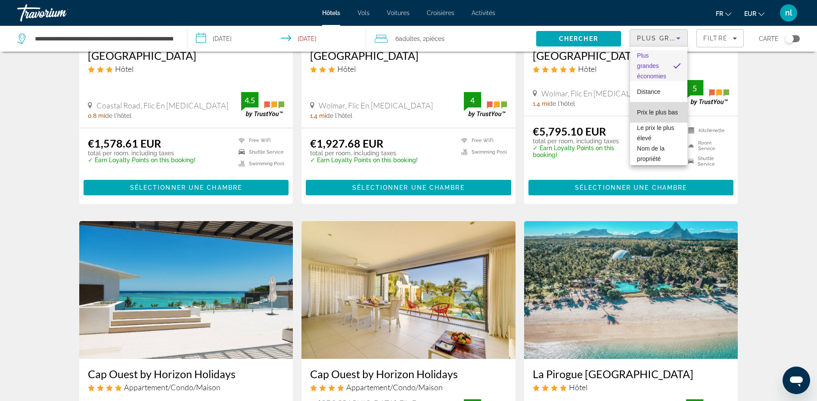
click at [669, 109] on span "Prix le plus bas" at bounding box center [657, 112] width 41 height 10
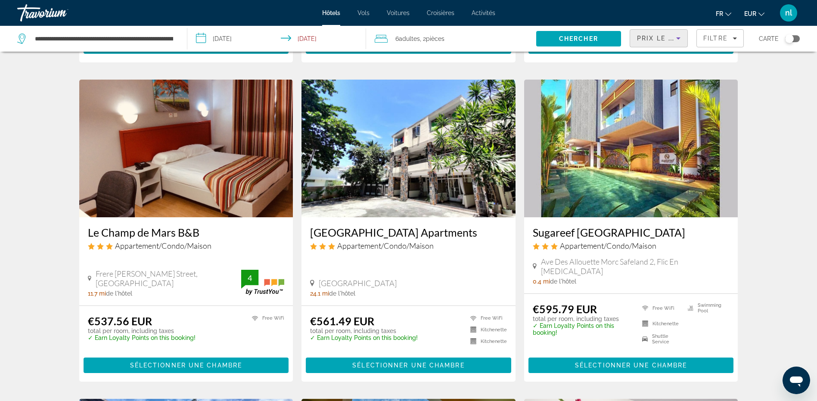
scroll to position [603, 0]
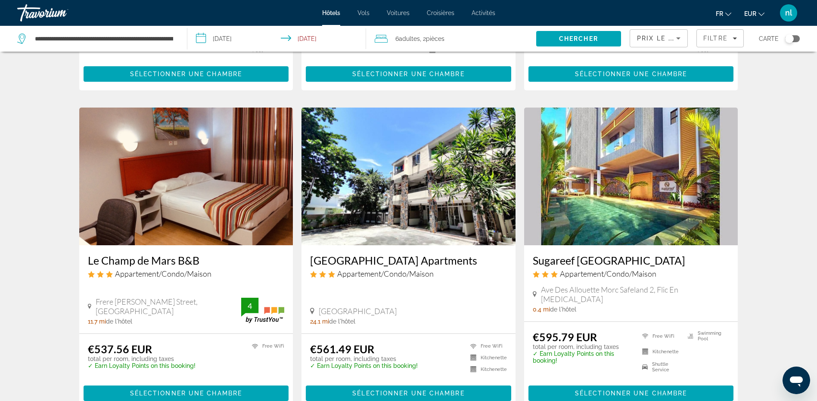
click at [659, 182] on img "Main content" at bounding box center [631, 177] width 214 height 138
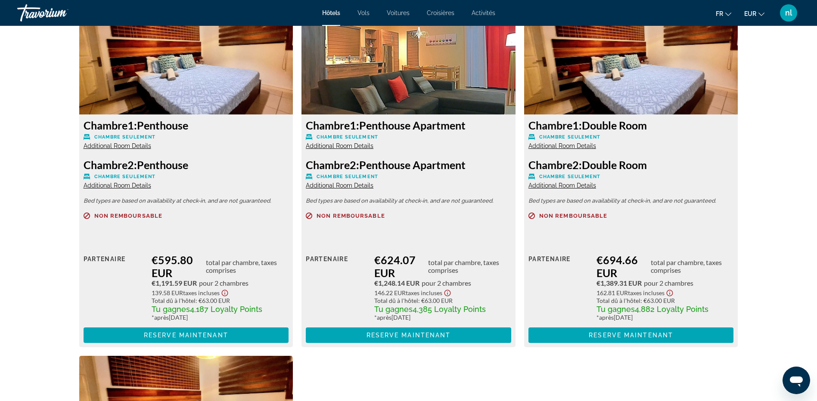
scroll to position [1206, 0]
